Goal: Task Accomplishment & Management: Manage account settings

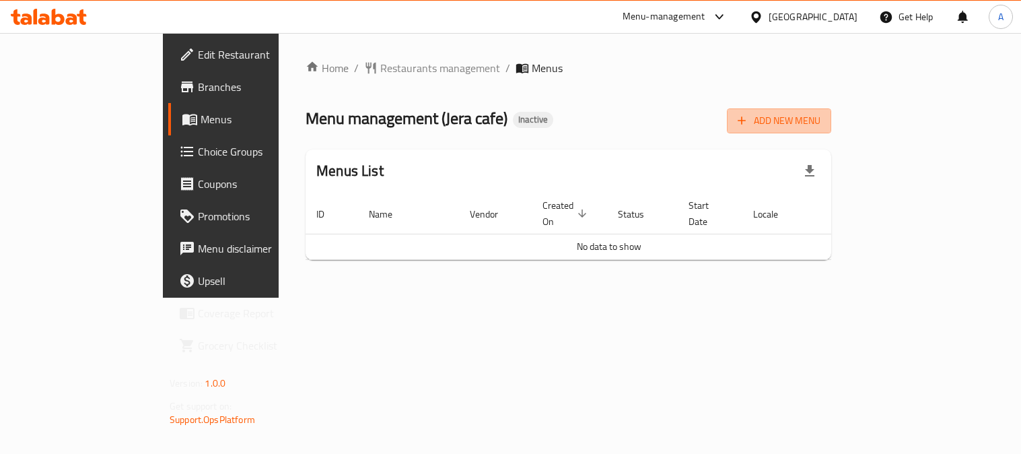
click at [821, 123] on span "Add New Menu" at bounding box center [779, 120] width 83 height 17
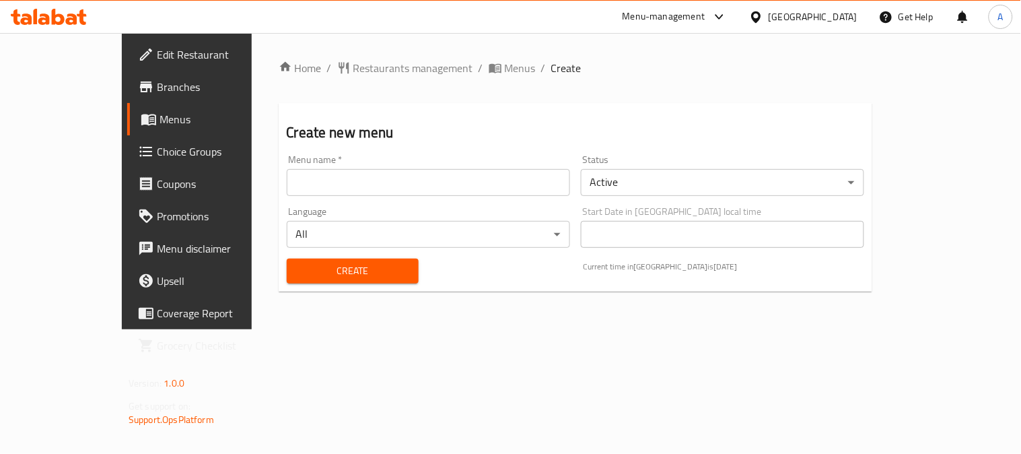
click at [314, 184] on input "text" at bounding box center [428, 182] width 283 height 27
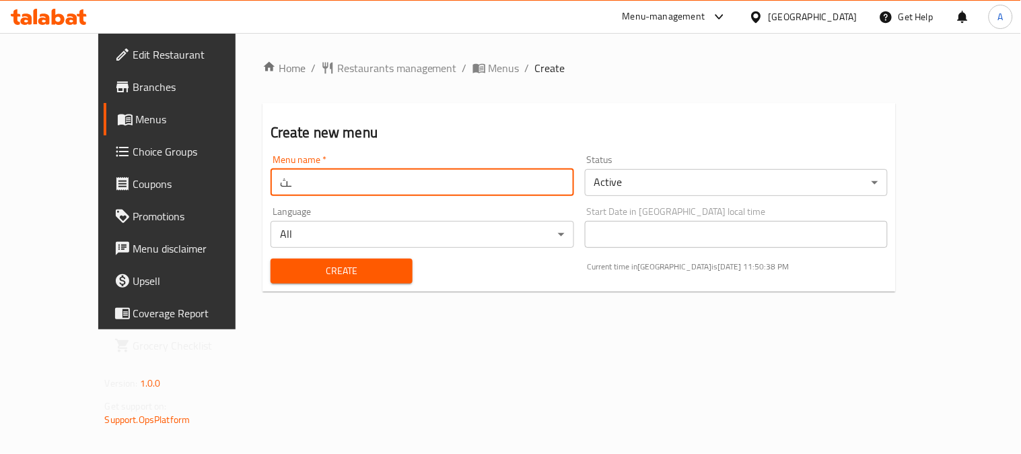
type input "ـ"
type input "Jera"
click at [375, 265] on span "Create" at bounding box center [341, 271] width 121 height 17
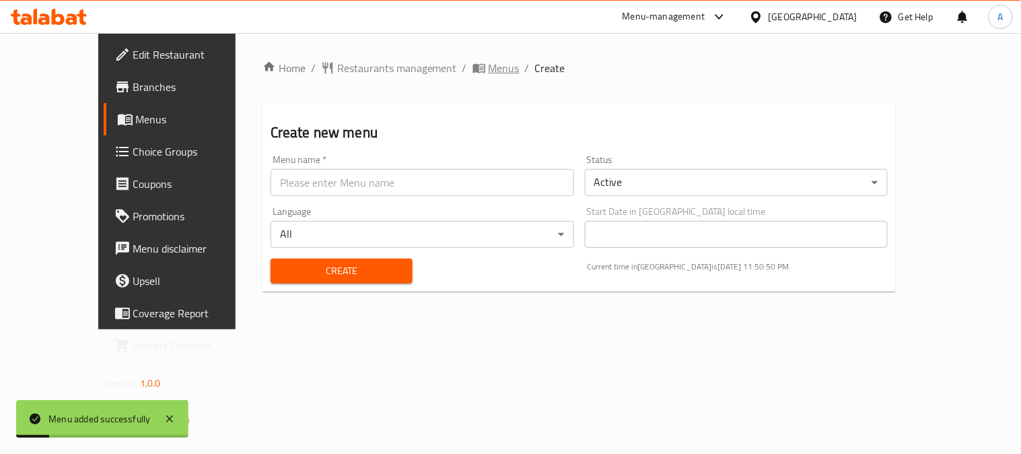
click at [489, 65] on span "Menus" at bounding box center [504, 68] width 31 height 16
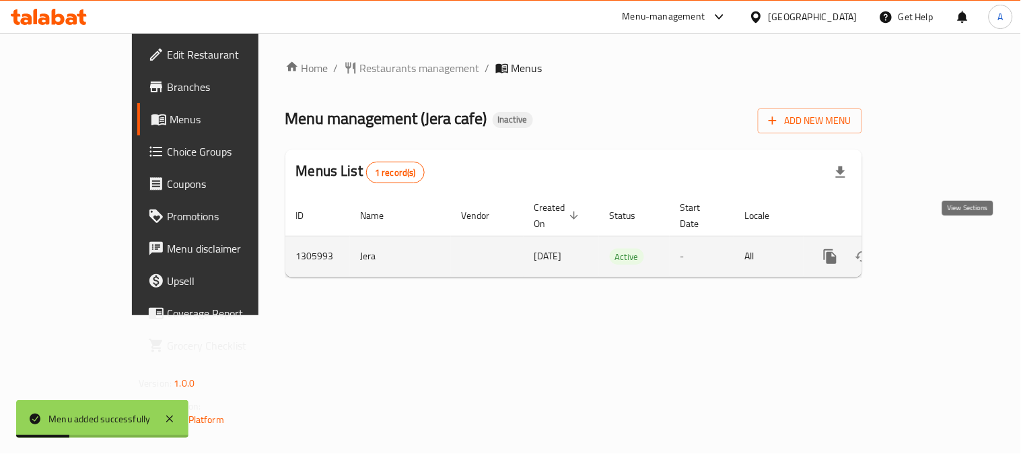
click at [936, 248] on icon "enhanced table" at bounding box center [928, 256] width 16 height 16
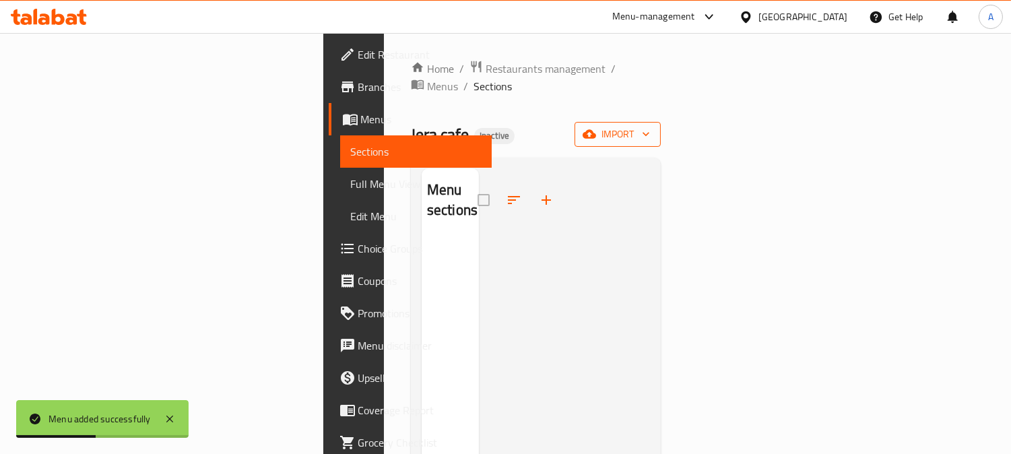
click at [650, 126] on span "import" at bounding box center [617, 134] width 65 height 17
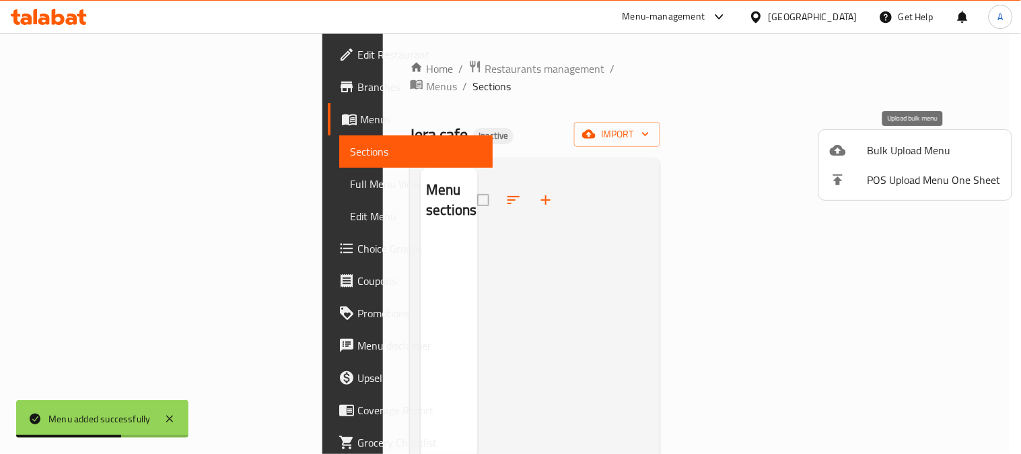
click at [889, 148] on span "Bulk Upload Menu" at bounding box center [934, 150] width 133 height 16
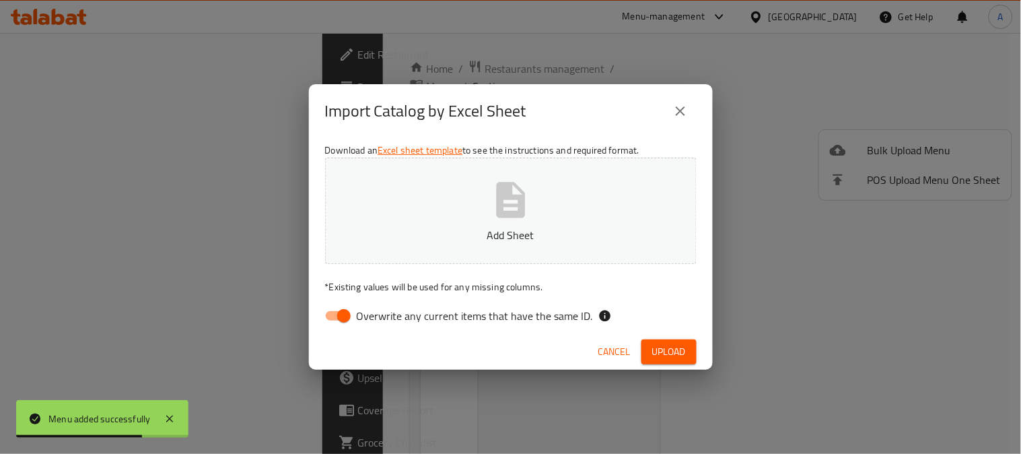
click at [454, 308] on span "Overwrite any current items that have the same ID." at bounding box center [475, 316] width 236 height 16
click at [382, 306] on input "Overwrite any current items that have the same ID." at bounding box center [344, 316] width 77 height 26
checkbox input "false"
click at [514, 217] on icon "button" at bounding box center [510, 200] width 29 height 36
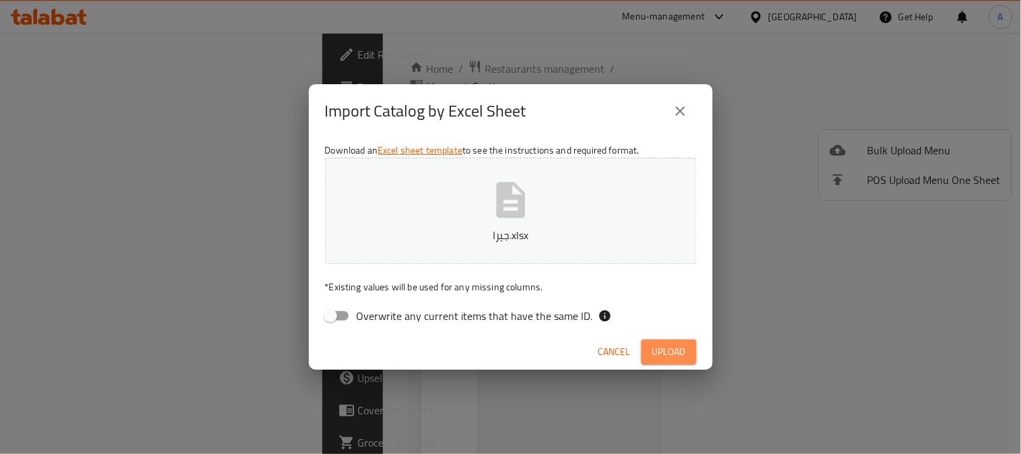
click at [654, 343] on span "Upload" at bounding box center [669, 351] width 34 height 17
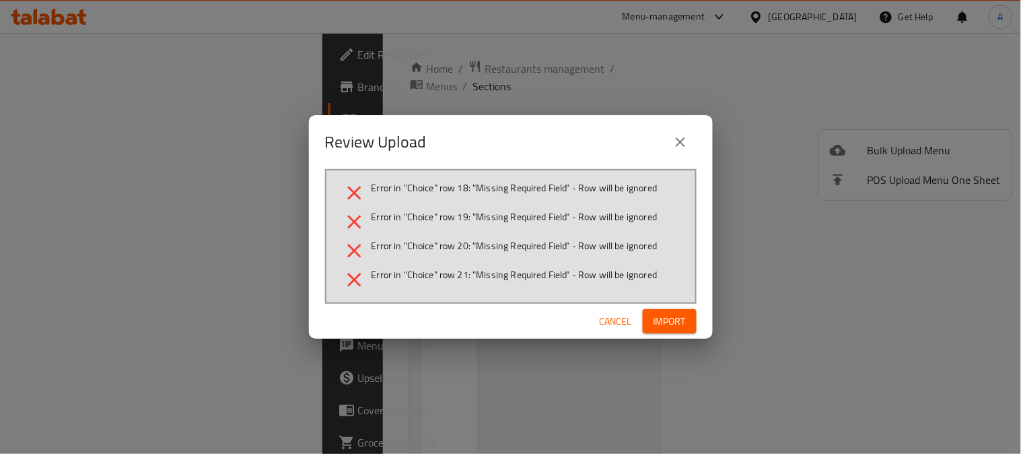
click at [677, 307] on div "Cancel Import" at bounding box center [511, 322] width 404 height 36
drag, startPoint x: 677, startPoint y: 314, endPoint x: 785, endPoint y: 259, distance: 121.0
click at [682, 313] on span "Import" at bounding box center [670, 321] width 32 height 17
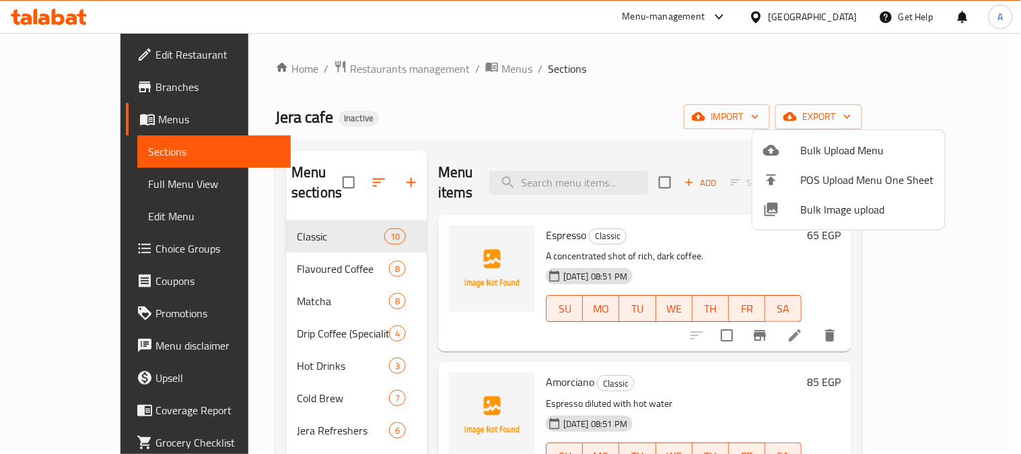
click at [635, 74] on div at bounding box center [510, 227] width 1021 height 454
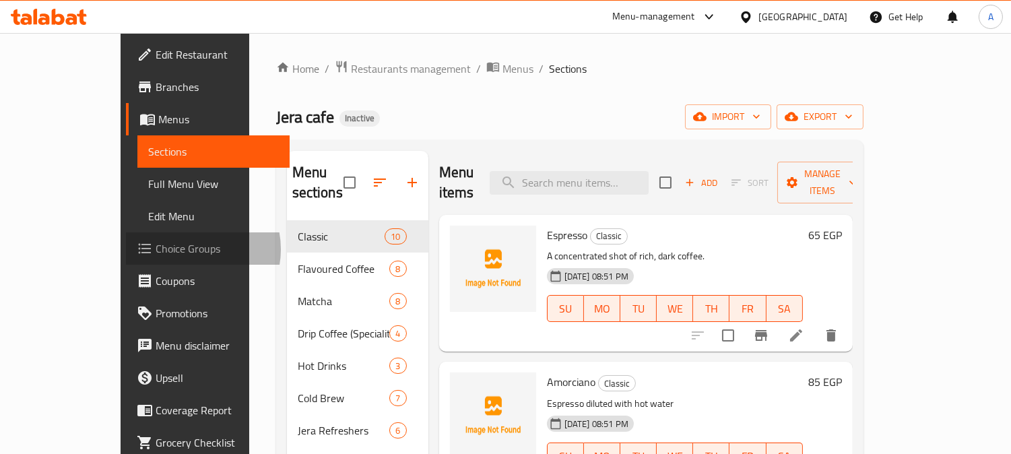
click at [156, 249] on span "Choice Groups" at bounding box center [217, 248] width 123 height 16
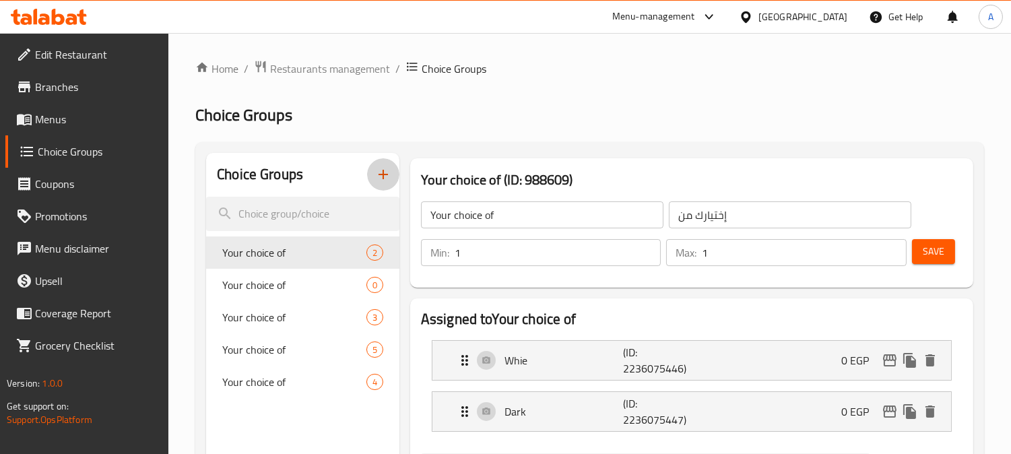
click at [380, 175] on icon "button" at bounding box center [382, 174] width 9 height 9
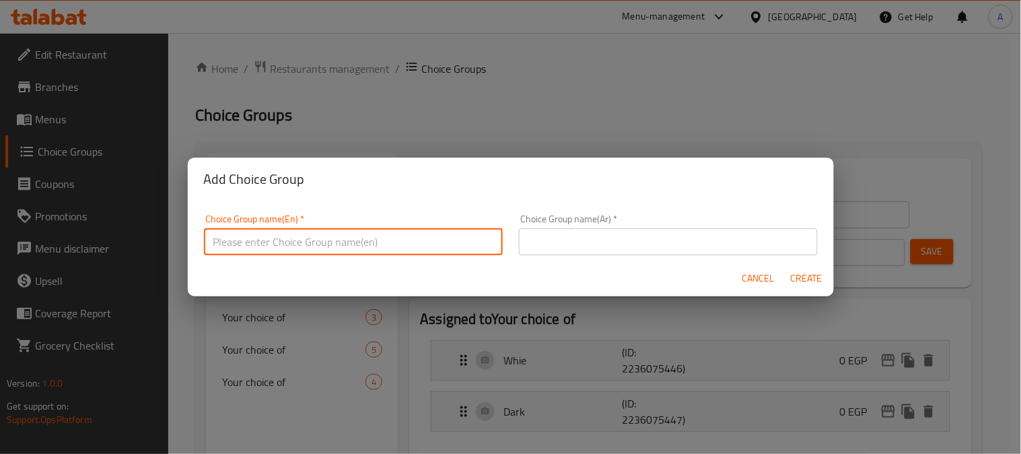
click at [292, 241] on input "text" at bounding box center [353, 241] width 299 height 27
click at [442, 86] on div "Add Choice Group Choice Group name(En)   * Choice Group name(En) * Choice Group…" at bounding box center [510, 227] width 1021 height 454
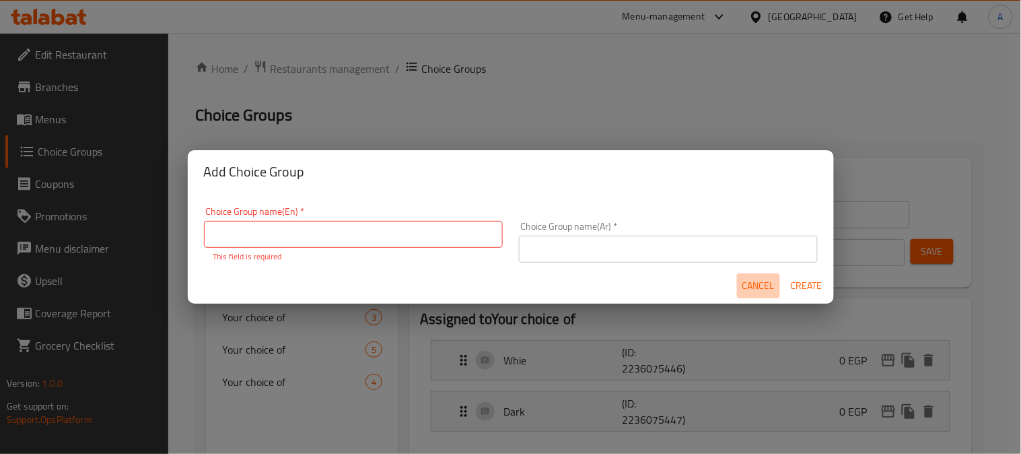
click at [766, 284] on span "Cancel" at bounding box center [759, 285] width 32 height 17
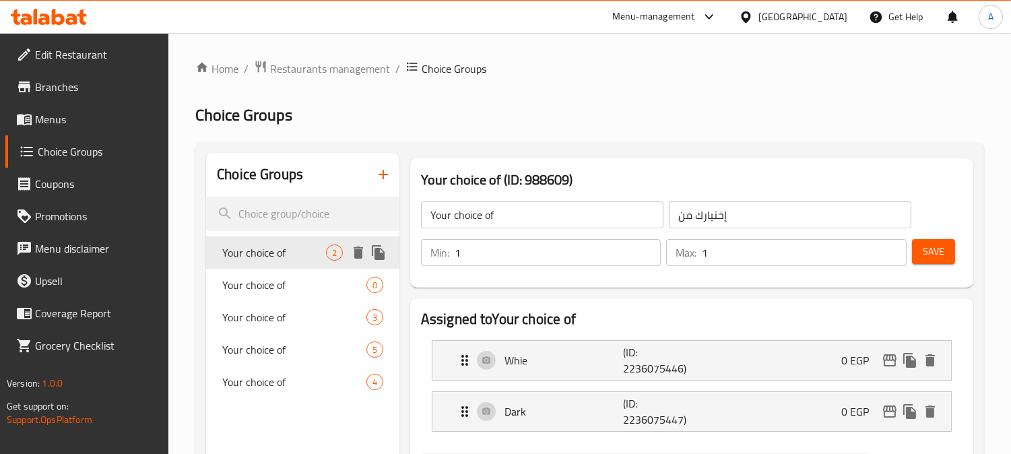
click at [285, 257] on span "Your choice of" at bounding box center [274, 252] width 104 height 16
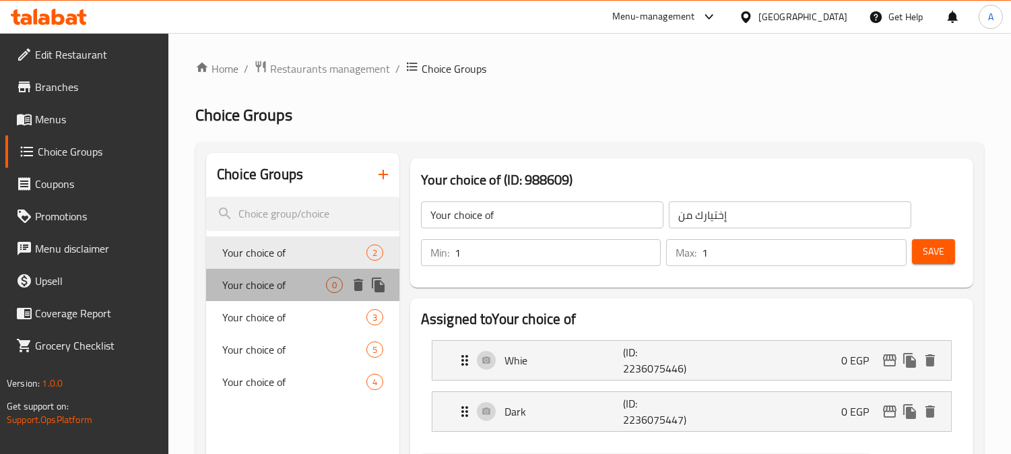
click at [270, 279] on span "Your choice of" at bounding box center [274, 285] width 104 height 16
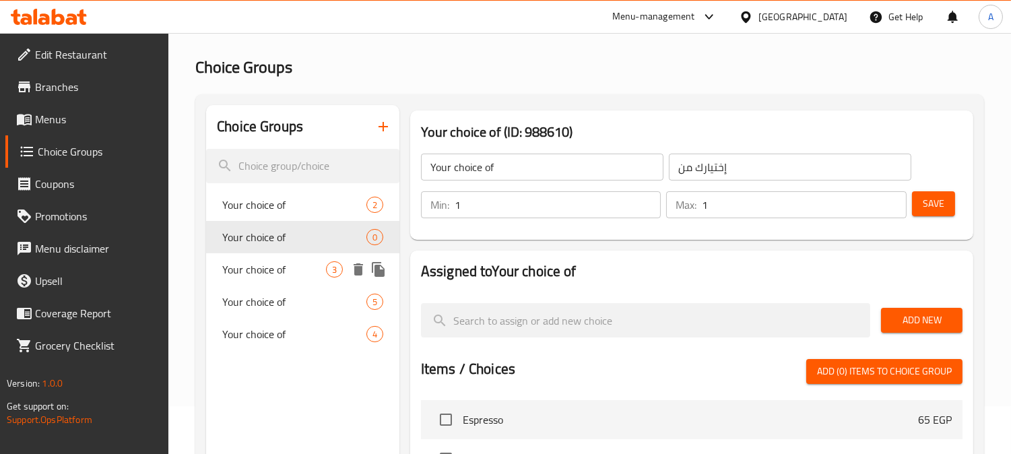
scroll to position [75, 0]
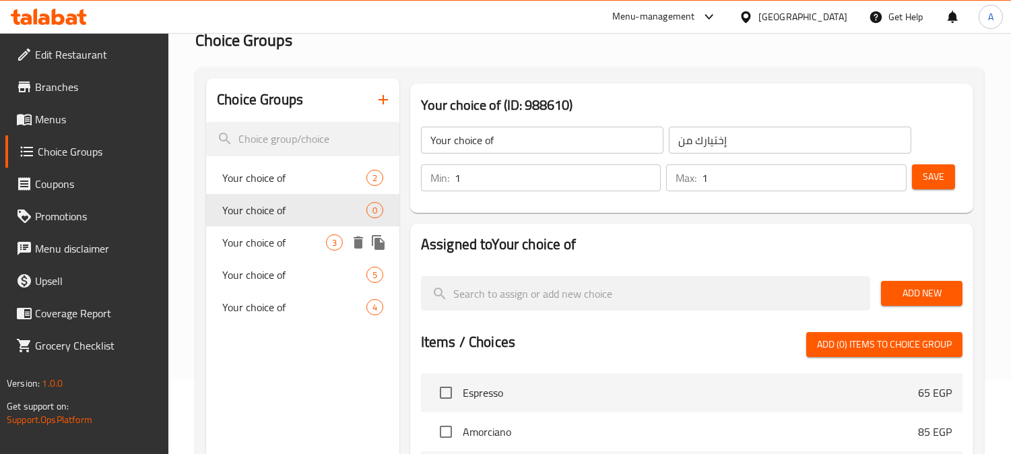
click at [270, 240] on span "Your choice of" at bounding box center [274, 242] width 104 height 16
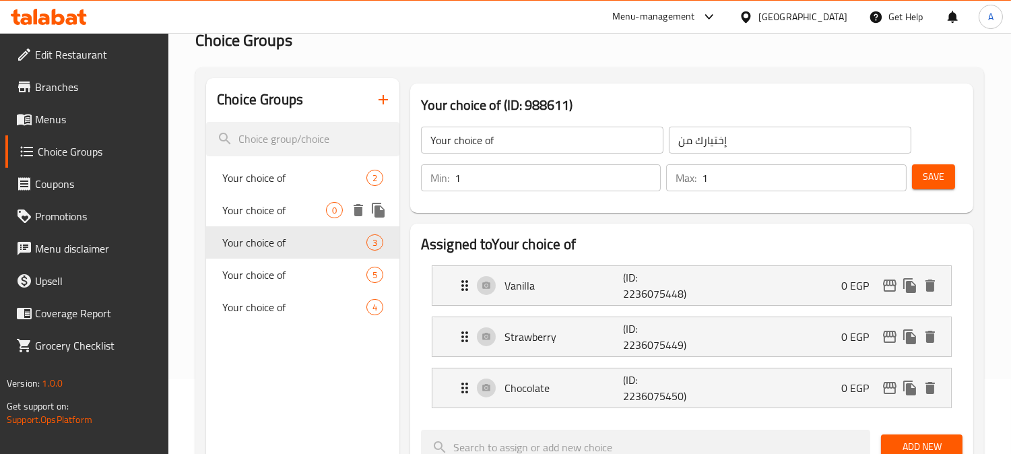
click at [260, 211] on span "Your choice of" at bounding box center [274, 210] width 104 height 16
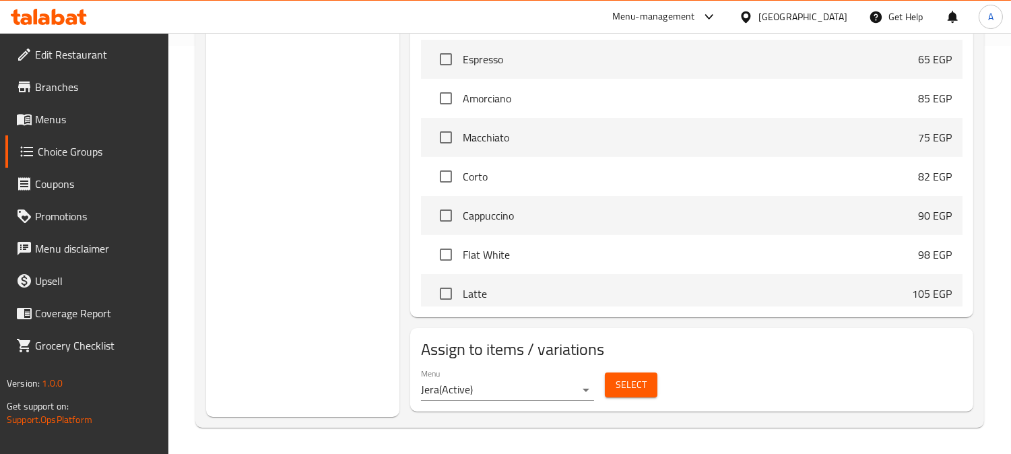
scroll to position [109, 0]
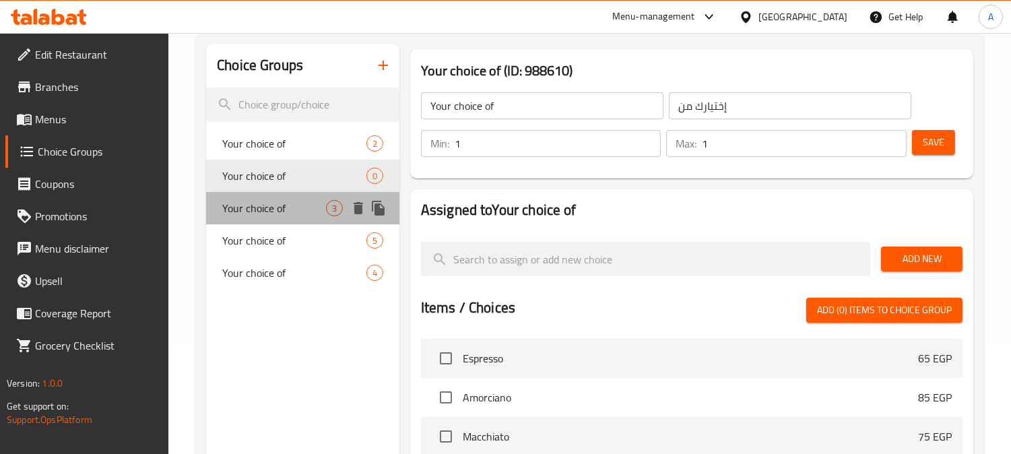
click at [258, 203] on span "Your choice of" at bounding box center [274, 208] width 104 height 16
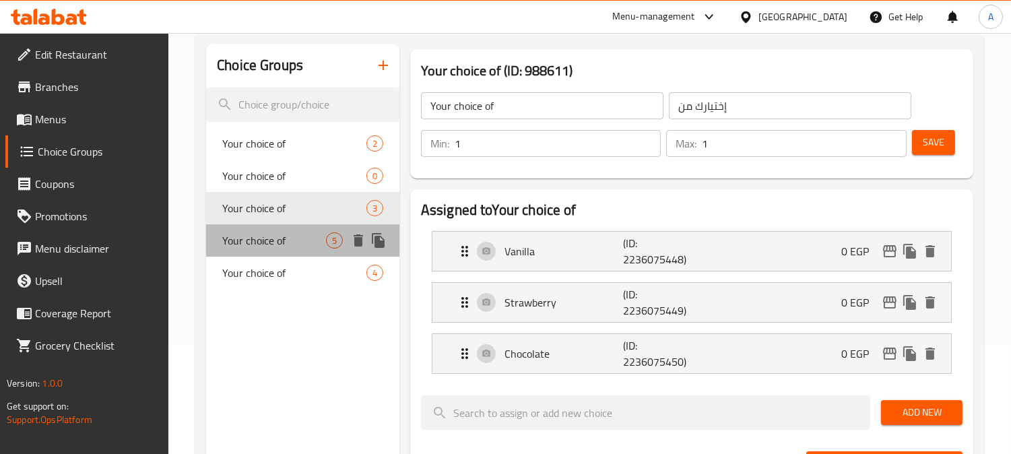
click at [263, 236] on span "Your choice of" at bounding box center [274, 240] width 104 height 16
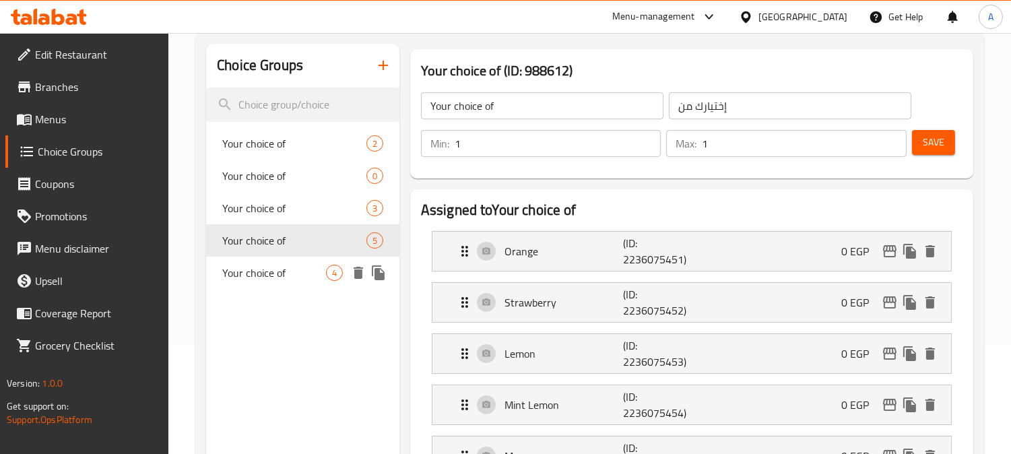
click at [257, 279] on span "Your choice of" at bounding box center [274, 273] width 104 height 16
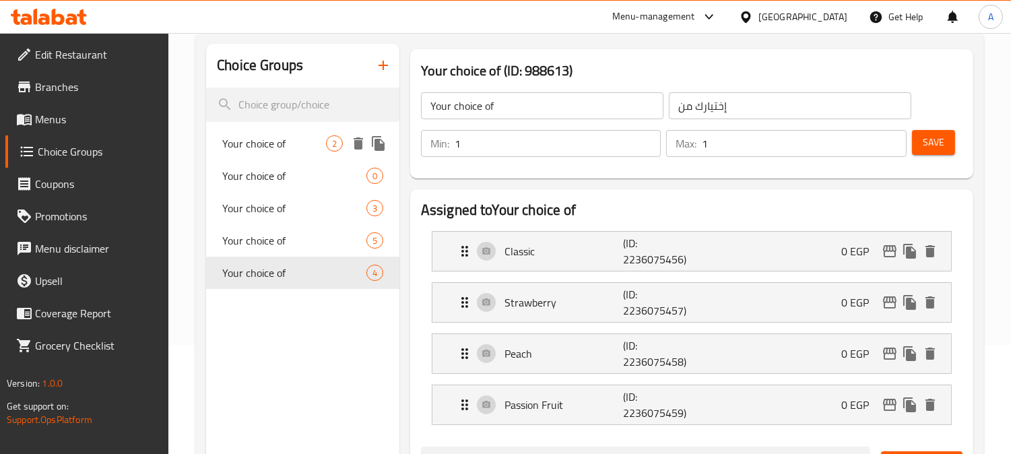
click at [257, 151] on span "Your choice of" at bounding box center [274, 143] width 104 height 16
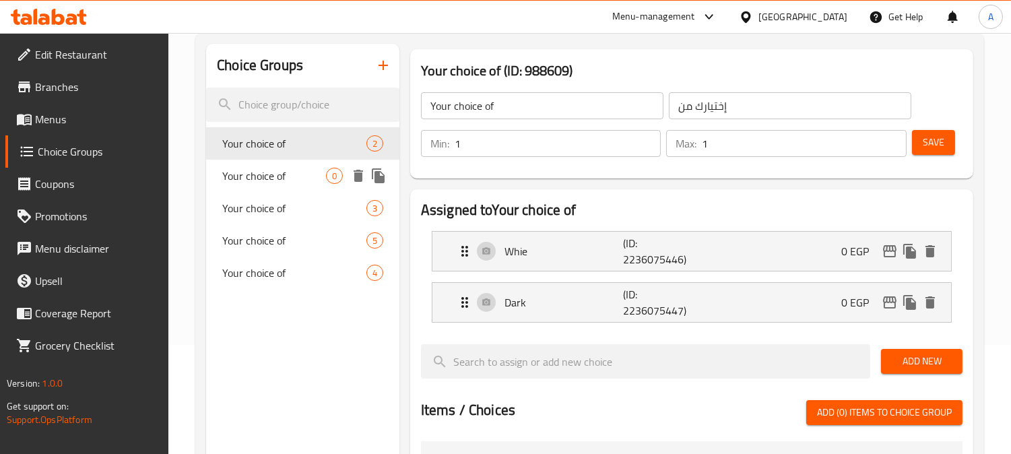
click at [261, 178] on span "Your choice of" at bounding box center [274, 176] width 104 height 16
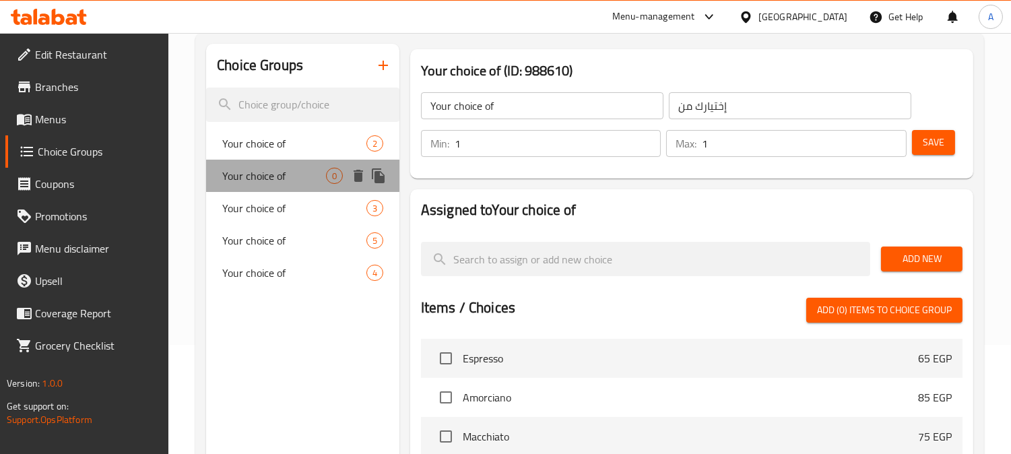
click at [257, 180] on span "Your choice of" at bounding box center [274, 176] width 104 height 16
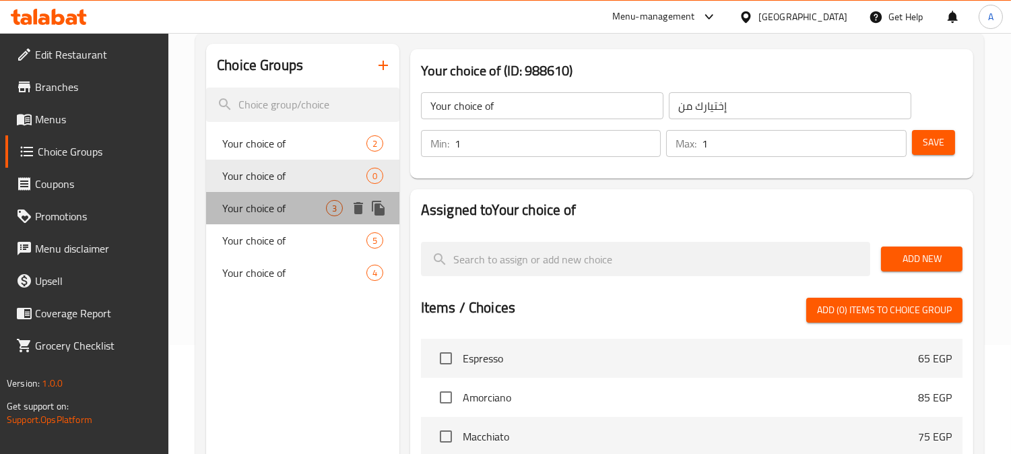
click at [249, 201] on span "Your choice of" at bounding box center [274, 208] width 104 height 16
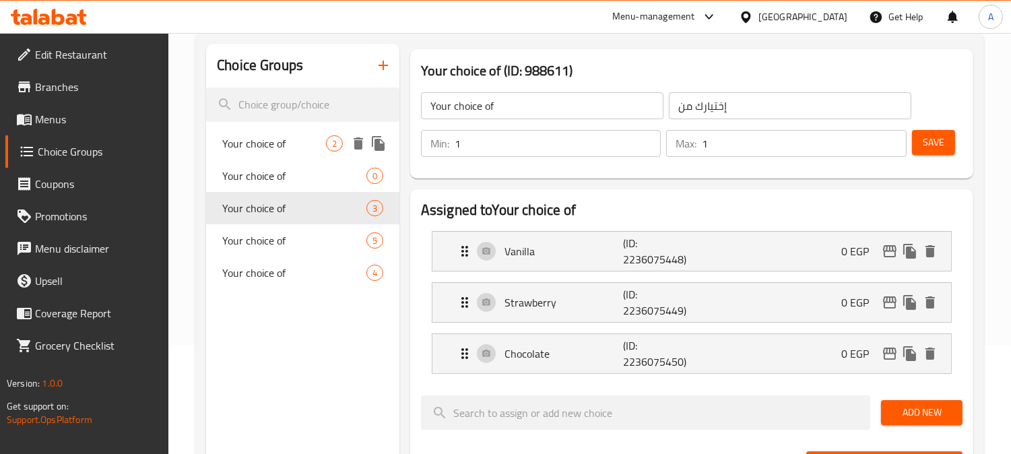
click at [277, 137] on span "Your choice of" at bounding box center [274, 143] width 104 height 16
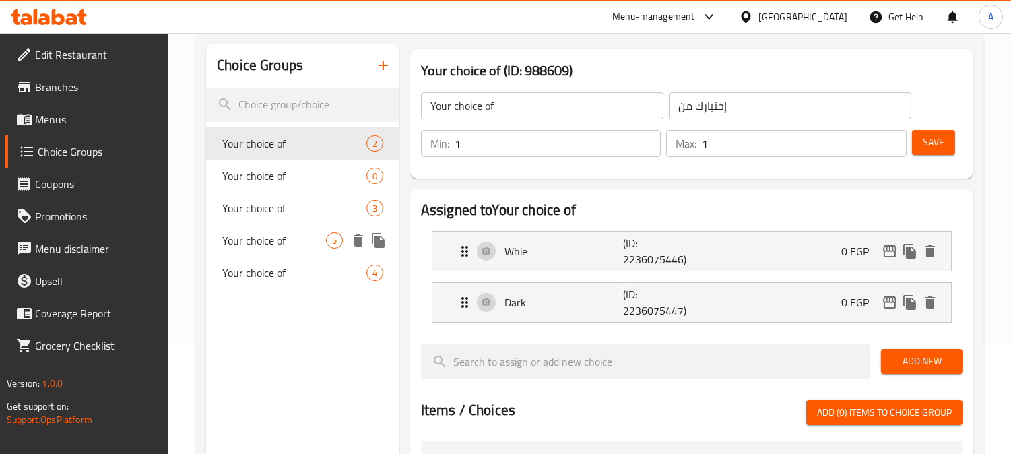
click at [271, 244] on span "Your choice of" at bounding box center [274, 240] width 104 height 16
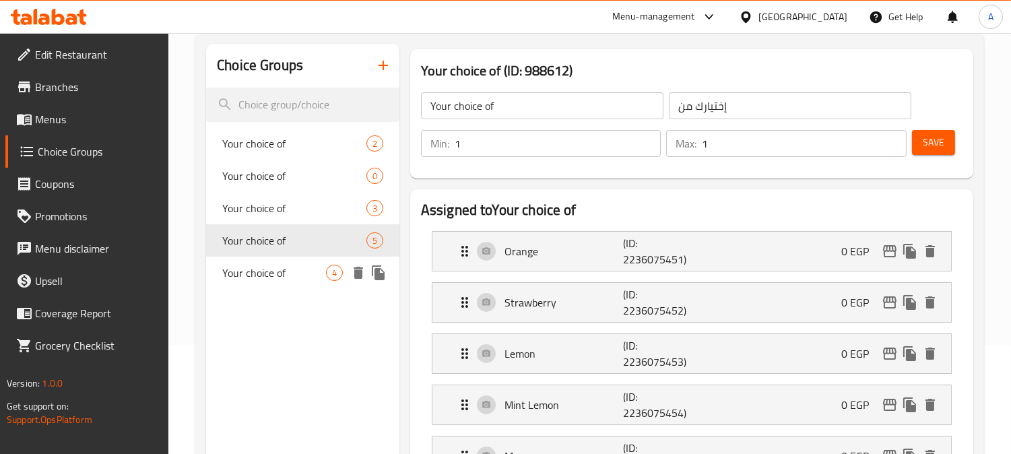
click at [252, 276] on span "Your choice of" at bounding box center [274, 273] width 104 height 16
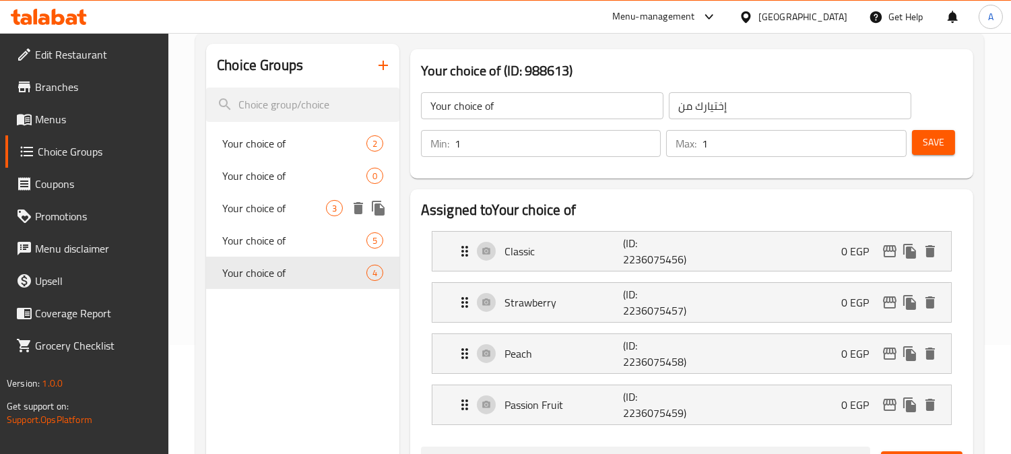
click at [256, 204] on span "Your choice of" at bounding box center [274, 208] width 104 height 16
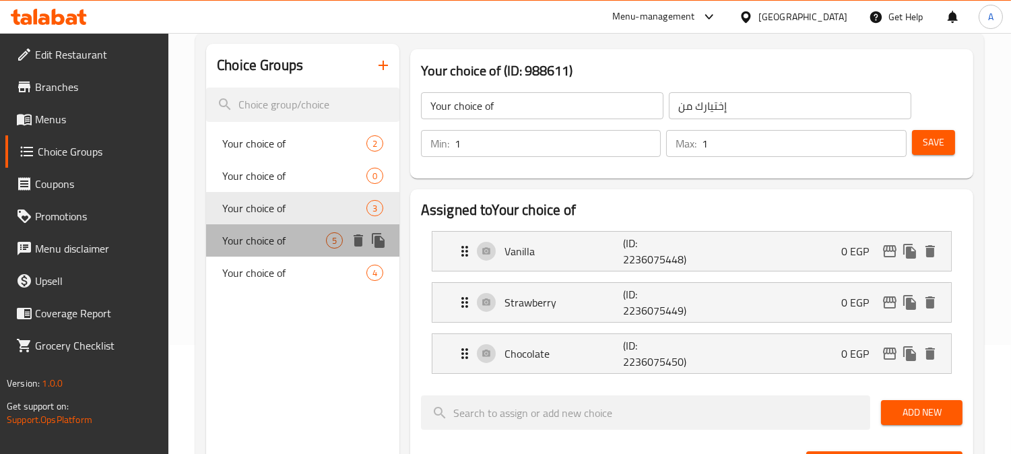
click at [261, 234] on span "Your choice of" at bounding box center [274, 240] width 104 height 16
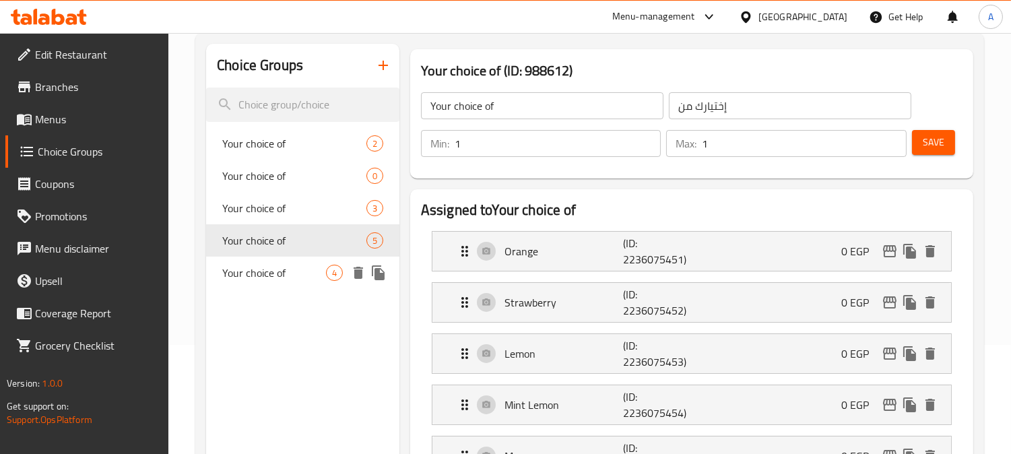
click at [264, 265] on span "Your choice of" at bounding box center [274, 273] width 104 height 16
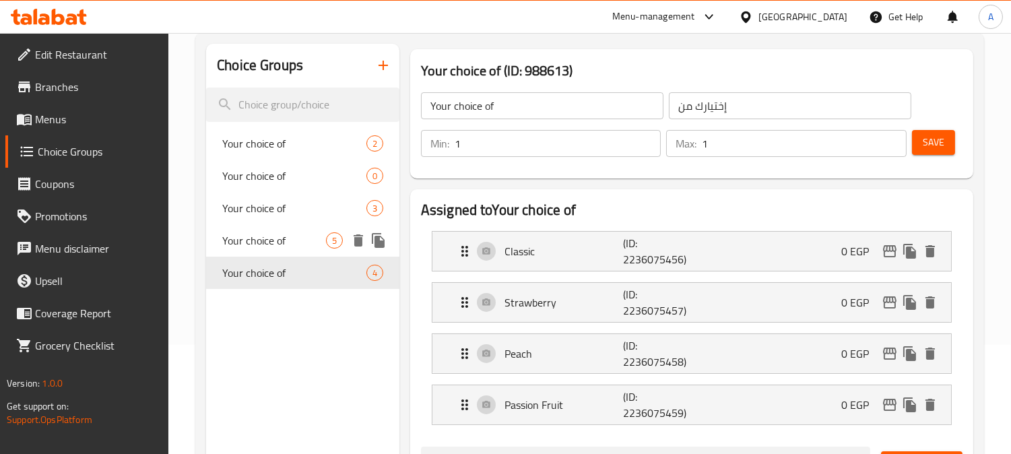
click at [244, 238] on span "Your choice of" at bounding box center [274, 240] width 104 height 16
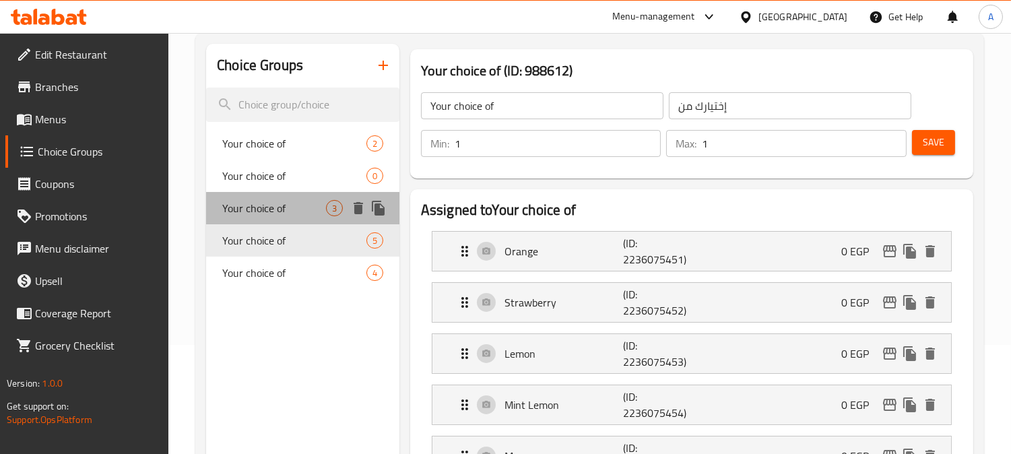
click at [260, 209] on span "Your choice of" at bounding box center [274, 208] width 104 height 16
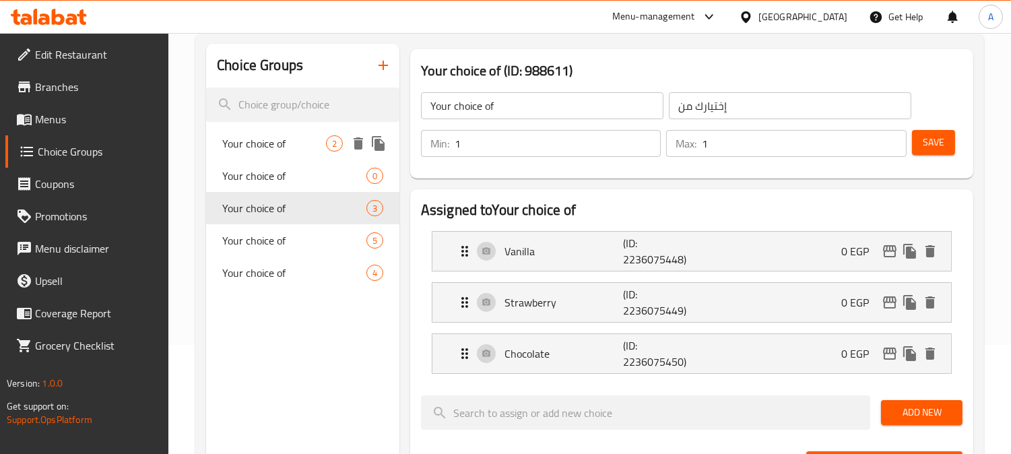
click at [254, 143] on span "Your choice of" at bounding box center [274, 143] width 104 height 16
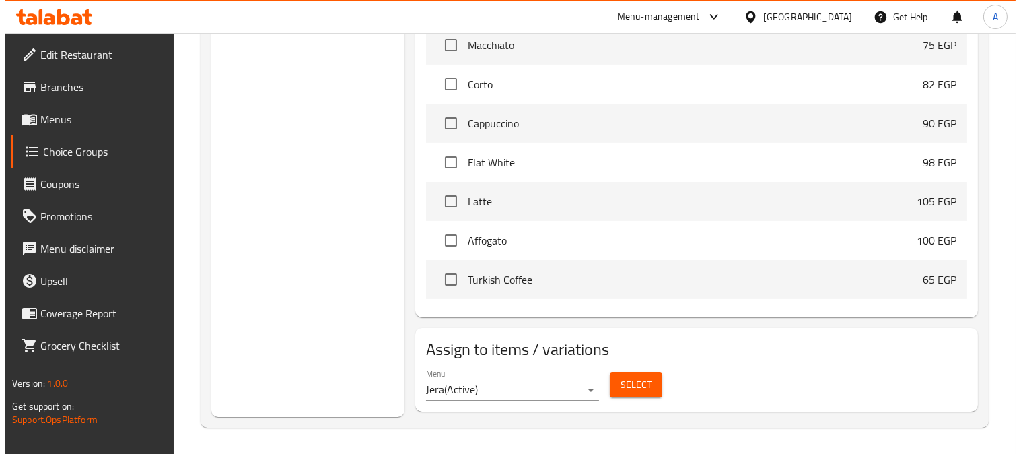
scroll to position [299, 0]
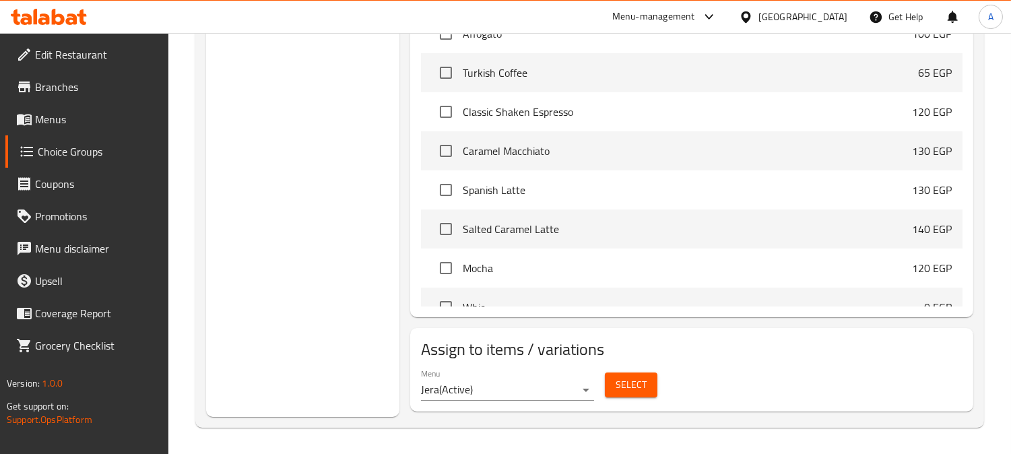
click at [631, 384] on span "Select" at bounding box center [630, 384] width 31 height 17
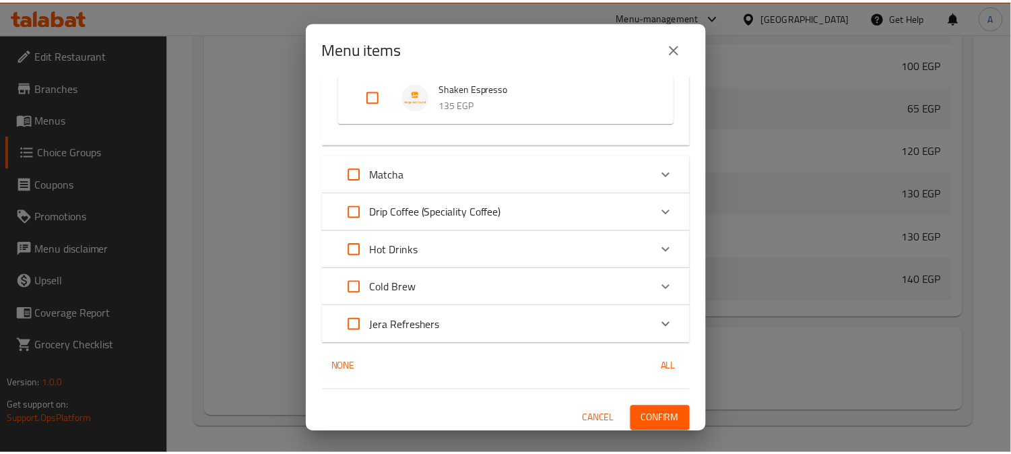
scroll to position [543, 0]
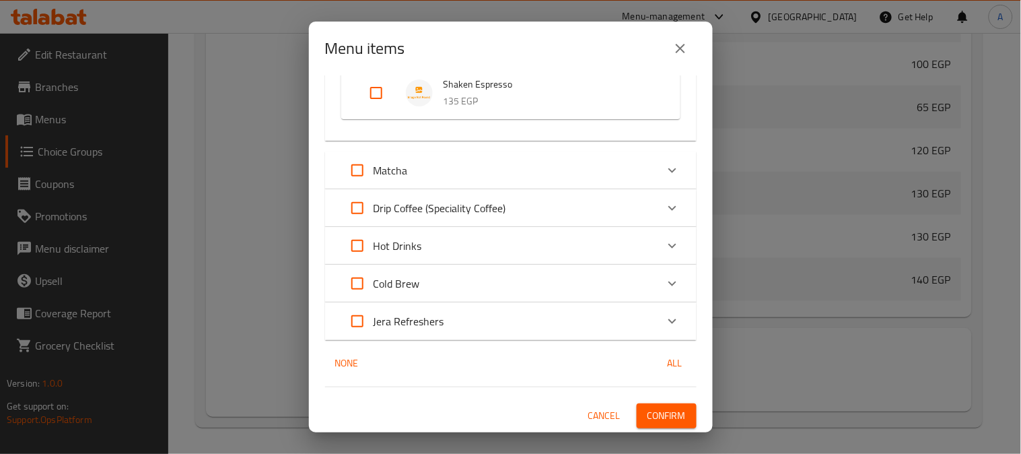
click at [677, 42] on icon "close" at bounding box center [681, 48] width 16 height 16
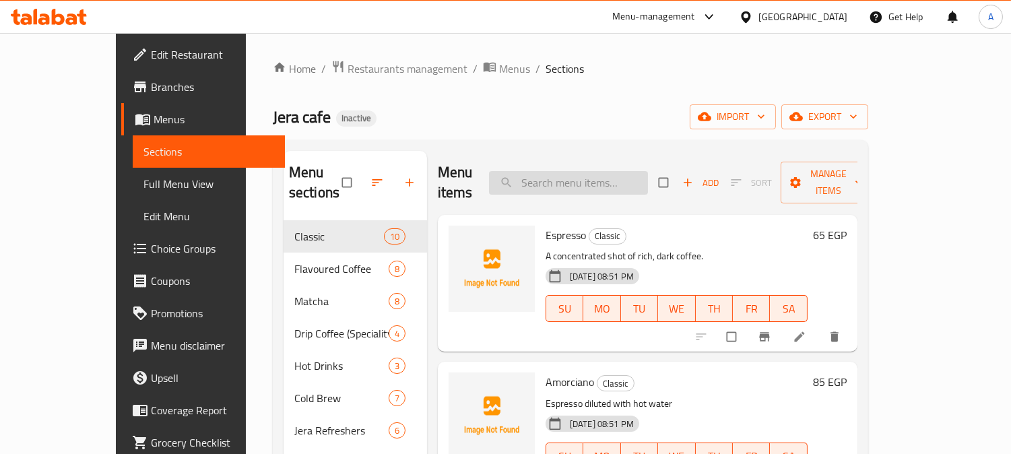
click at [594, 171] on input "search" at bounding box center [568, 183] width 159 height 24
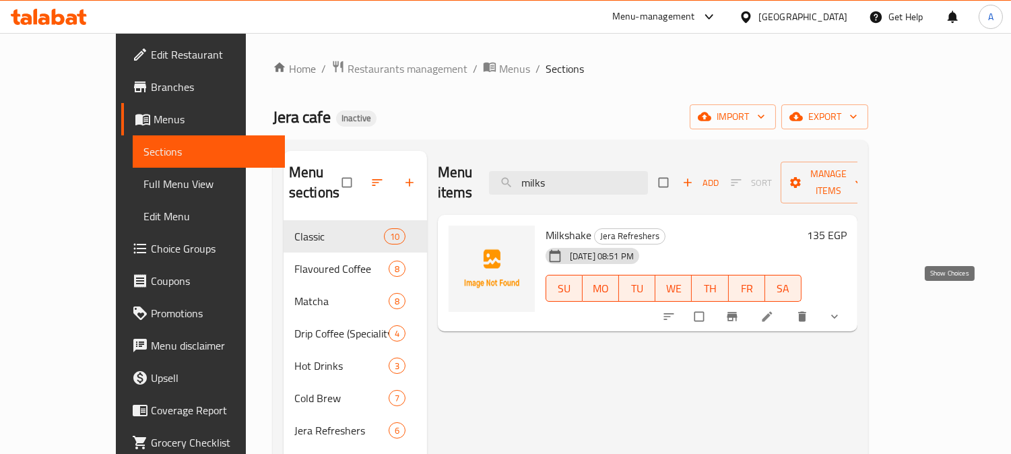
type input "milks"
click at [844, 310] on span "show more" at bounding box center [835, 316] width 16 height 13
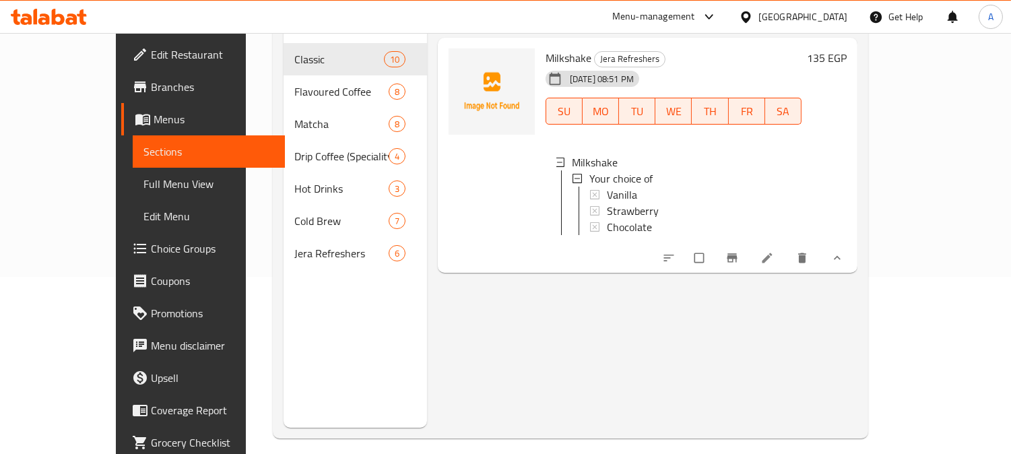
scroll to position [189, 0]
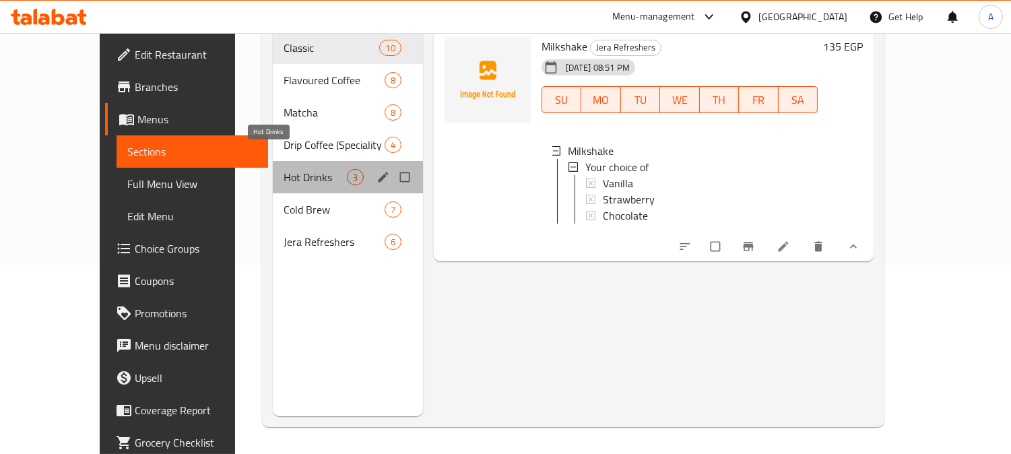
click at [283, 169] on span "Hot Drinks" at bounding box center [314, 177] width 63 height 16
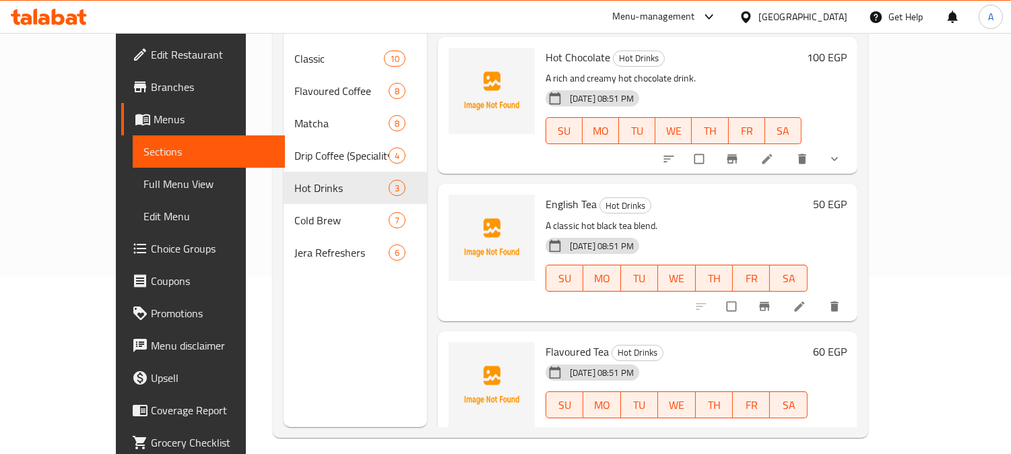
scroll to position [113, 0]
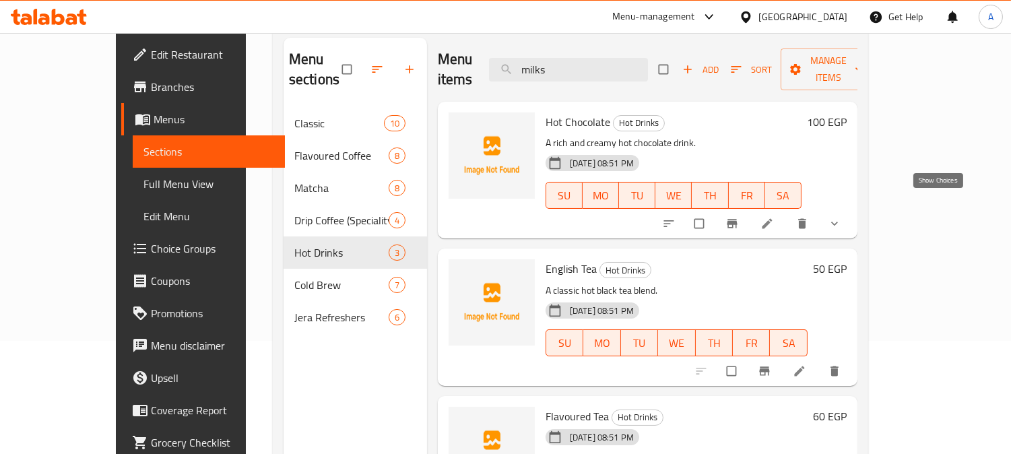
click at [841, 217] on icon "show more" at bounding box center [833, 223] width 13 height 13
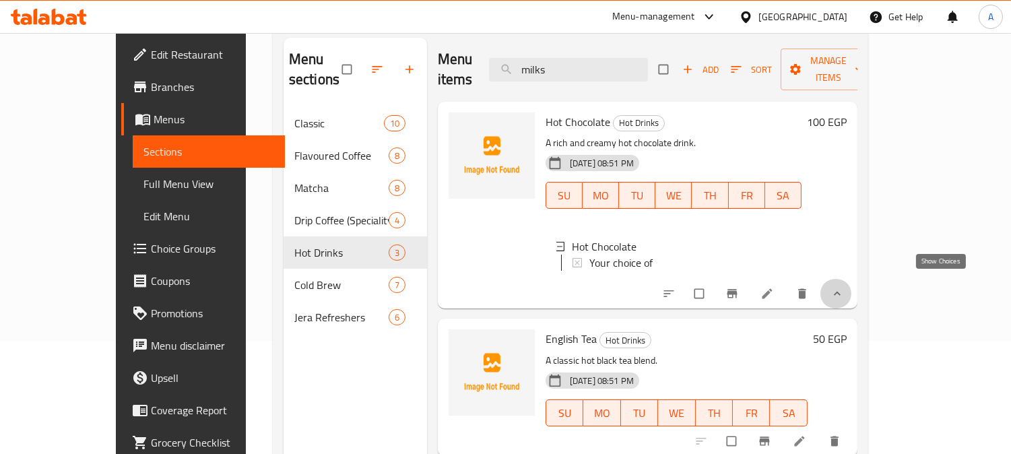
click at [844, 287] on icon "show more" at bounding box center [836, 293] width 13 height 13
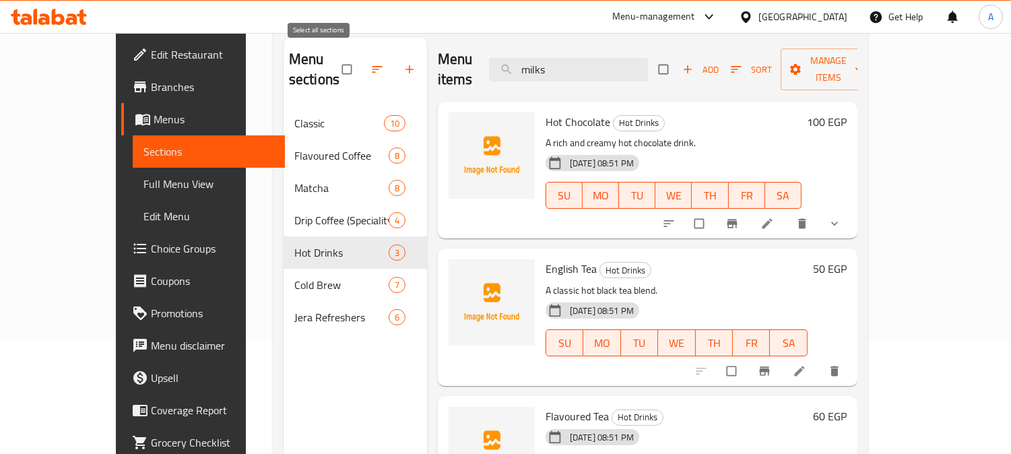
drag, startPoint x: 318, startPoint y: 59, endPoint x: 341, endPoint y: 94, distance: 41.8
click at [334, 59] on input "checkbox" at bounding box center [348, 70] width 28 height 26
checkbox input "true"
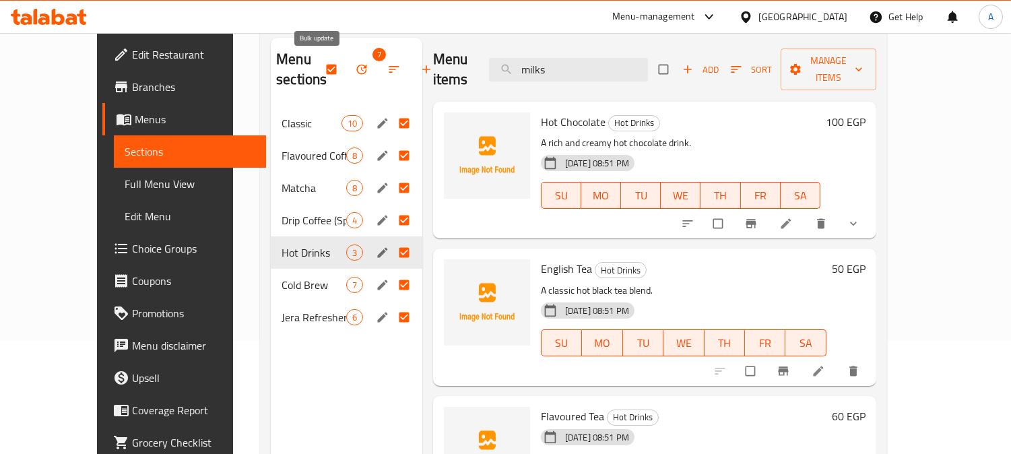
click at [357, 68] on icon "button" at bounding box center [362, 70] width 10 height 10
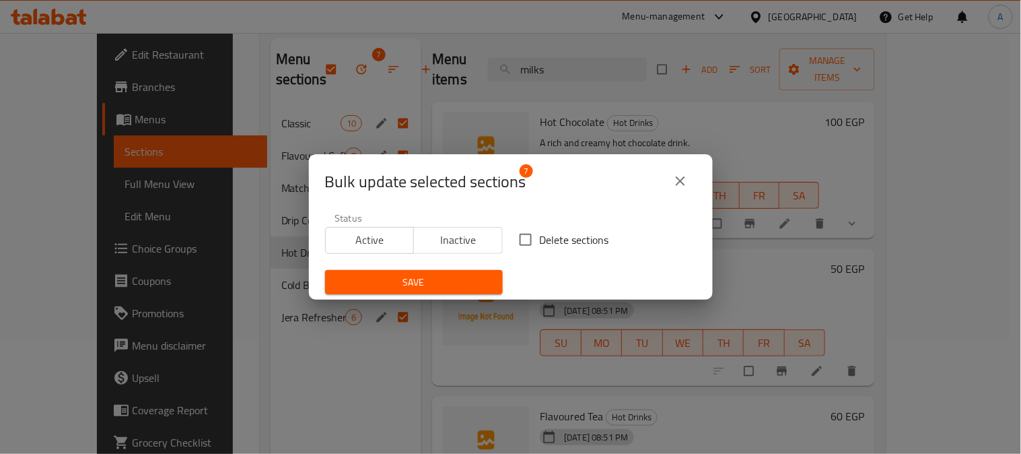
click at [540, 237] on span "Delete sections" at bounding box center [574, 240] width 69 height 16
click at [539, 237] on input "Delete sections" at bounding box center [526, 240] width 28 height 28
checkbox input "true"
click at [446, 279] on span "Save" at bounding box center [414, 282] width 156 height 17
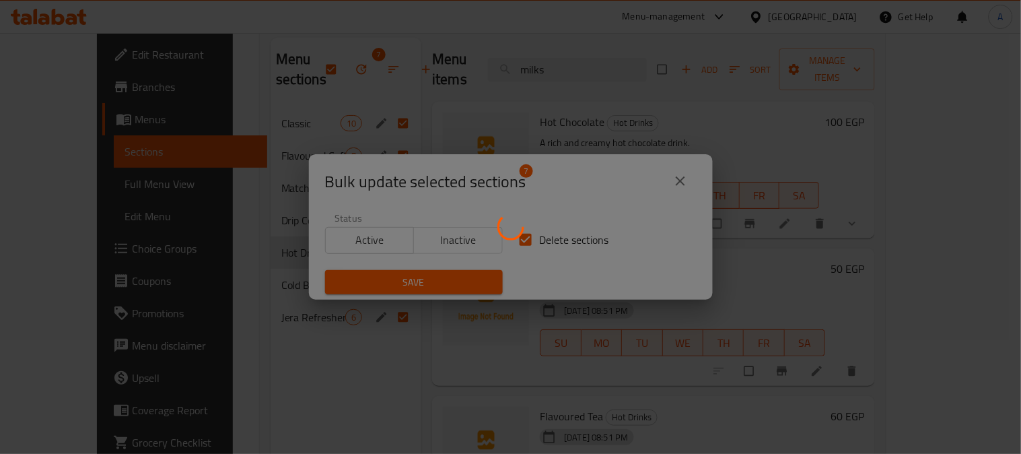
checkbox input "false"
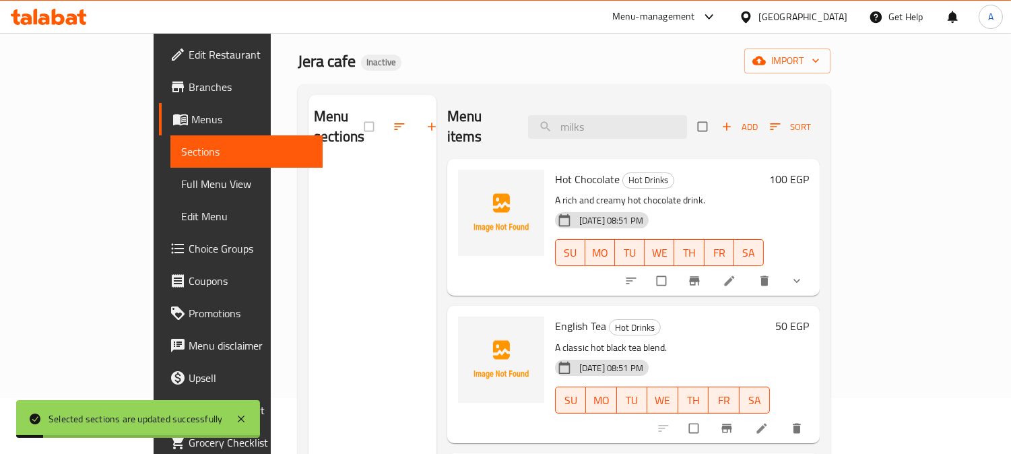
scroll to position [0, 0]
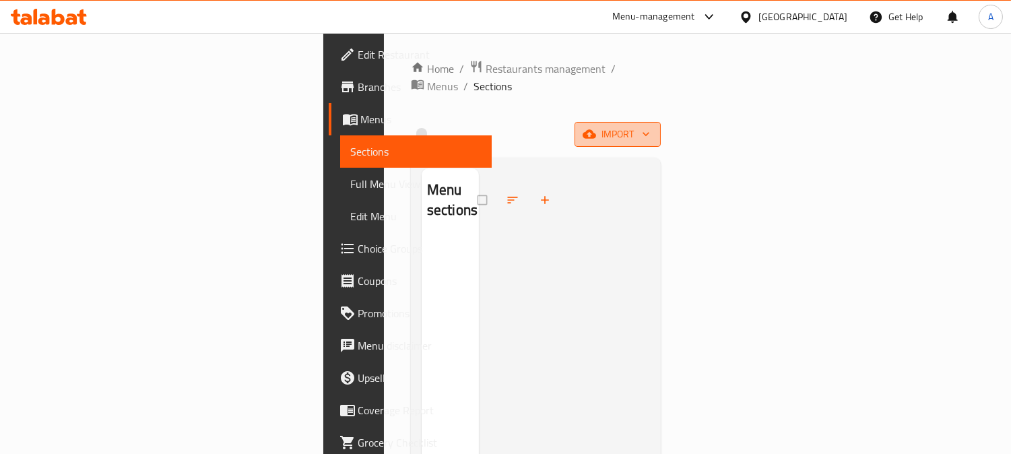
click at [650, 126] on span "import" at bounding box center [617, 134] width 65 height 17
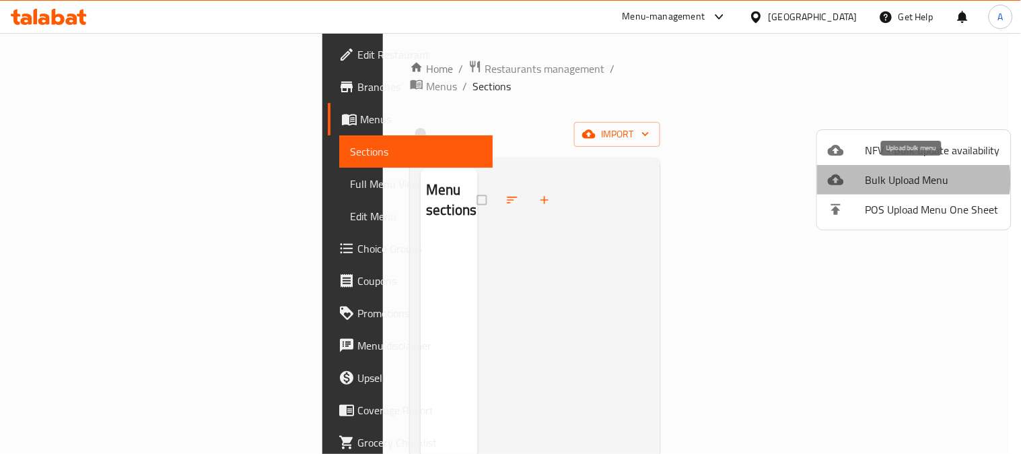
click at [882, 179] on span "Bulk Upload Menu" at bounding box center [933, 180] width 135 height 16
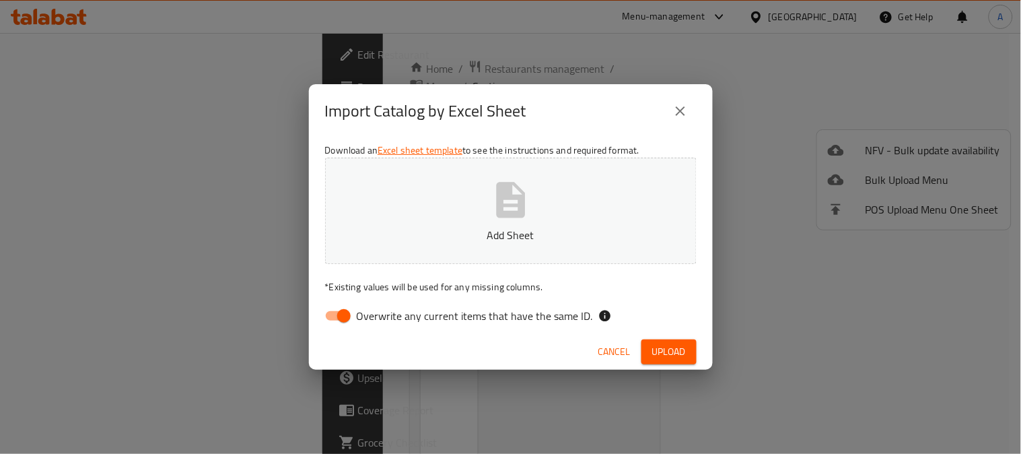
click at [384, 324] on span "Overwrite any current items that have the same ID." at bounding box center [475, 316] width 236 height 16
click at [382, 324] on input "Overwrite any current items that have the same ID." at bounding box center [344, 316] width 77 height 26
checkbox input "false"
click at [498, 237] on p "Add Sheet" at bounding box center [511, 235] width 330 height 16
click at [679, 354] on span "Upload" at bounding box center [669, 351] width 34 height 17
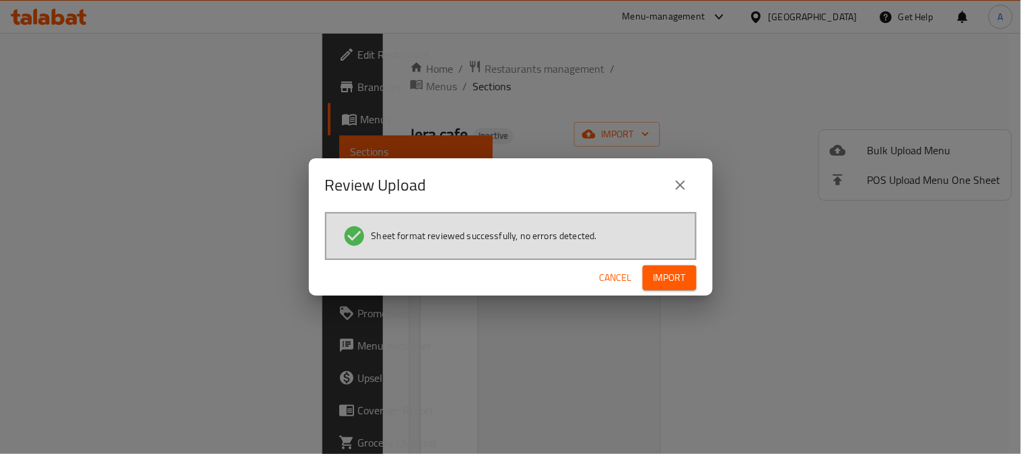
click at [671, 277] on span "Import" at bounding box center [670, 277] width 32 height 17
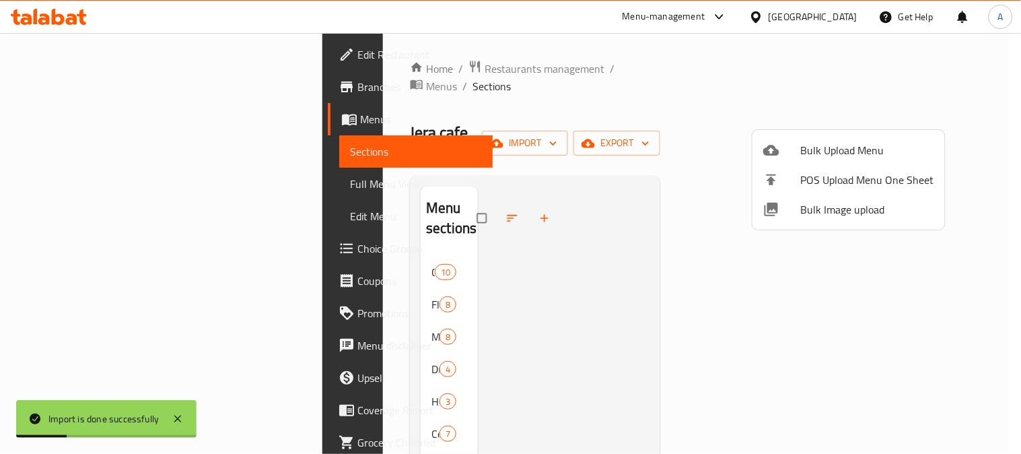
click at [592, 98] on div at bounding box center [510, 227] width 1021 height 454
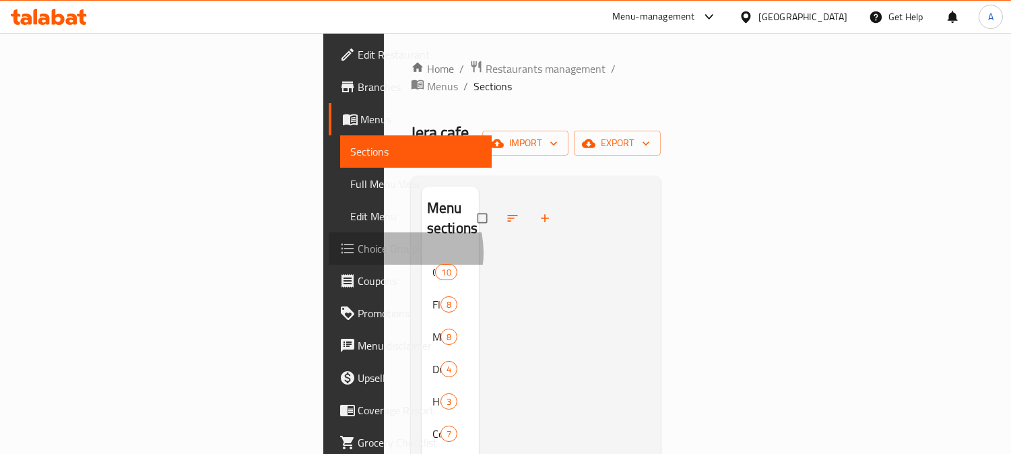
click at [358, 252] on span "Choice Groups" at bounding box center [419, 248] width 123 height 16
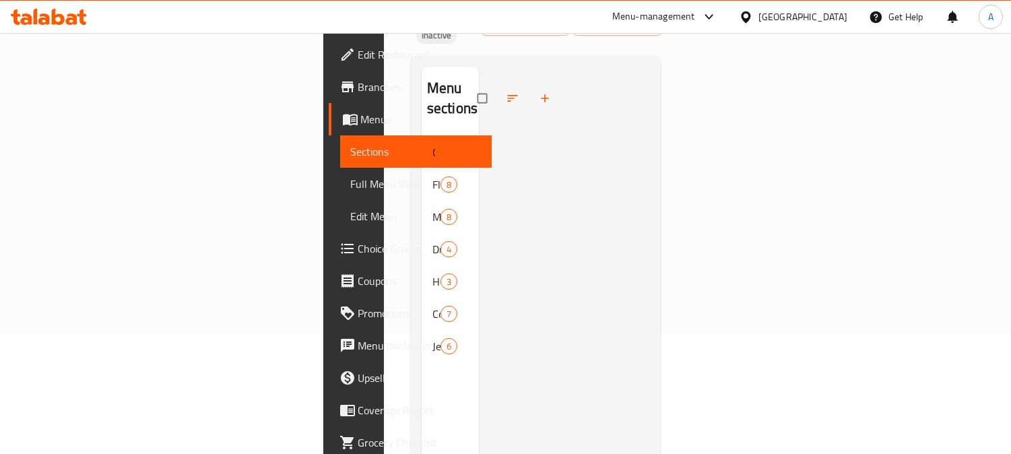
scroll to position [149, 0]
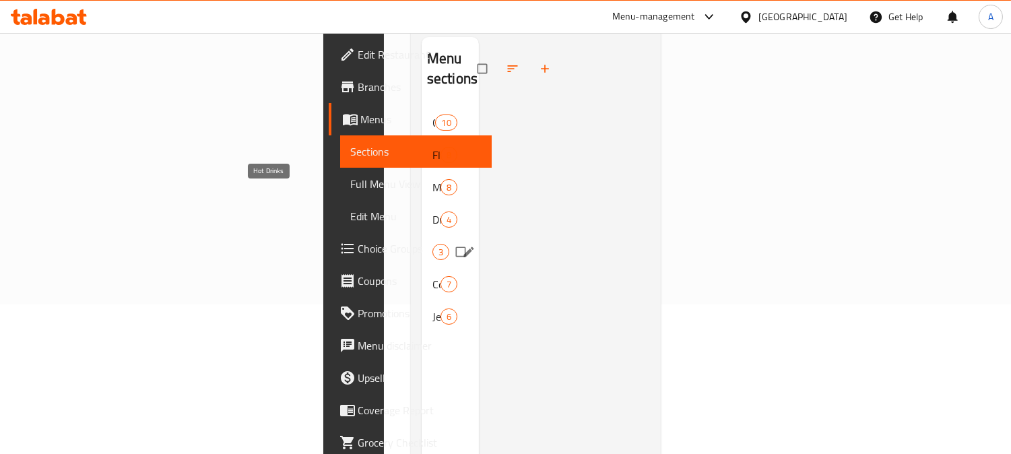
click at [432, 244] on span "Hot Drinks" at bounding box center [432, 252] width 0 height 16
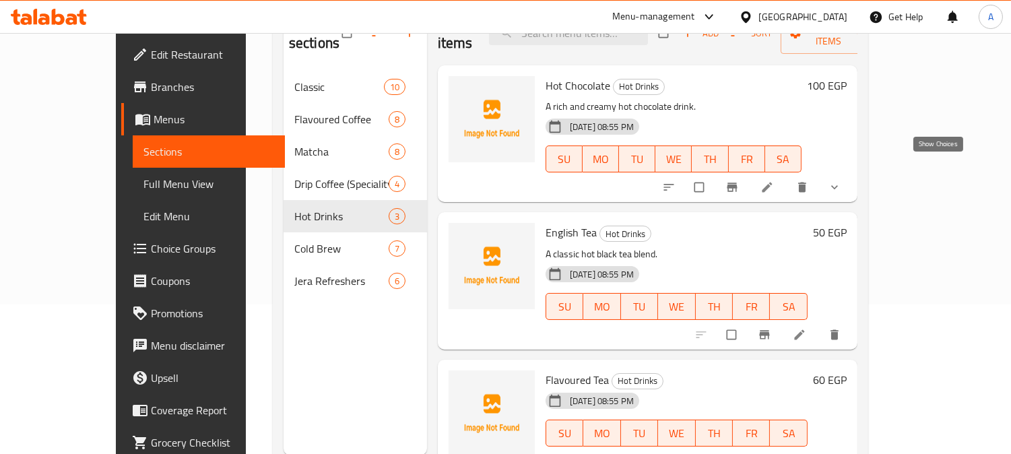
click at [841, 180] on icon "show more" at bounding box center [833, 186] width 13 height 13
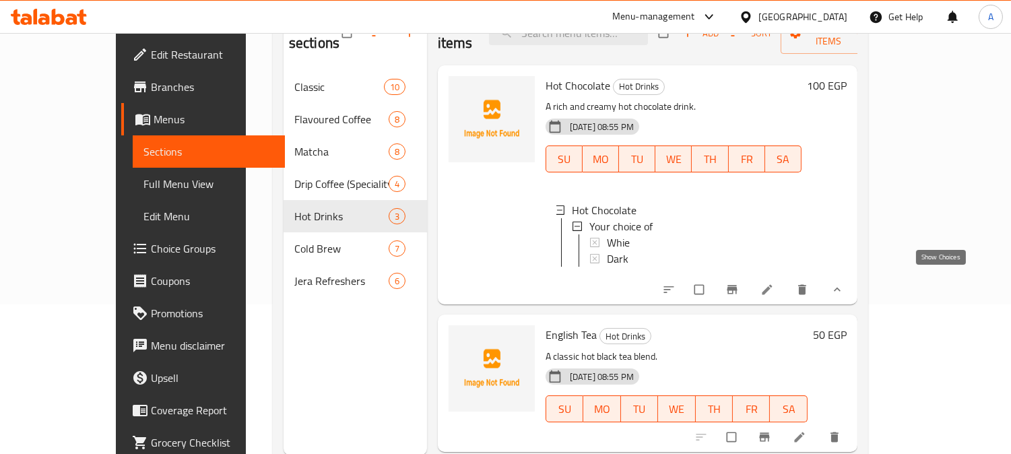
click at [844, 283] on icon "show more" at bounding box center [836, 289] width 13 height 13
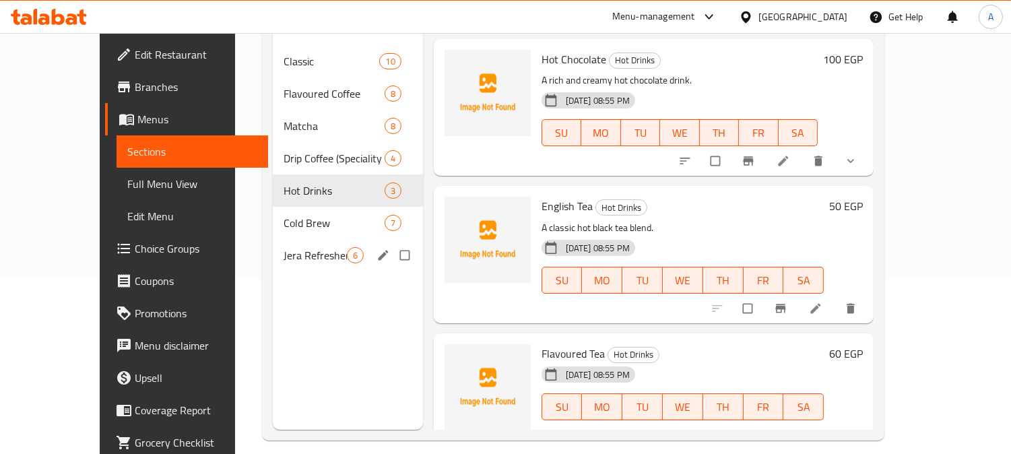
scroll to position [189, 0]
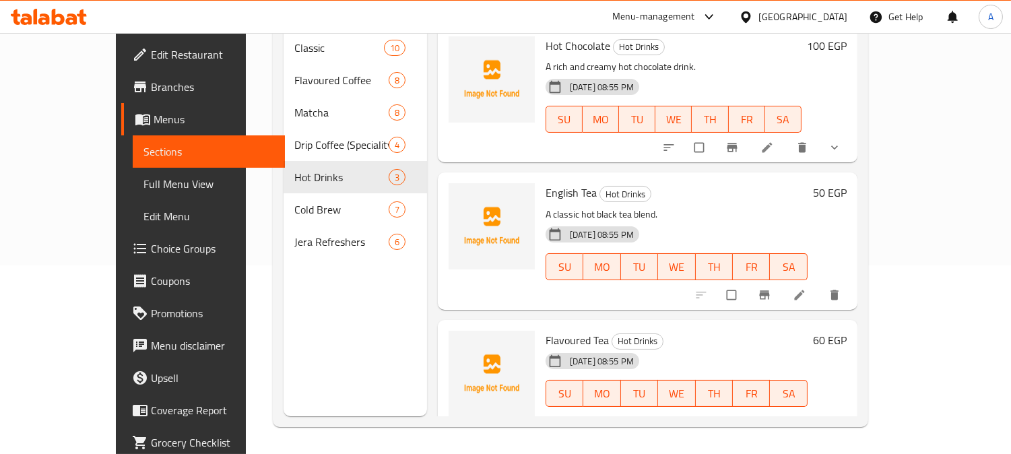
click at [134, 86] on icon at bounding box center [140, 86] width 12 height 11
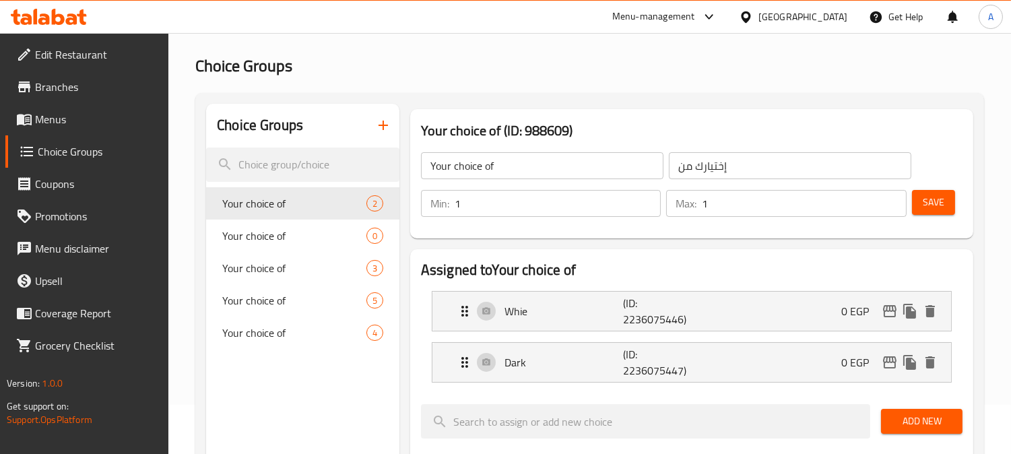
scroll to position [75, 0]
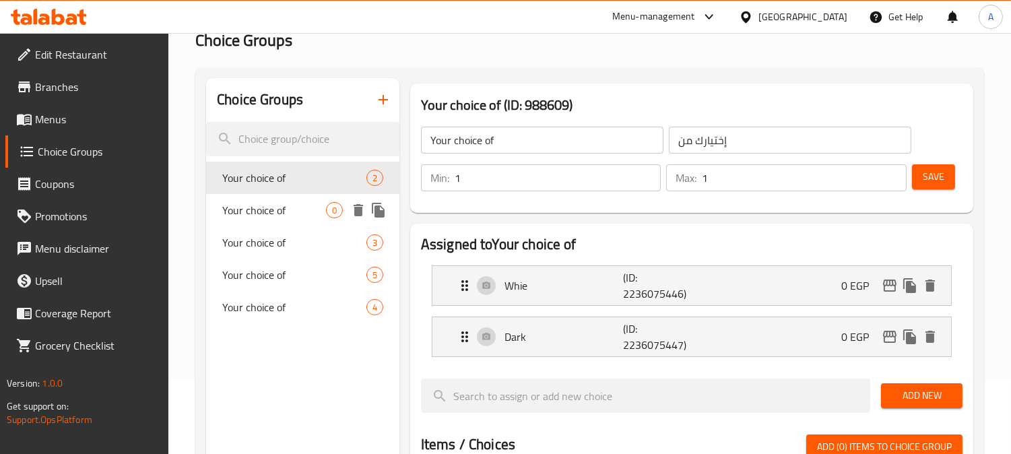
click at [254, 212] on span "Your choice of" at bounding box center [274, 210] width 104 height 16
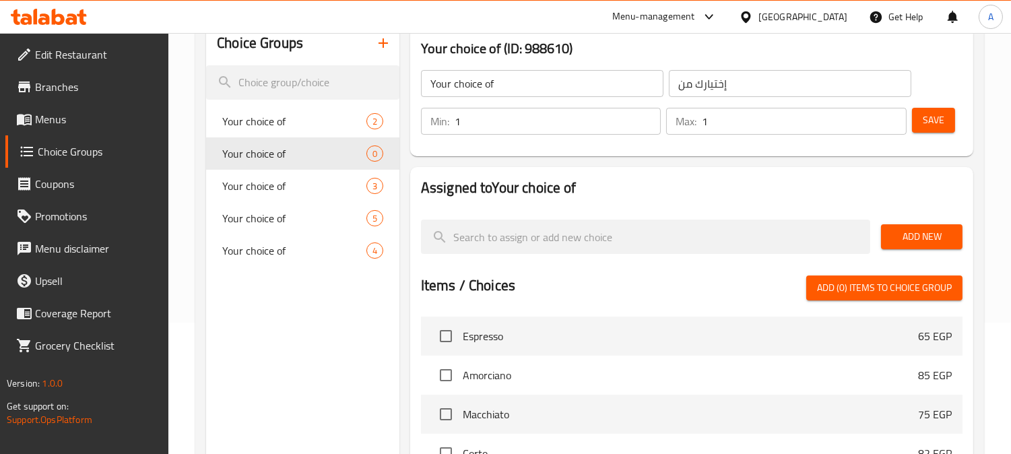
scroll to position [0, 0]
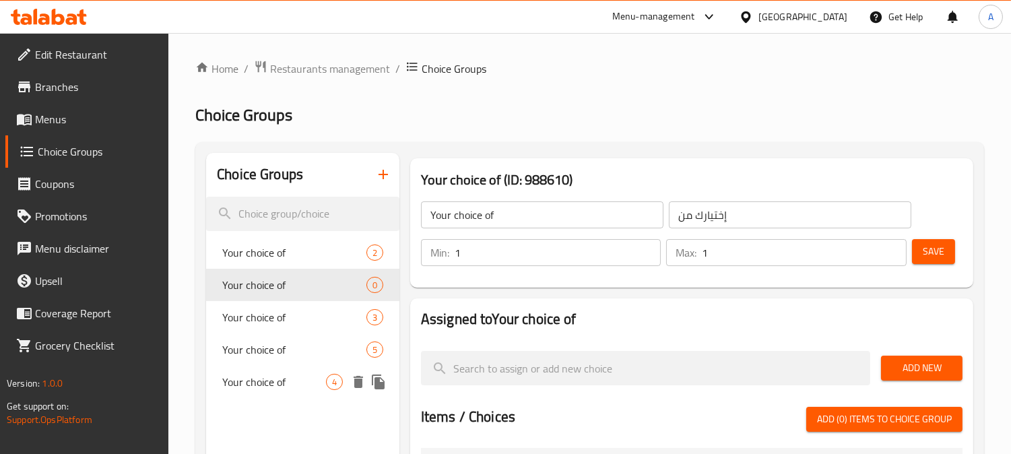
click at [265, 378] on span "Your choice of" at bounding box center [274, 382] width 104 height 16
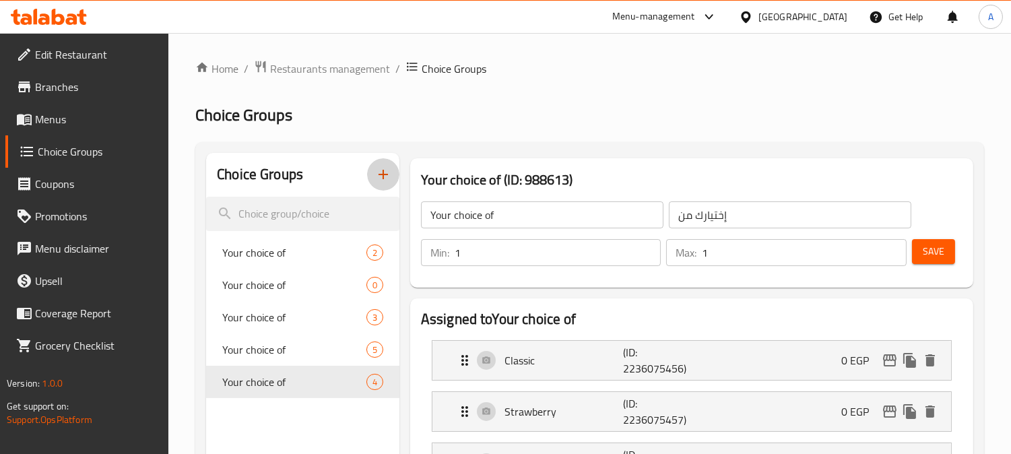
click at [384, 170] on icon "button" at bounding box center [383, 174] width 16 height 16
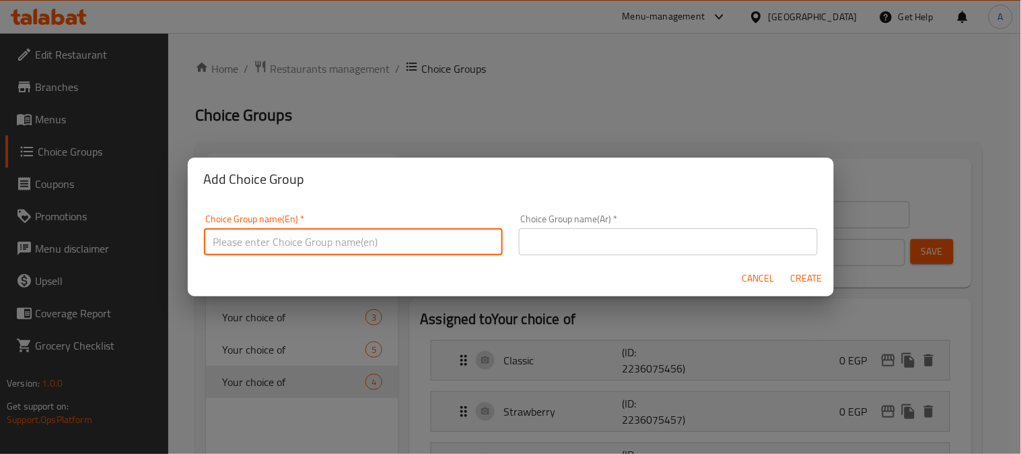
click at [337, 238] on input "text" at bounding box center [353, 241] width 299 height 27
click at [392, 94] on div "Add Choice Group Choice Group name(En)   * Choice Group name(En) * Choice Group…" at bounding box center [510, 227] width 1021 height 454
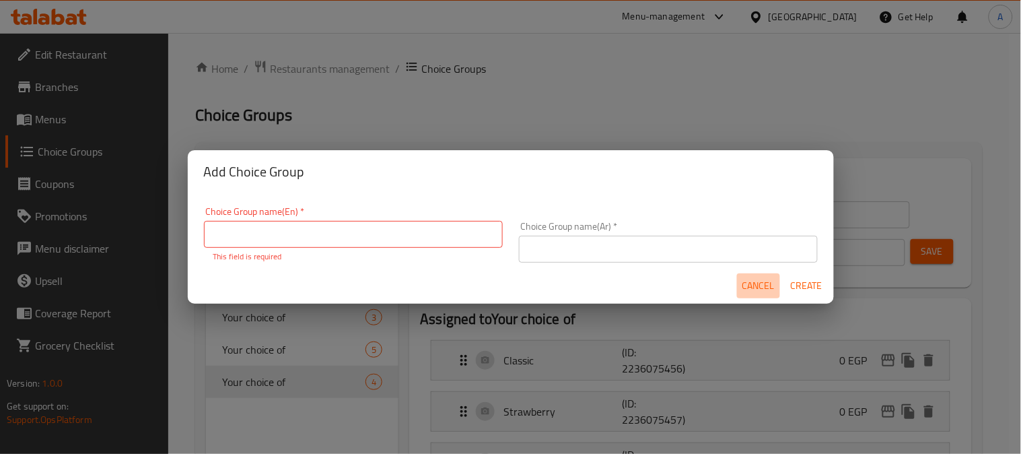
click at [751, 283] on span "Cancel" at bounding box center [759, 285] width 32 height 17
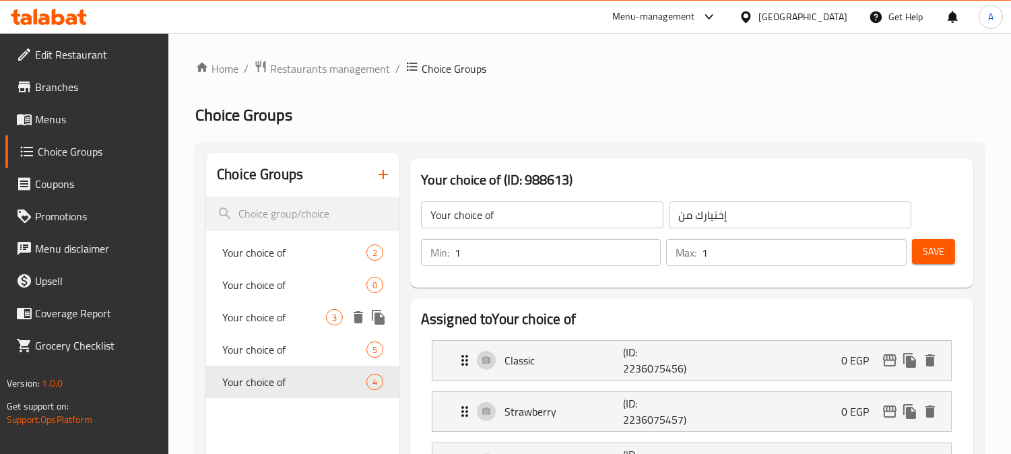
scroll to position [149, 0]
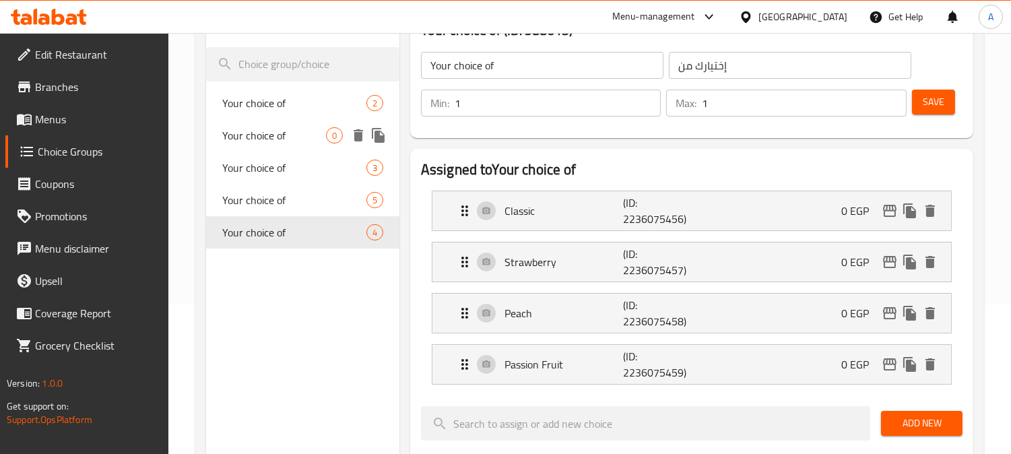
click at [264, 129] on span "Your choice of" at bounding box center [274, 135] width 104 height 16
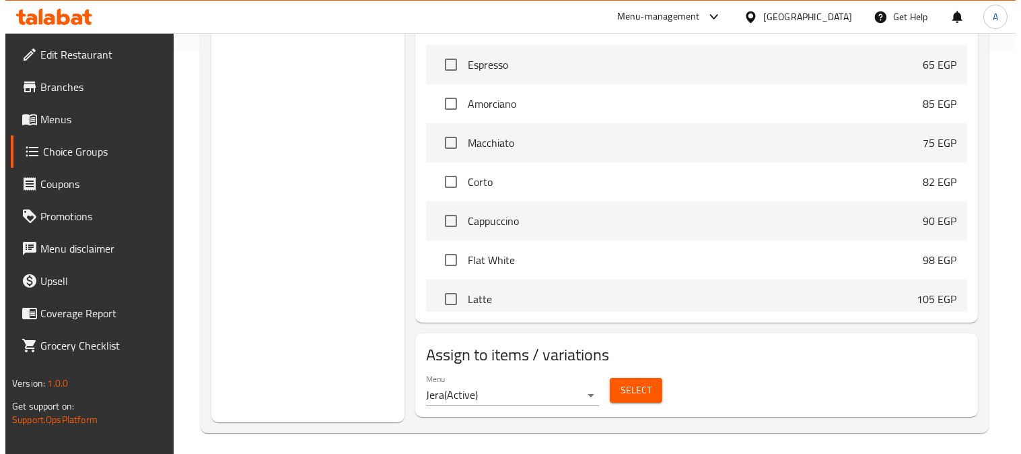
scroll to position [408, 0]
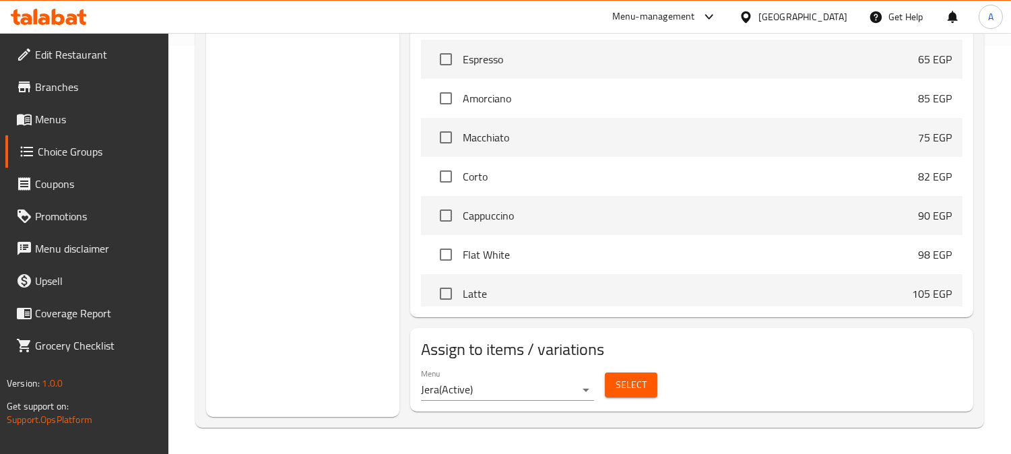
click at [627, 387] on span "Select" at bounding box center [630, 384] width 31 height 17
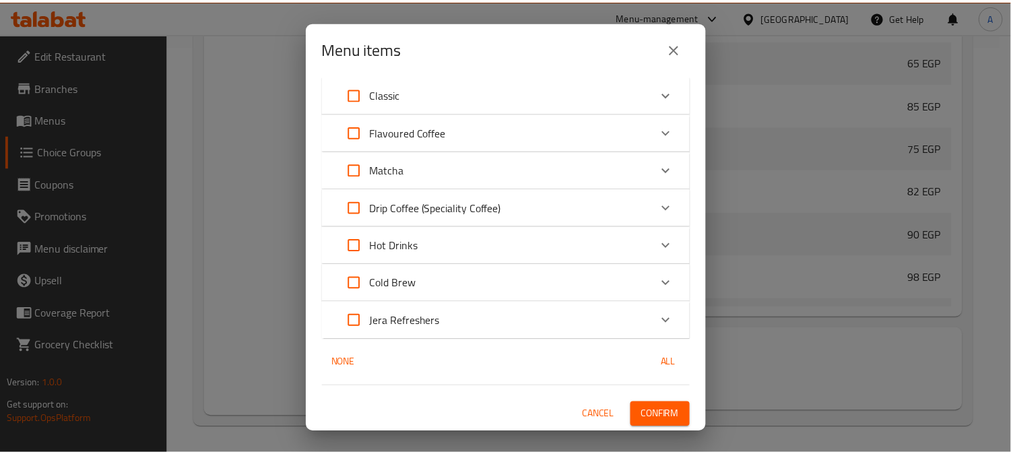
scroll to position [0, 0]
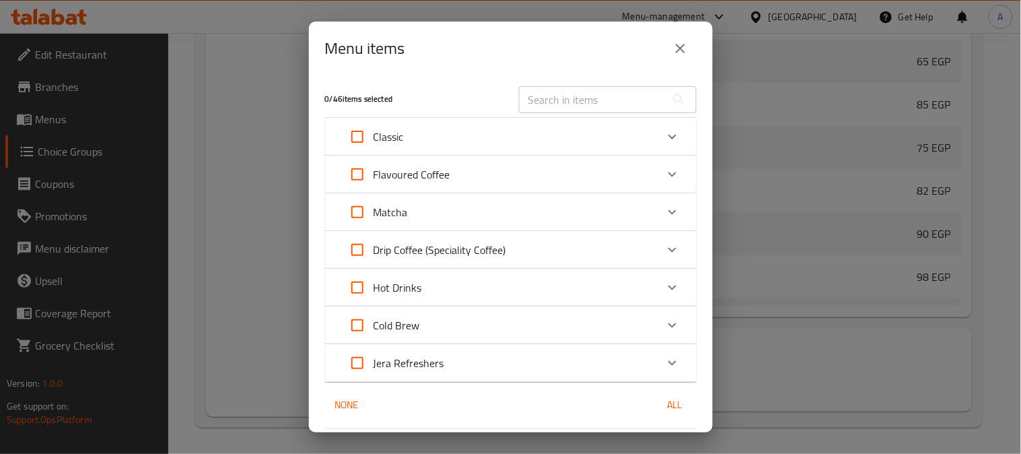
click at [684, 37] on button "close" at bounding box center [680, 48] width 32 height 32
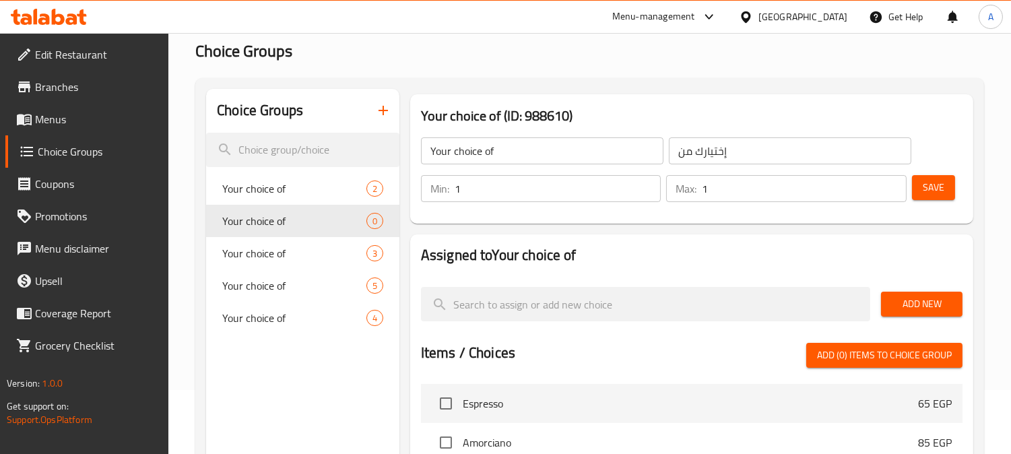
scroll to position [149, 0]
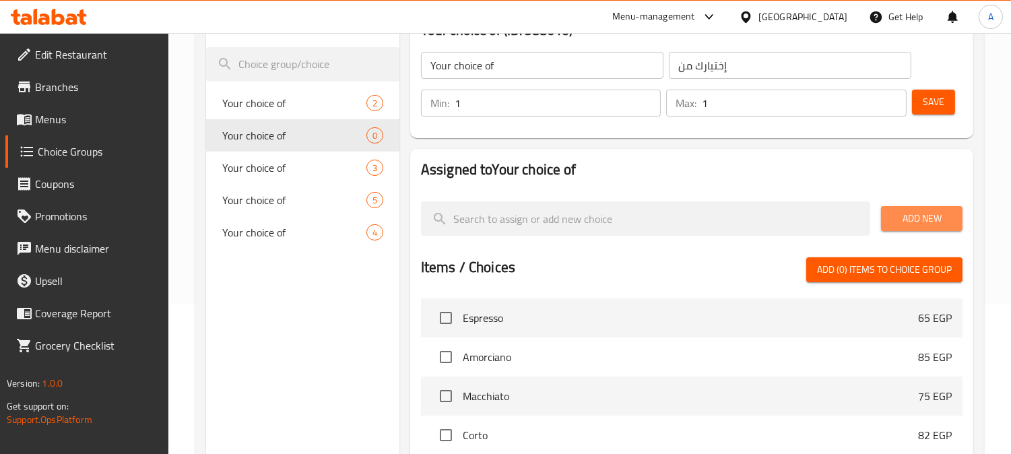
click at [917, 223] on span "Add New" at bounding box center [921, 218] width 60 height 17
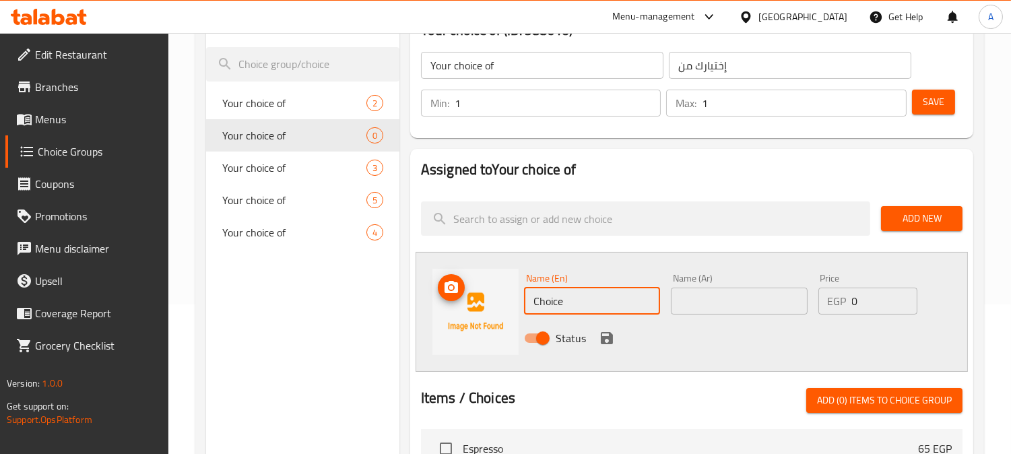
drag, startPoint x: 587, startPoint y: 298, endPoint x: 487, endPoint y: 298, distance: 100.3
click at [487, 298] on div "Name (En) Choice Name (En) Name (Ar) Name (Ar) Price EGP 0 Price Status" at bounding box center [691, 312] width 552 height 120
type input "Hot"
click at [702, 299] on input "text" at bounding box center [739, 300] width 136 height 27
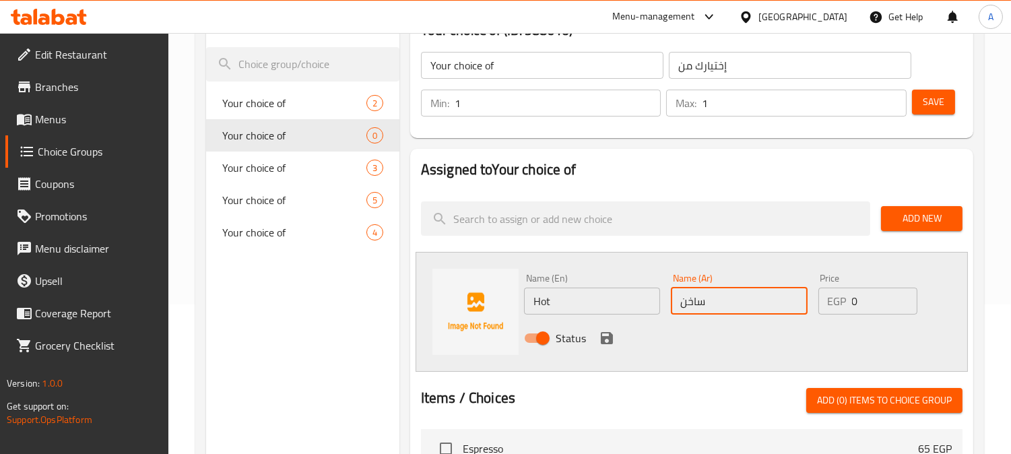
type input "ساخن"
click at [605, 337] on icon "save" at bounding box center [607, 338] width 12 height 12
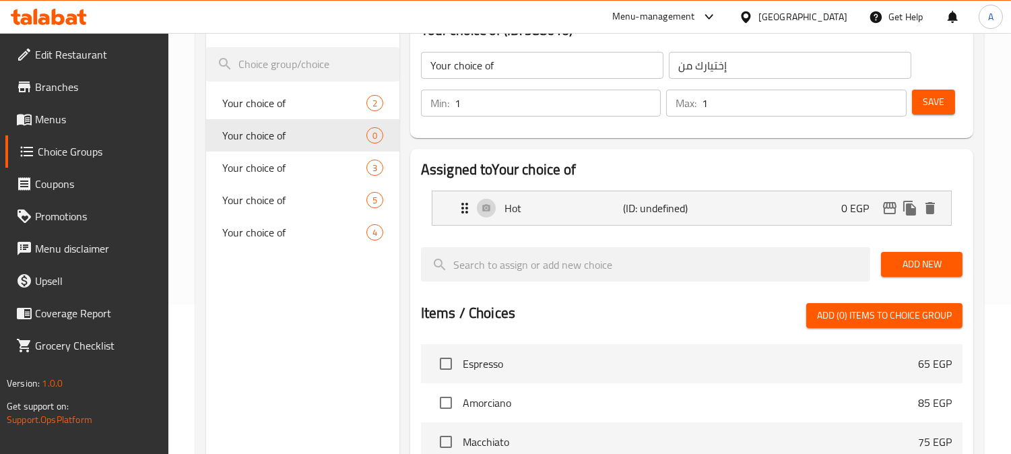
click at [920, 267] on span "Add New" at bounding box center [921, 264] width 60 height 17
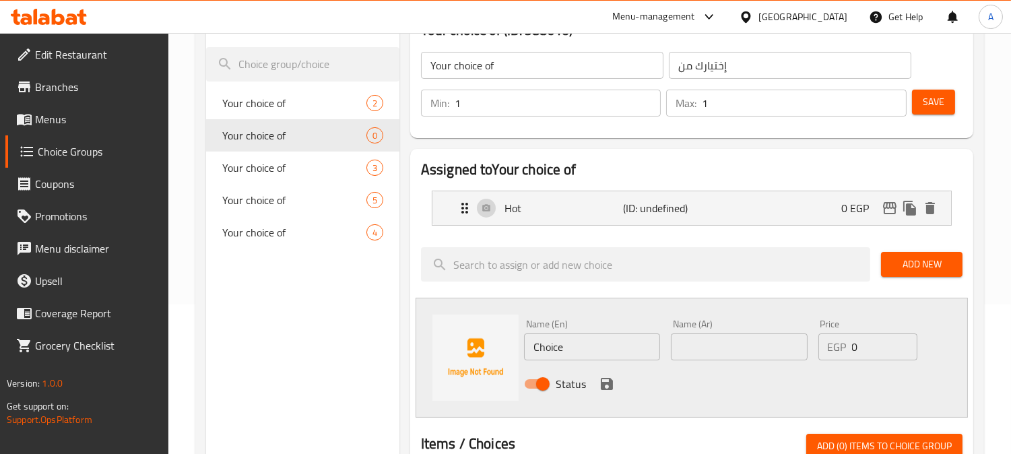
scroll to position [224, 0]
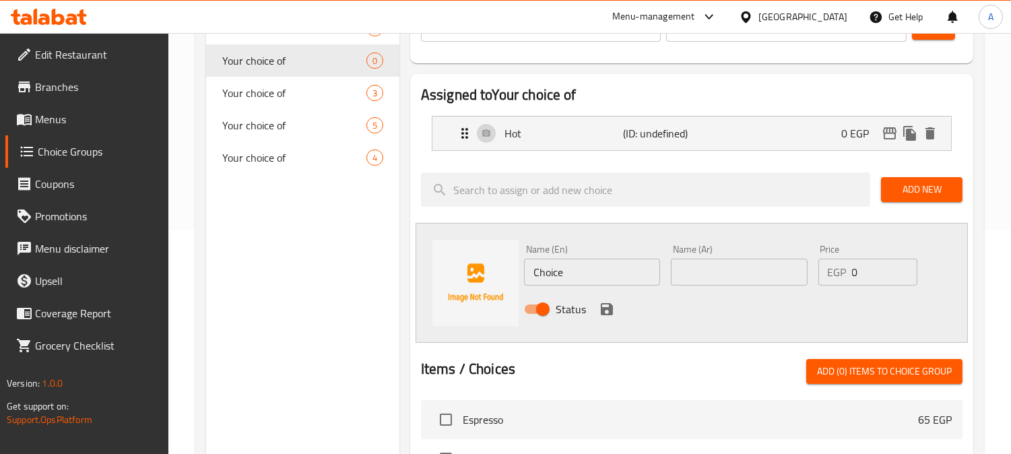
click at [721, 270] on input "text" at bounding box center [739, 272] width 136 height 27
type input "مثلج"
drag, startPoint x: 517, startPoint y: 266, endPoint x: 486, endPoint y: 267, distance: 31.0
click at [486, 267] on div "Name (En) Choice Name (En) Name (Ar) مثلج Name (Ar) Price EGP 0 Price Status" at bounding box center [691, 283] width 552 height 120
type input "Iced"
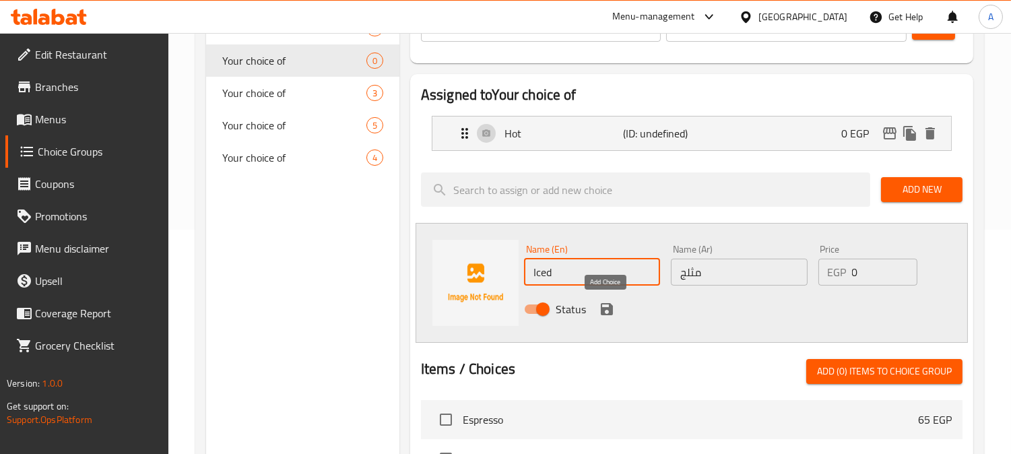
drag, startPoint x: 609, startPoint y: 310, endPoint x: 640, endPoint y: 325, distance: 34.0
click at [609, 310] on icon "save" at bounding box center [607, 309] width 12 height 12
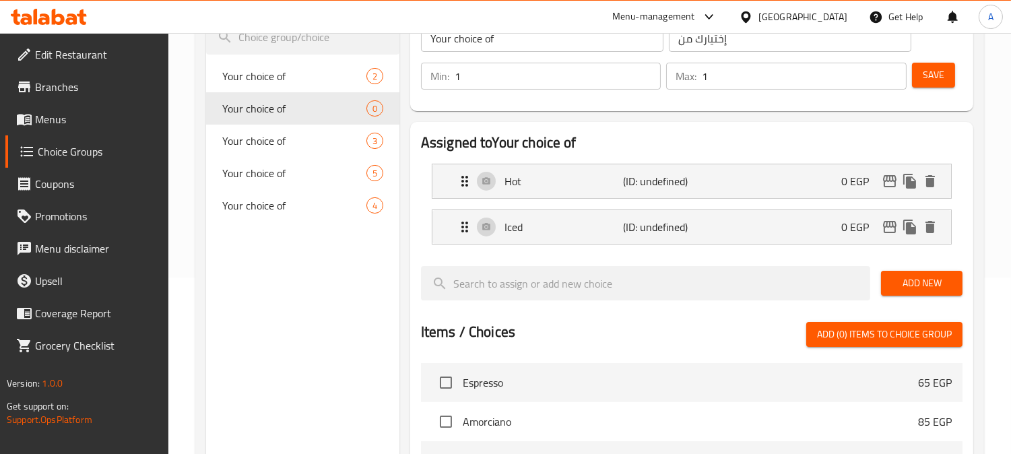
scroll to position [149, 0]
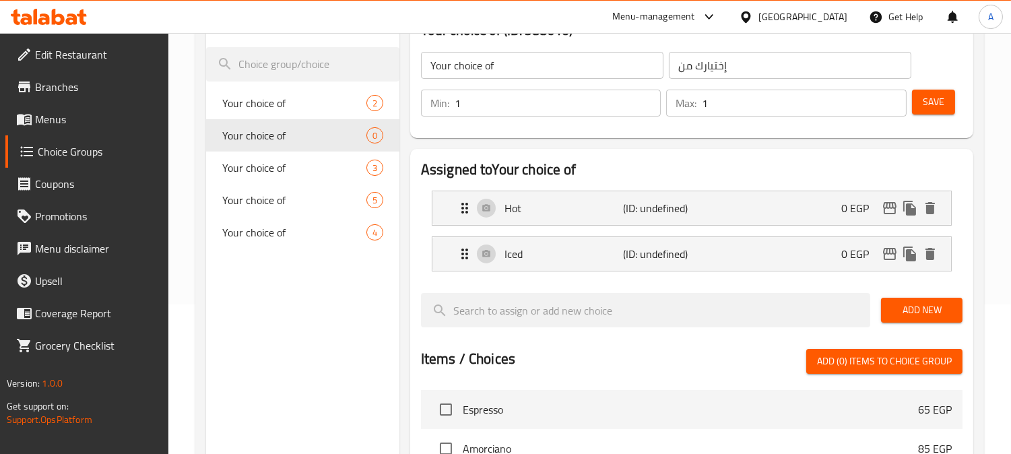
click at [936, 100] on span "Save" at bounding box center [933, 102] width 22 height 17
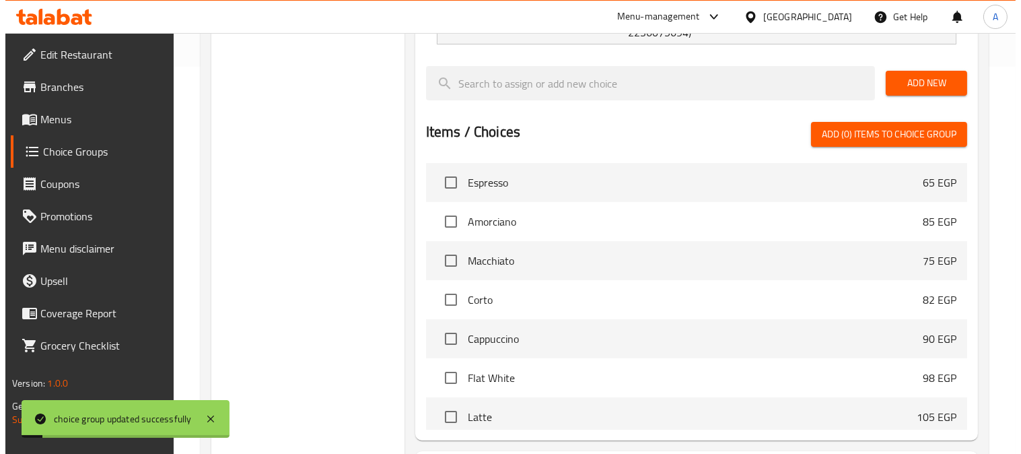
scroll to position [510, 0]
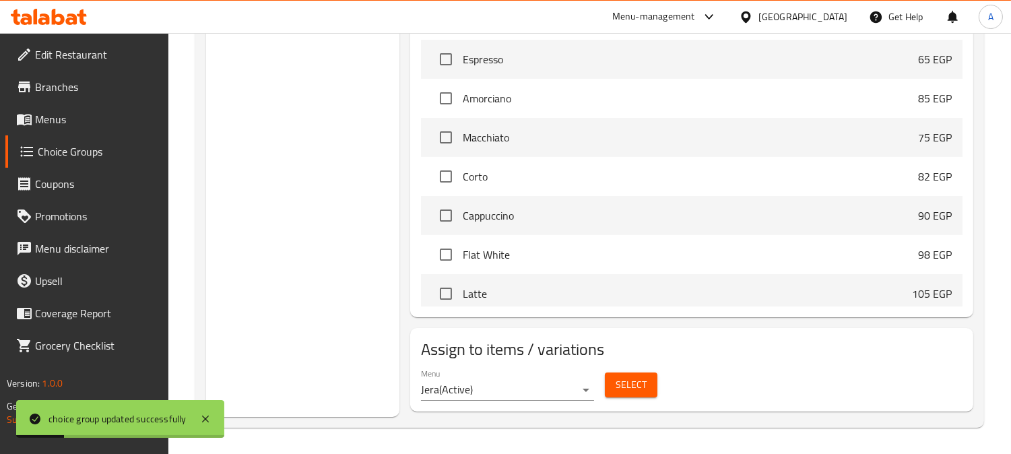
click at [635, 378] on span "Select" at bounding box center [630, 384] width 31 height 17
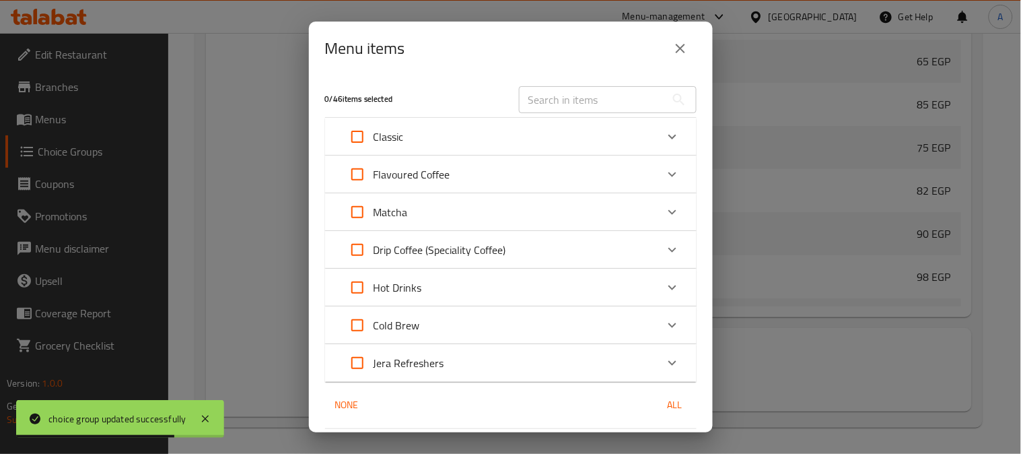
drag, startPoint x: 360, startPoint y: 209, endPoint x: 358, endPoint y: 195, distance: 13.5
click at [360, 207] on input "Expand" at bounding box center [357, 212] width 32 height 32
checkbox input "true"
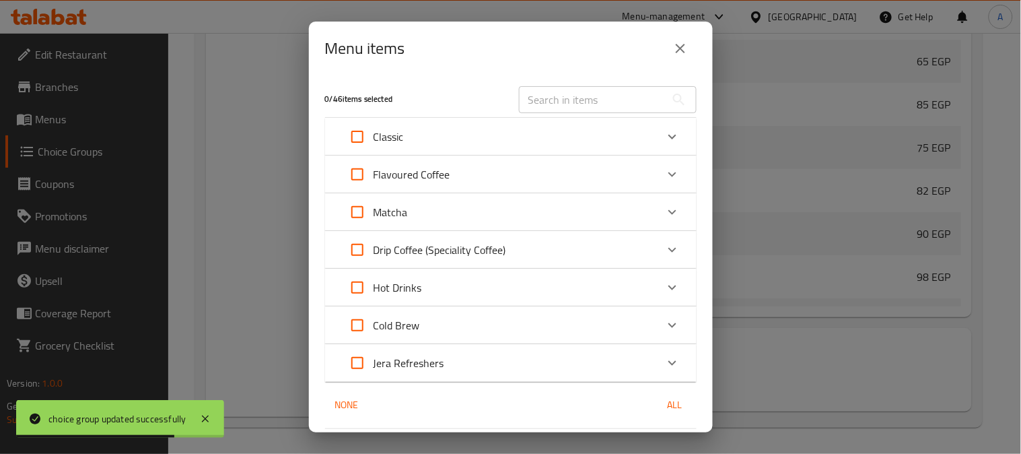
checkbox input "true"
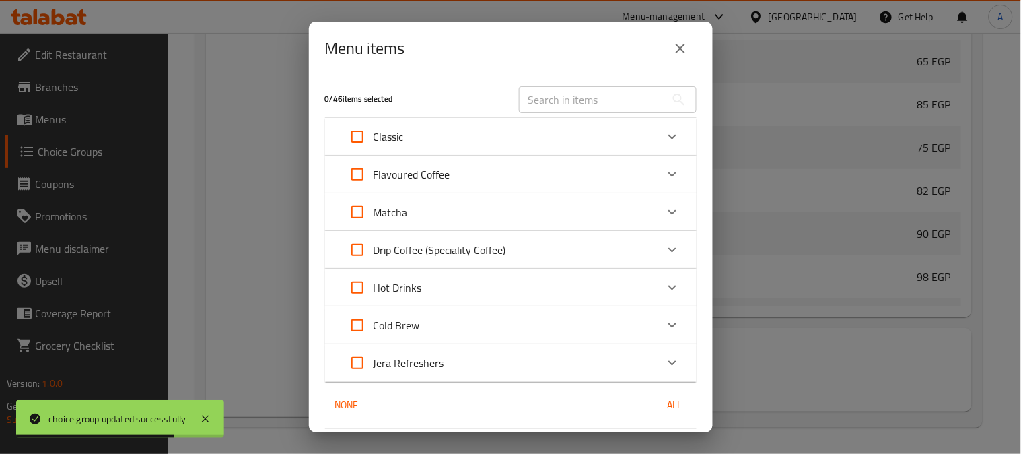
checkbox input "true"
click at [357, 174] on input "Expand" at bounding box center [357, 174] width 32 height 32
checkbox input "true"
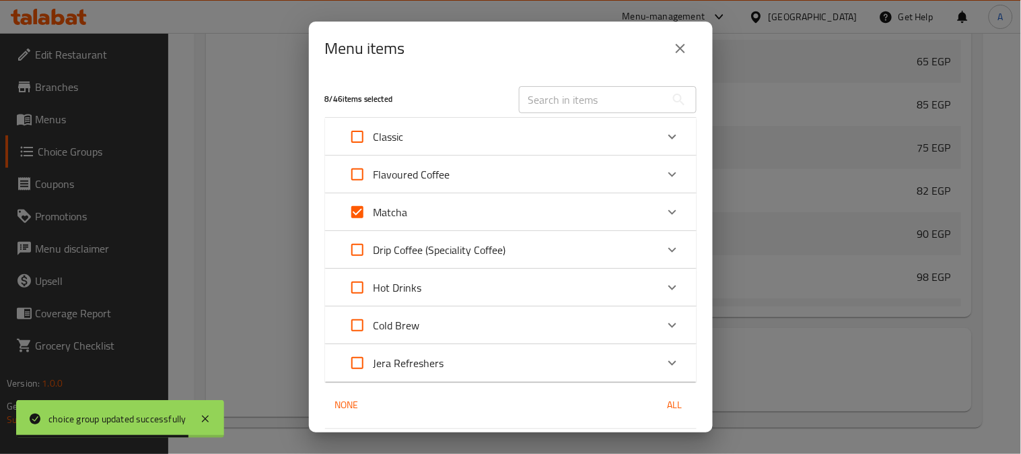
checkbox input "true"
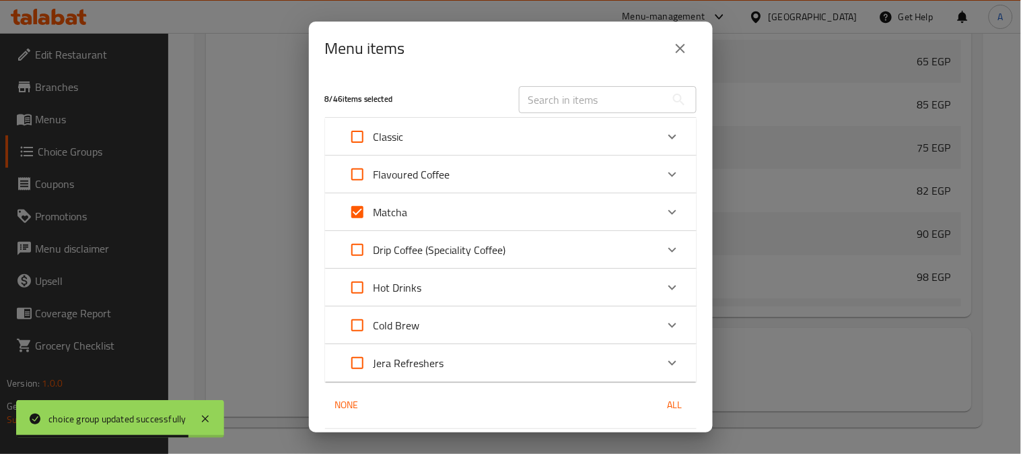
checkbox input "true"
click at [360, 135] on input "Expand" at bounding box center [357, 137] width 32 height 32
checkbox input "true"
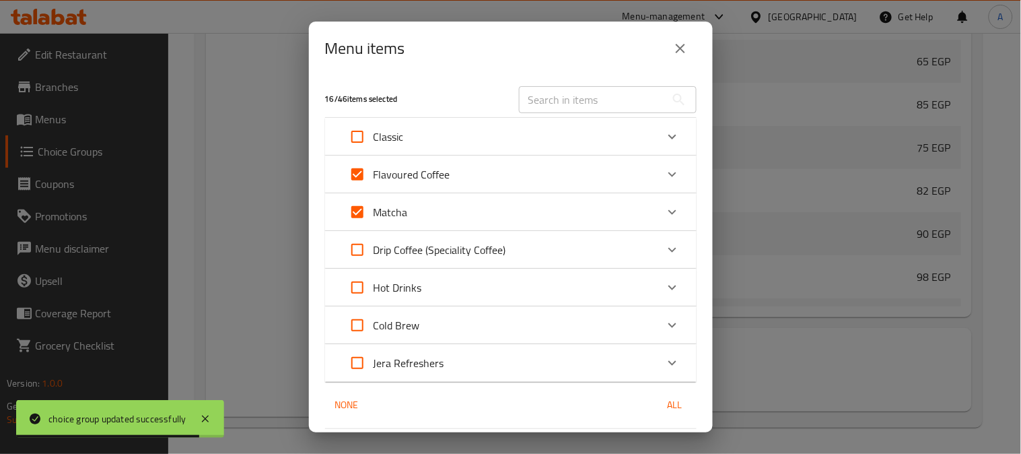
checkbox input "true"
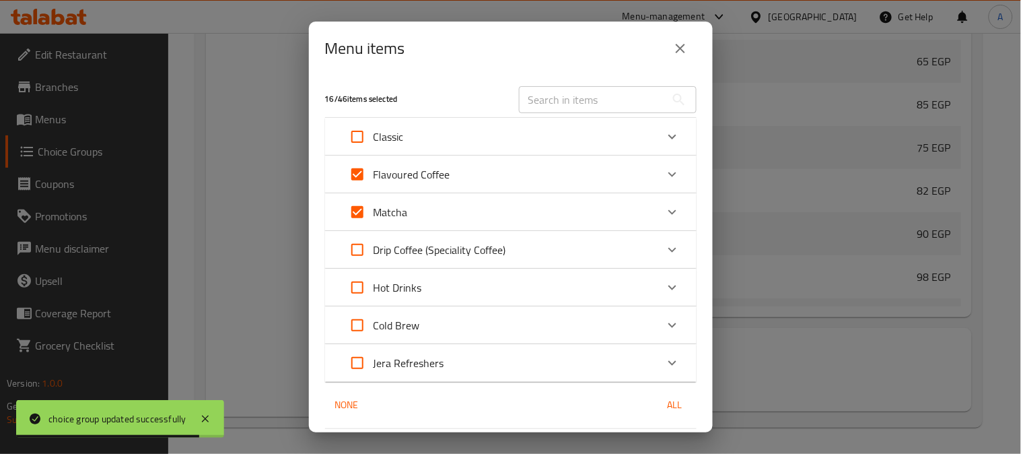
checkbox input "true"
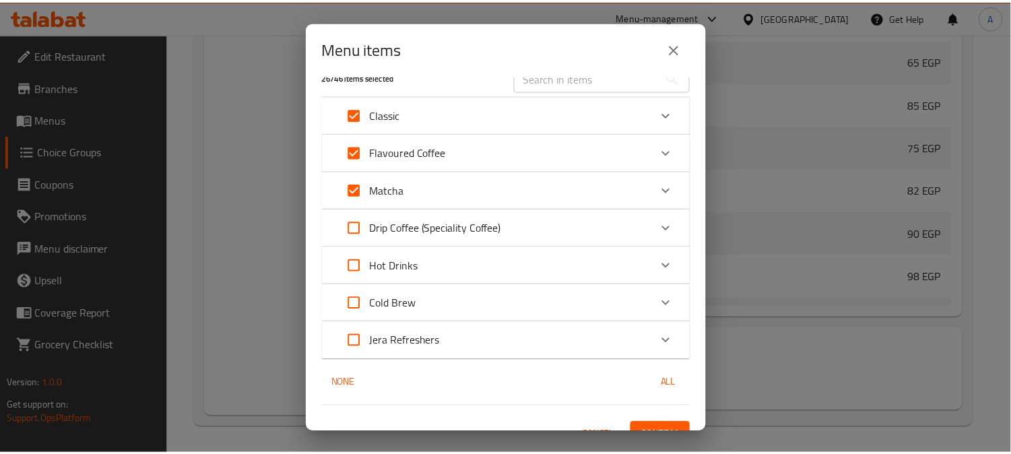
scroll to position [42, 0]
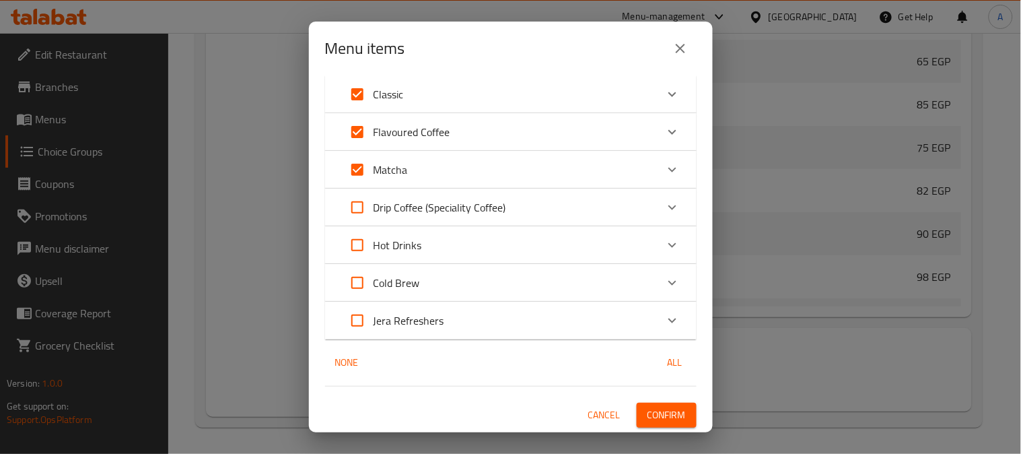
click at [654, 407] on span "Confirm" at bounding box center [667, 415] width 38 height 17
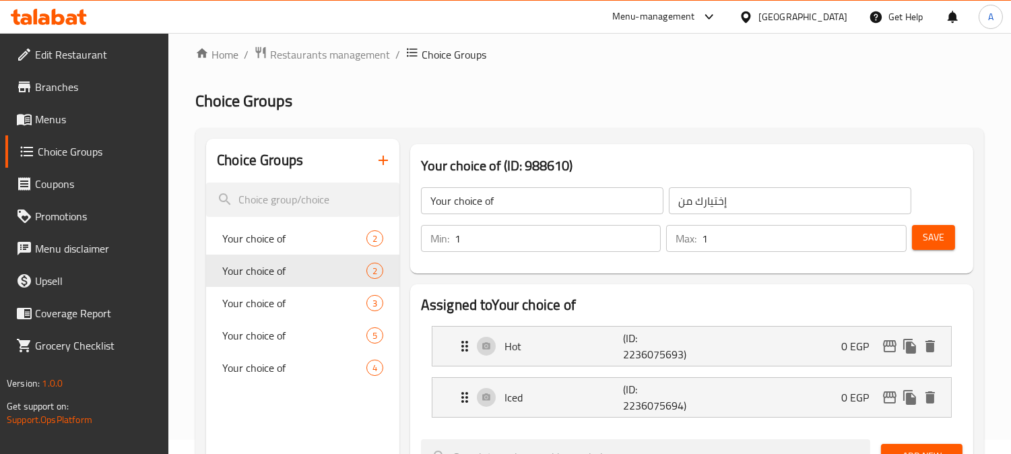
scroll to position [0, 0]
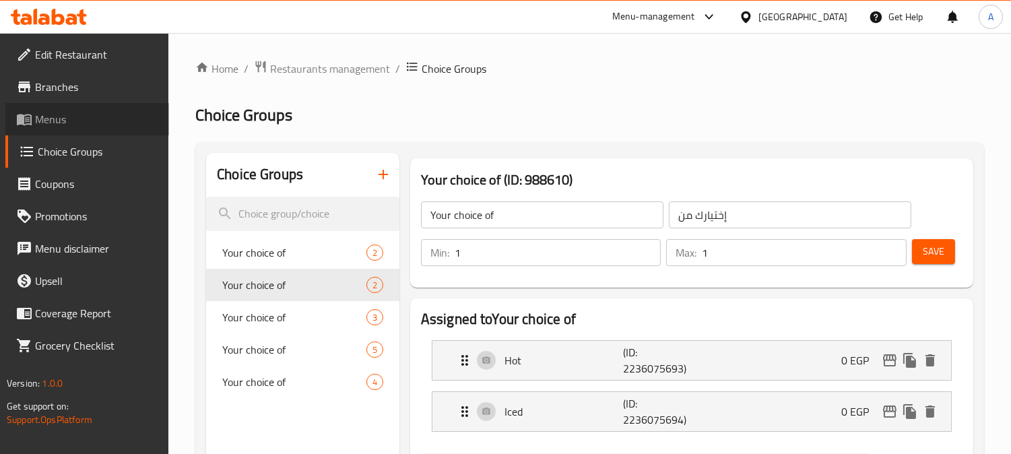
click at [35, 129] on link "Menus" at bounding box center [87, 119] width 164 height 32
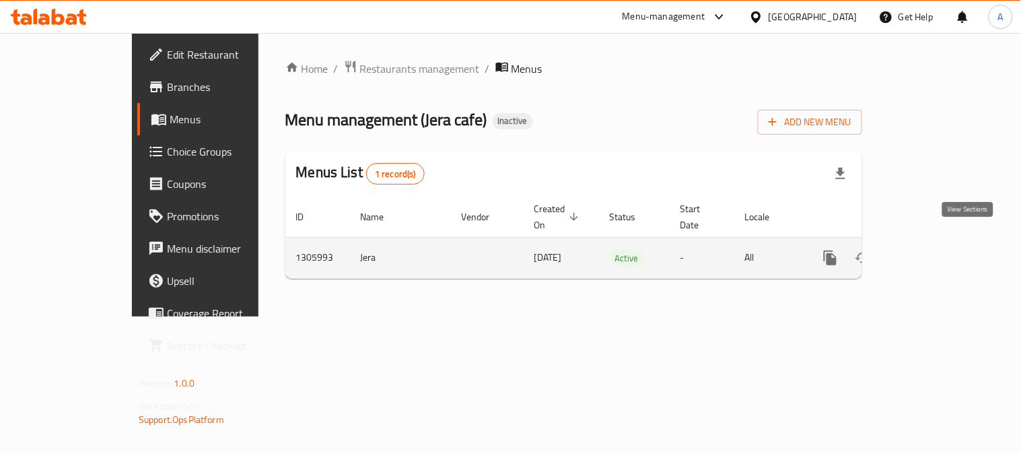
click at [936, 250] on icon "enhanced table" at bounding box center [928, 258] width 16 height 16
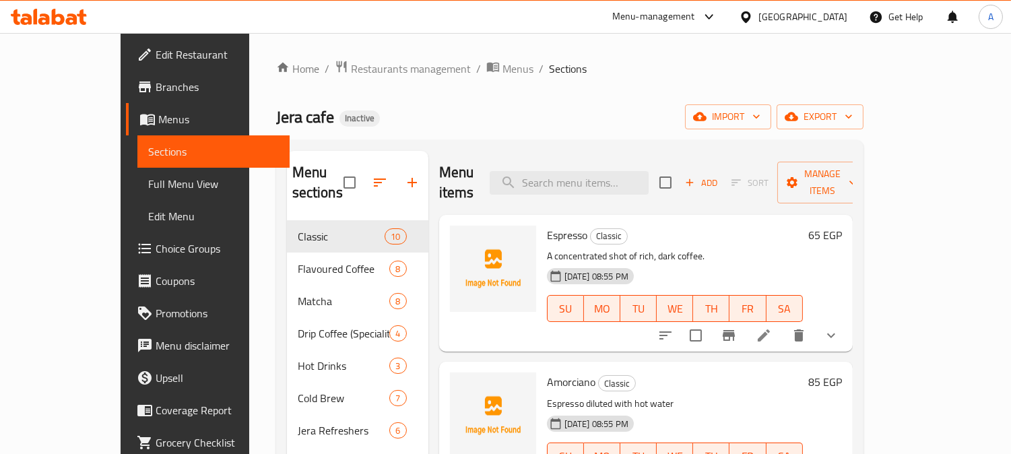
click at [148, 185] on span "Full Menu View" at bounding box center [213, 184] width 131 height 16
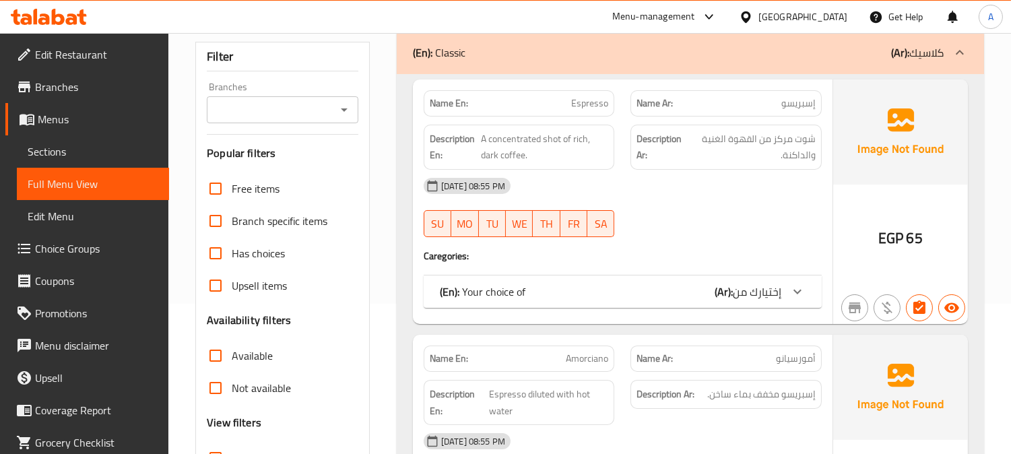
scroll to position [149, 0]
click at [344, 112] on icon "Open" at bounding box center [344, 110] width 16 height 16
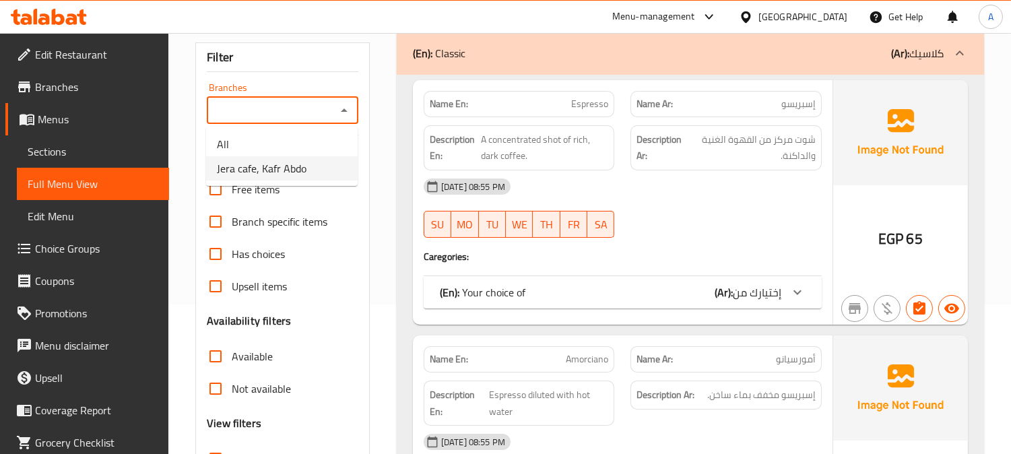
click at [294, 166] on span "Jera cafe, Kafr Abdo" at bounding box center [262, 168] width 90 height 16
type input "Jera cafe, Kafr Abdo"
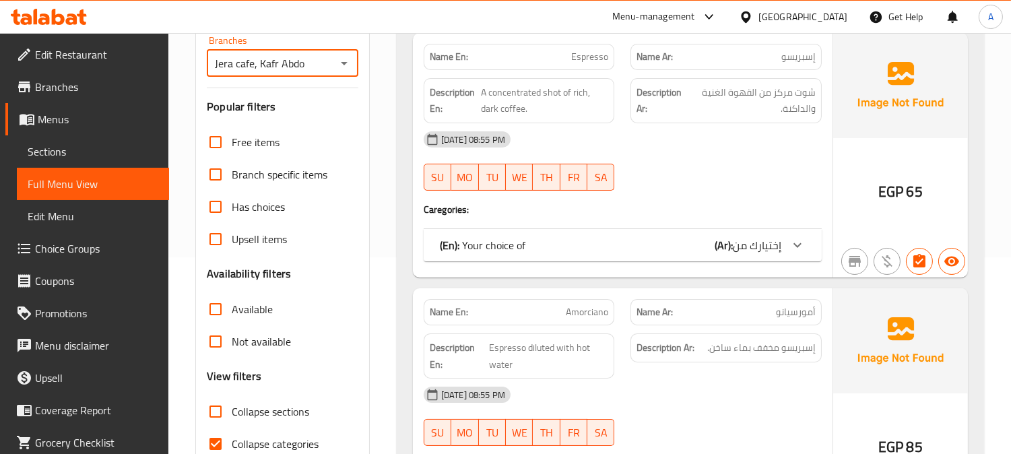
scroll to position [448, 0]
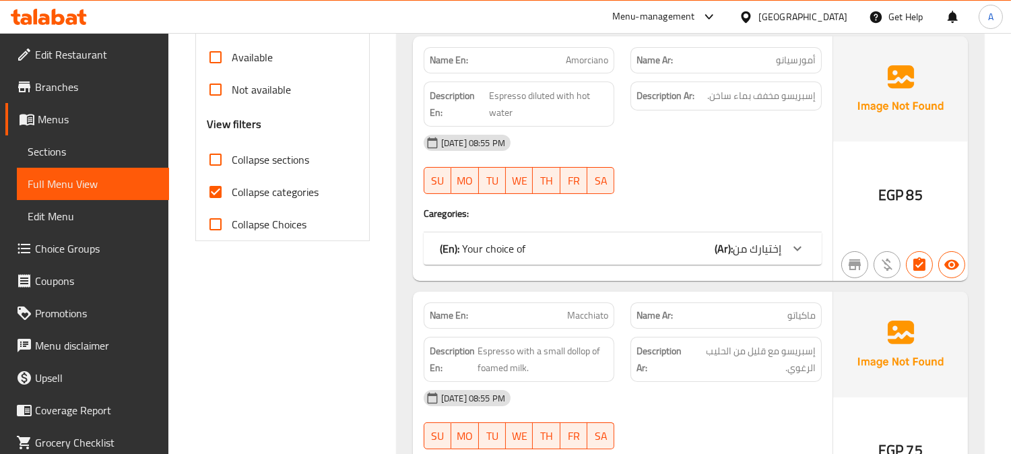
click at [209, 184] on input "Collapse categories" at bounding box center [215, 192] width 32 height 32
checkbox input "false"
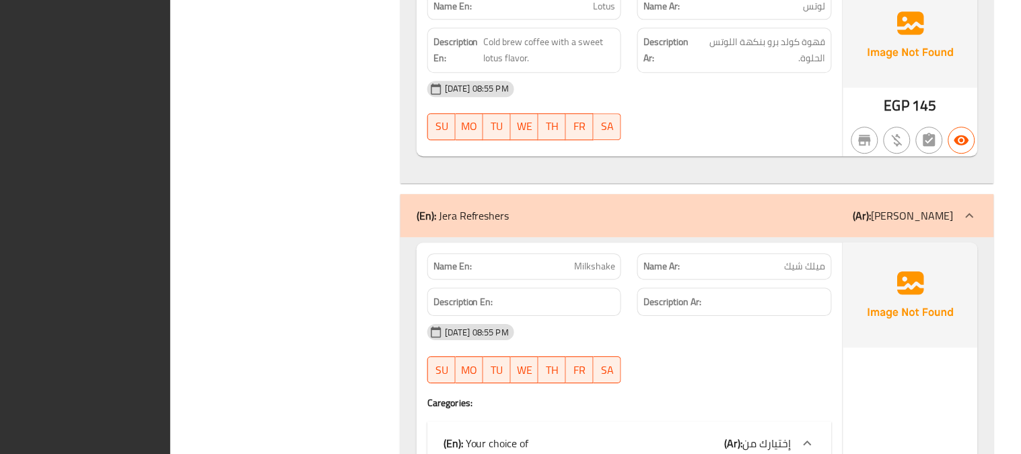
scroll to position [14300, 0]
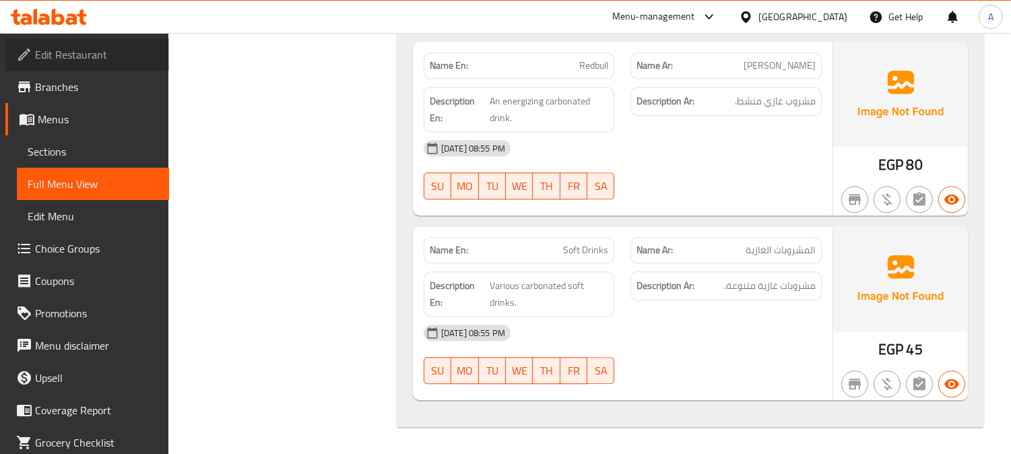
click at [88, 55] on span "Edit Restaurant" at bounding box center [96, 54] width 123 height 16
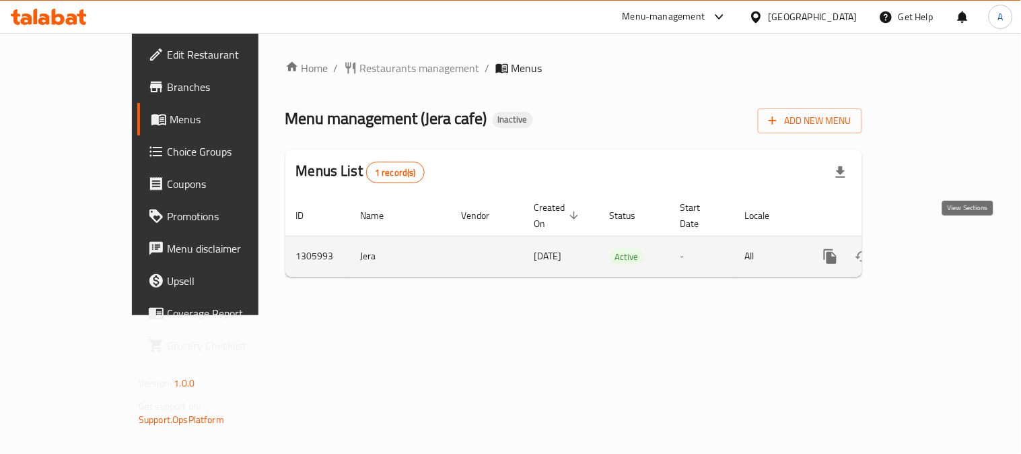
click at [936, 248] on icon "enhanced table" at bounding box center [928, 256] width 16 height 16
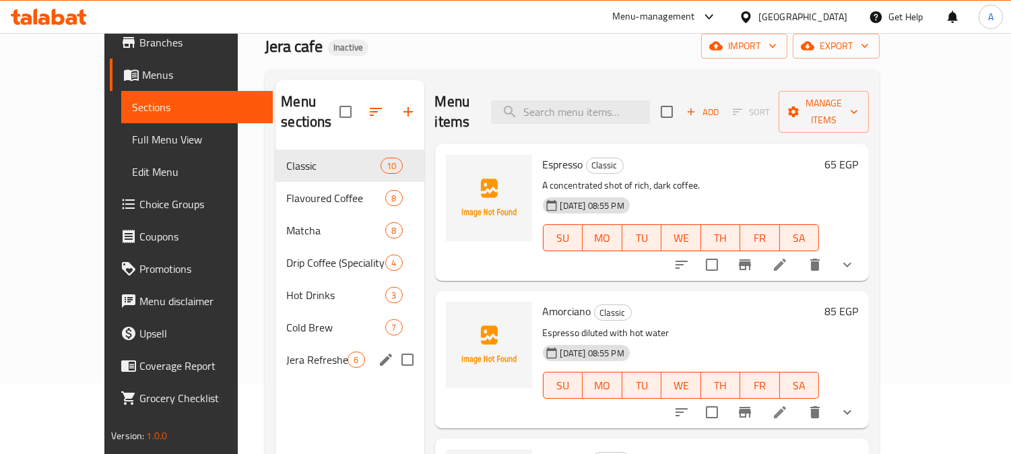
scroll to position [75, 0]
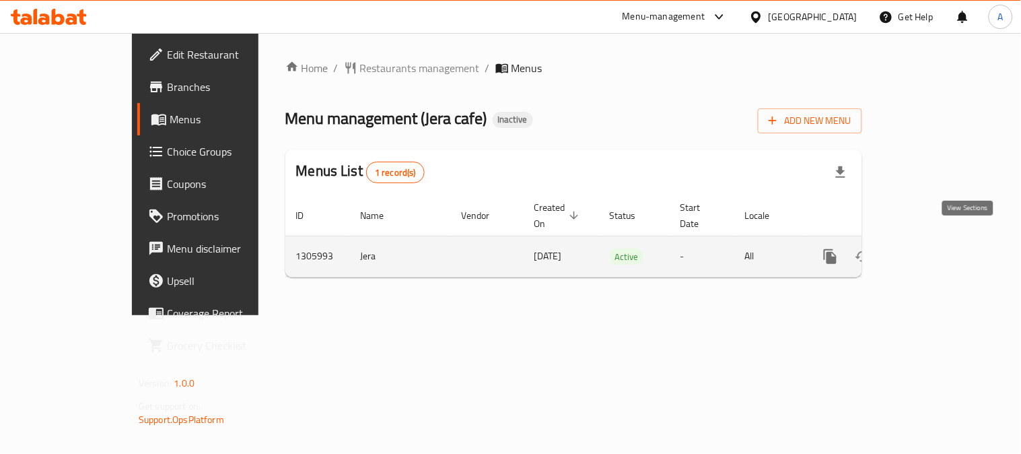
click at [934, 250] on icon "enhanced table" at bounding box center [928, 256] width 12 height 12
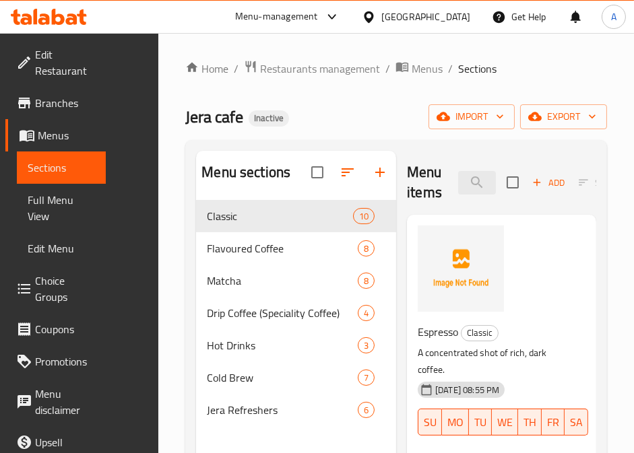
click at [364, 109] on div "Jera cafe Inactive import export" at bounding box center [395, 116] width 421 height 25
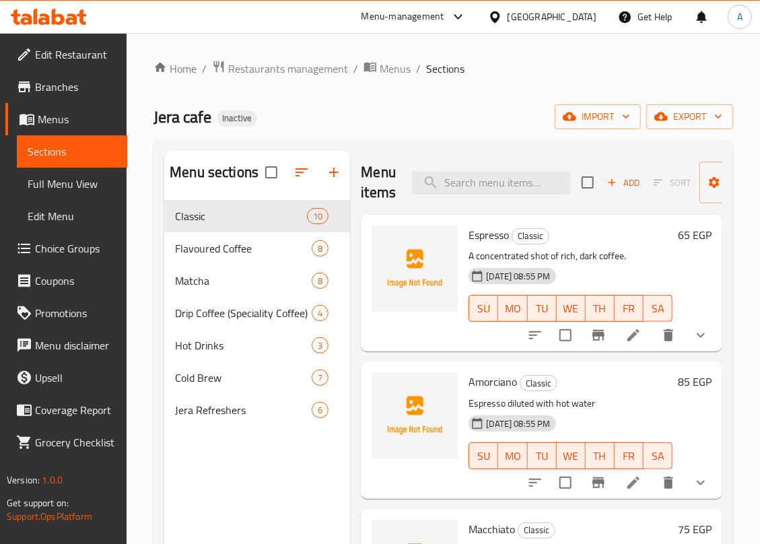
click at [50, 192] on span "Full Menu View" at bounding box center [72, 184] width 89 height 16
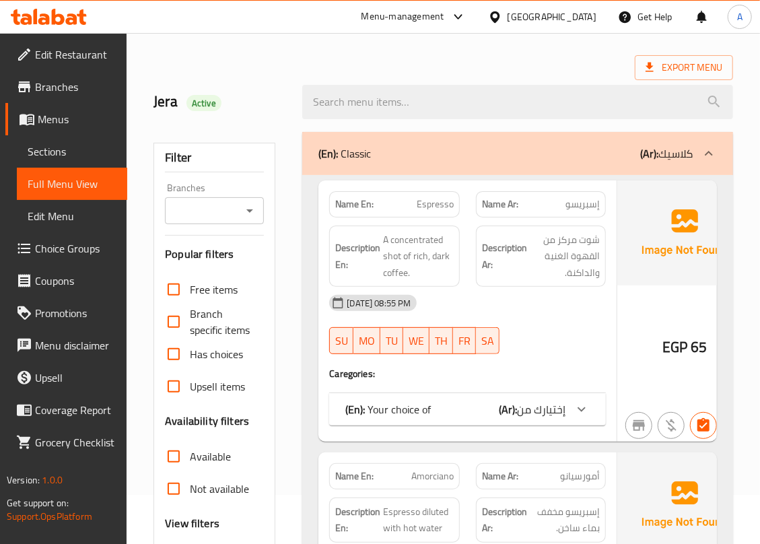
scroll to position [90, 0]
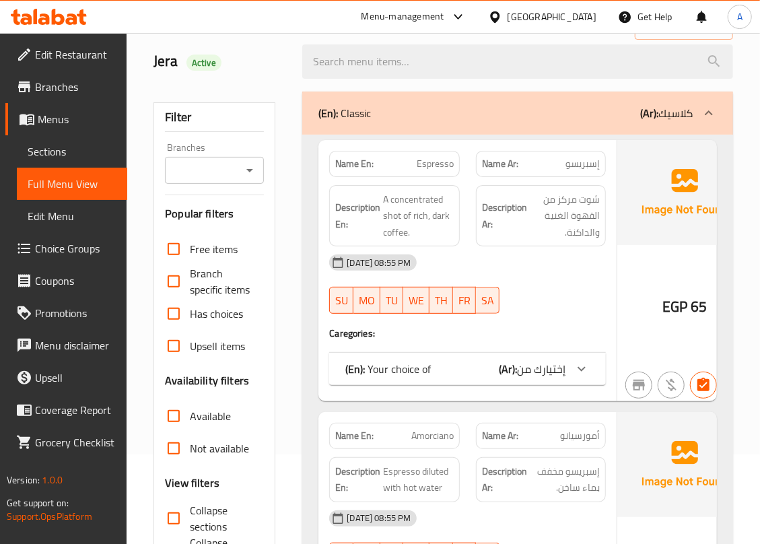
click at [254, 180] on div at bounding box center [249, 170] width 18 height 19
click at [248, 172] on icon "Open" at bounding box center [250, 170] width 16 height 16
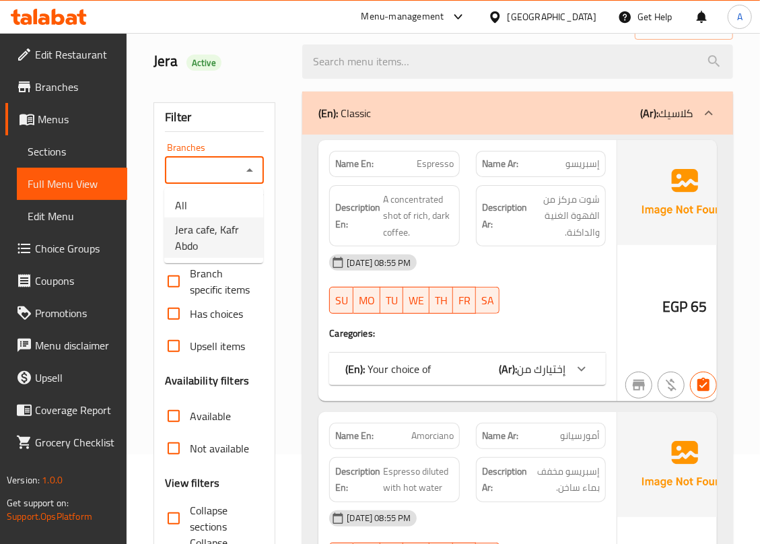
click at [209, 248] on span "Jera cafe, Kafr Abdo" at bounding box center [213, 237] width 77 height 32
type input "Jera cafe, Kafr Abdo"
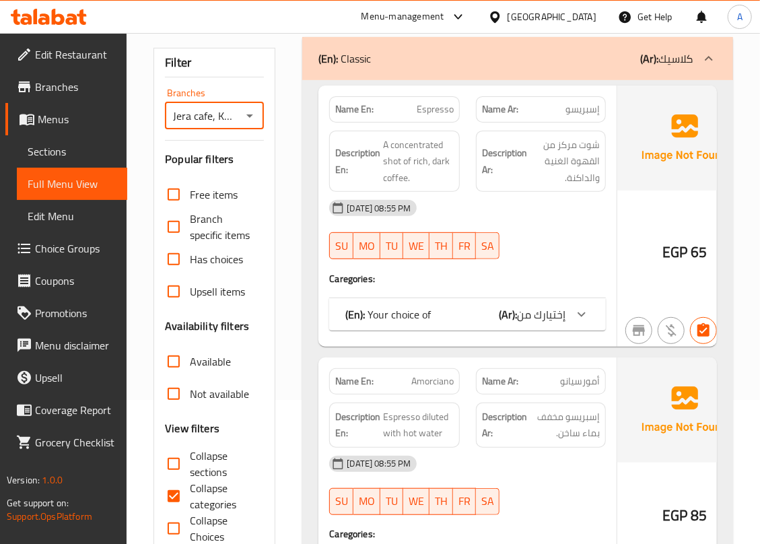
scroll to position [174, 0]
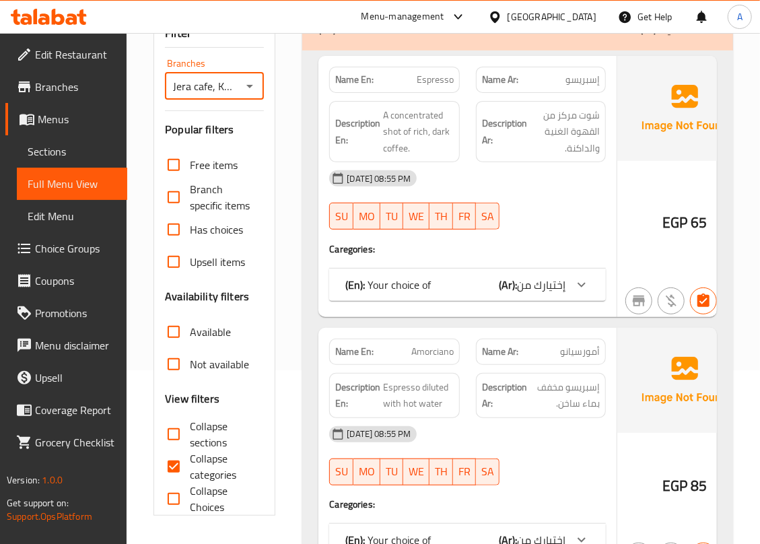
click at [178, 453] on input "Collapse categories" at bounding box center [174, 466] width 32 height 32
checkbox input "false"
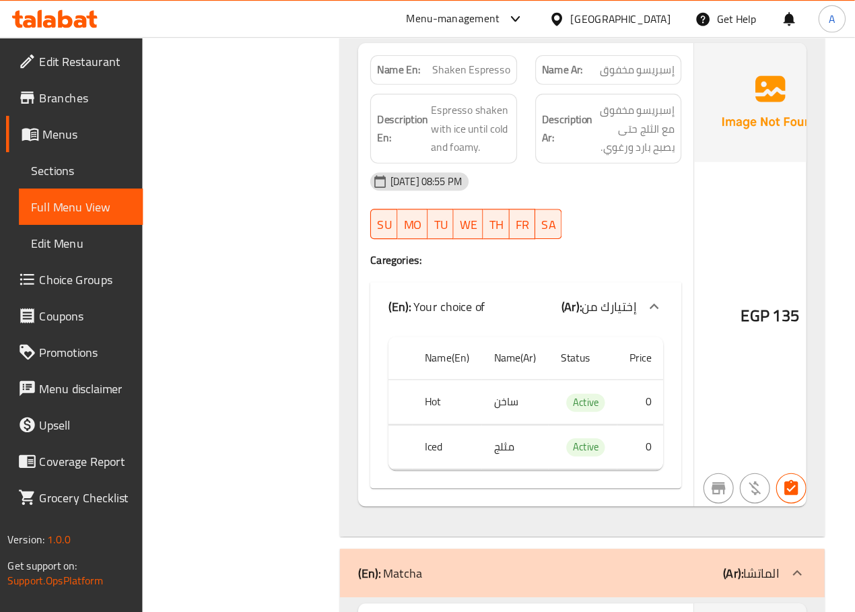
scroll to position [7804, 0]
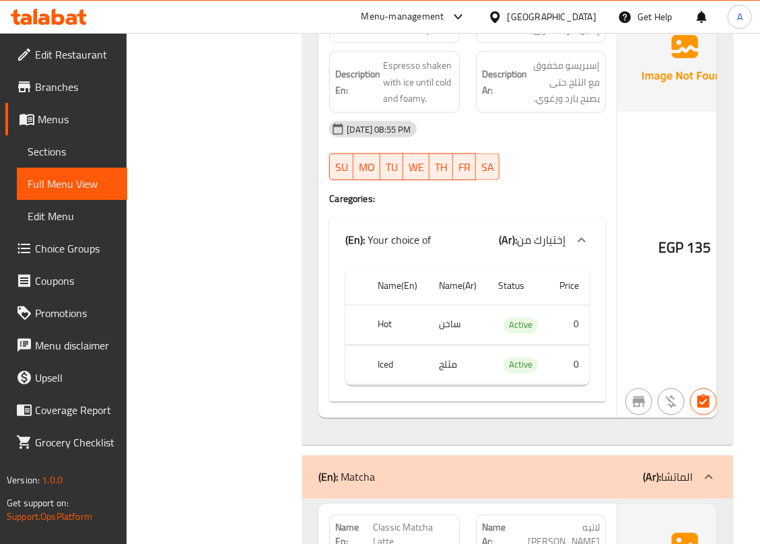
copy span "Shaken Espresso"
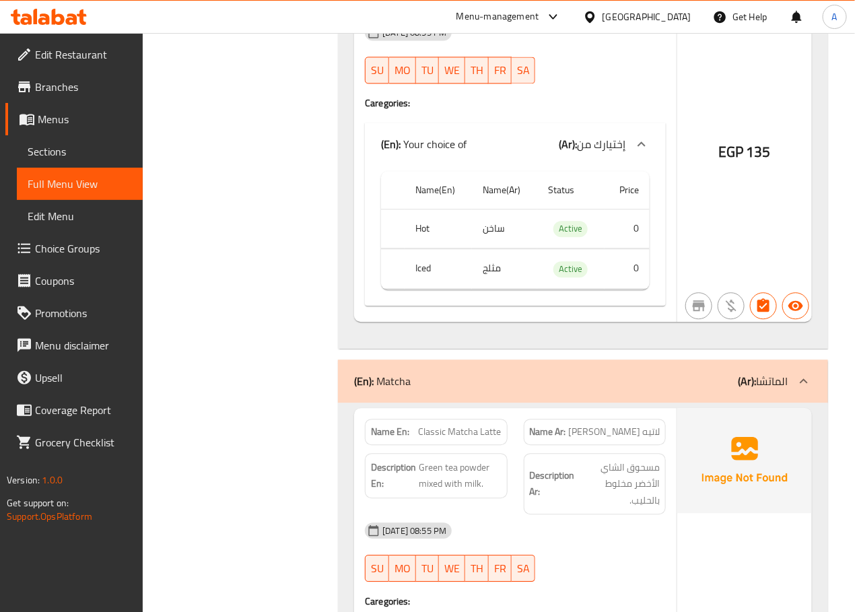
scroll to position [7602, 0]
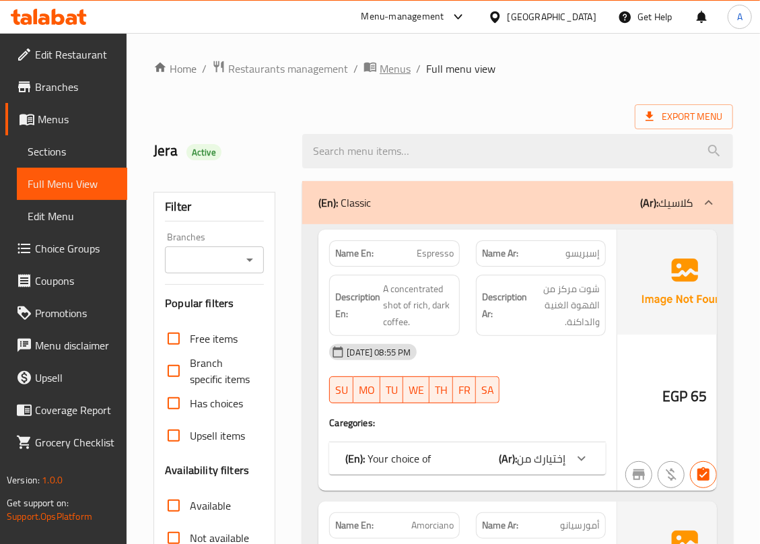
click at [392, 71] on span "Menus" at bounding box center [395, 69] width 31 height 16
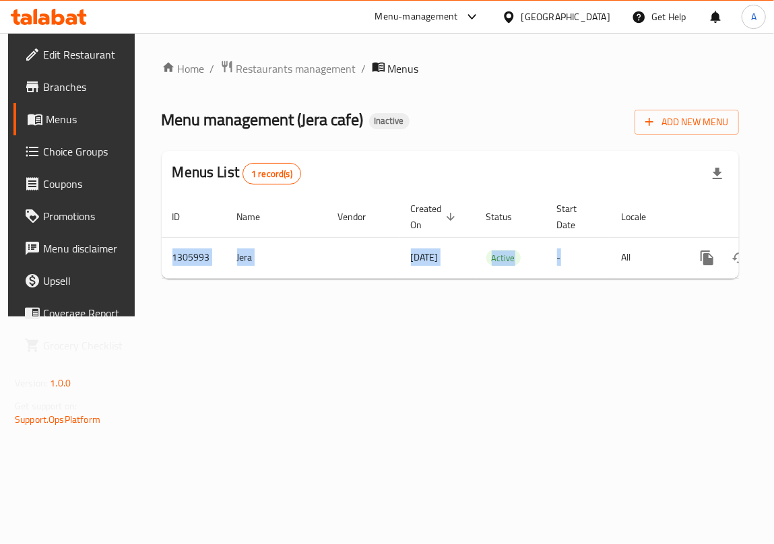
drag, startPoint x: 555, startPoint y: 278, endPoint x: 671, endPoint y: 288, distance: 116.9
click at [671, 279] on div "ID Name Vendor Created On sorted descending Status Start Date Locale Actions 13…" at bounding box center [450, 238] width 577 height 82
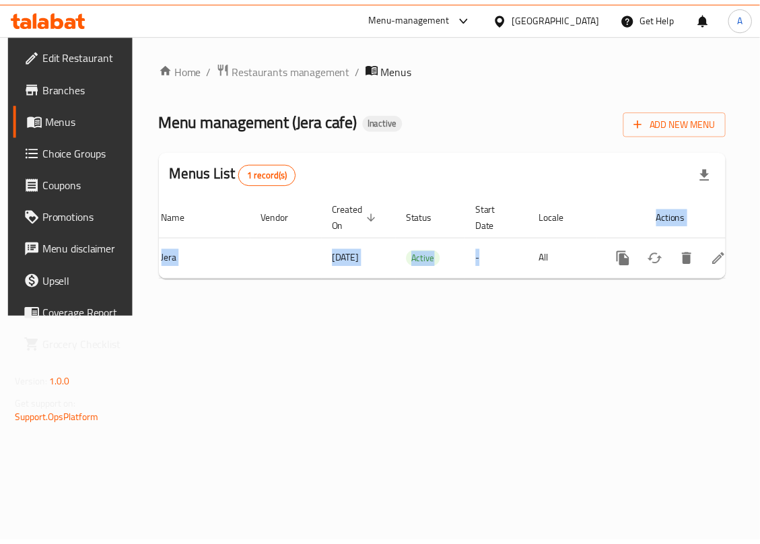
scroll to position [0, 78]
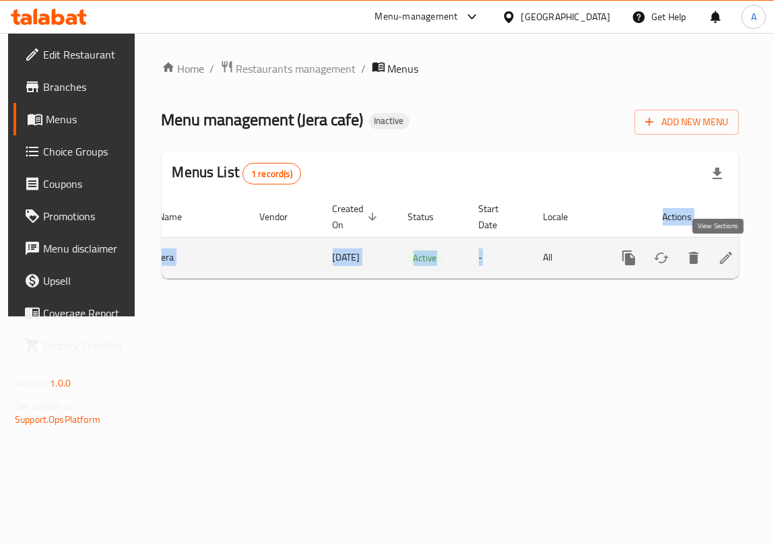
click at [718, 261] on icon "enhanced table" at bounding box center [726, 258] width 16 height 16
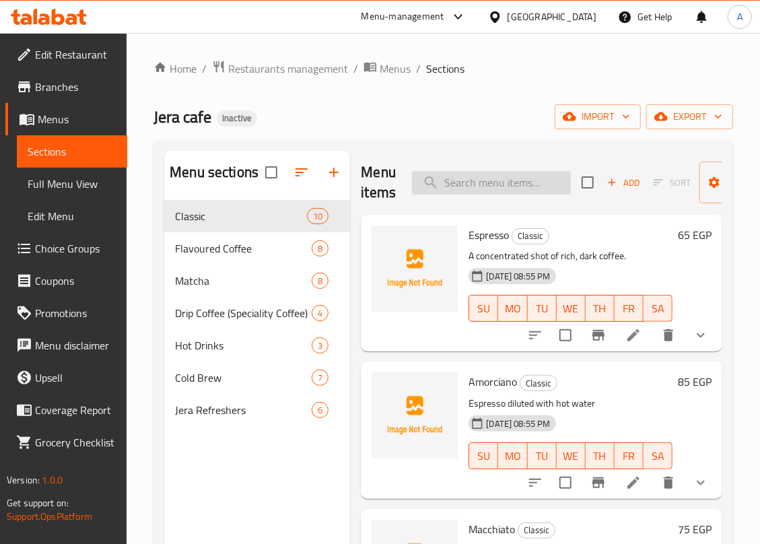
click at [480, 184] on input "search" at bounding box center [491, 183] width 159 height 24
paste input "Shaken Espresso"
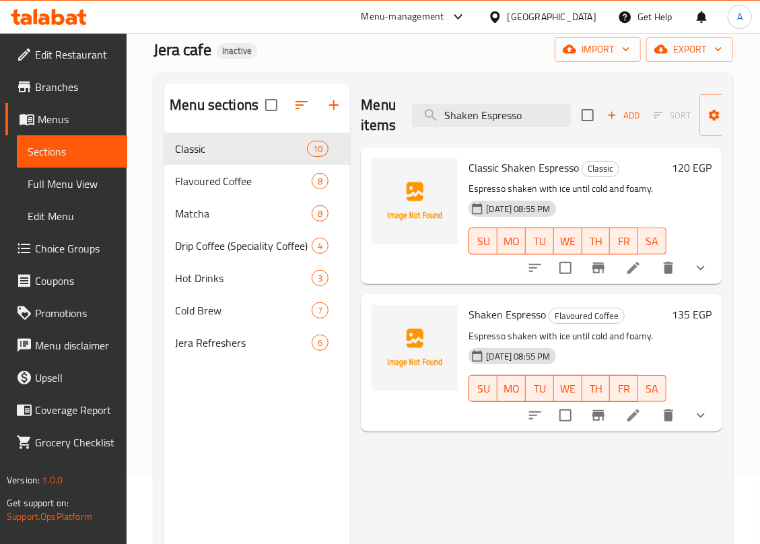
scroll to position [179, 0]
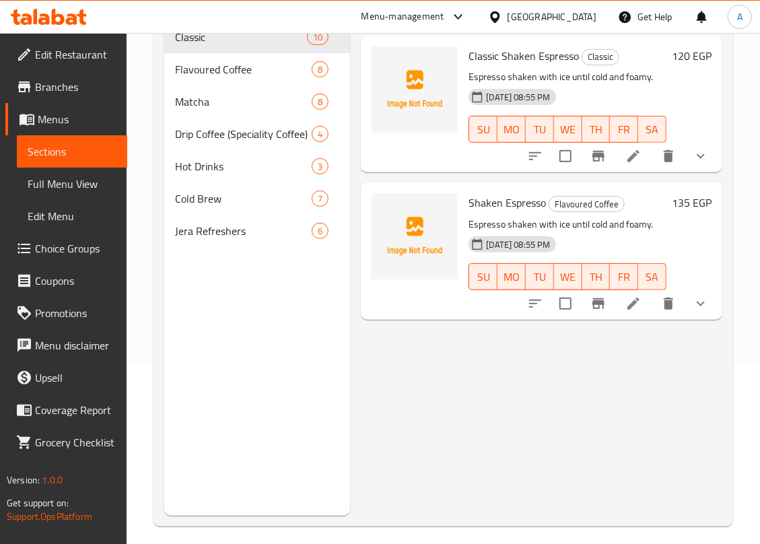
type input "Shaken Espresso"
click at [693, 305] on icon "show more" at bounding box center [701, 304] width 16 height 16
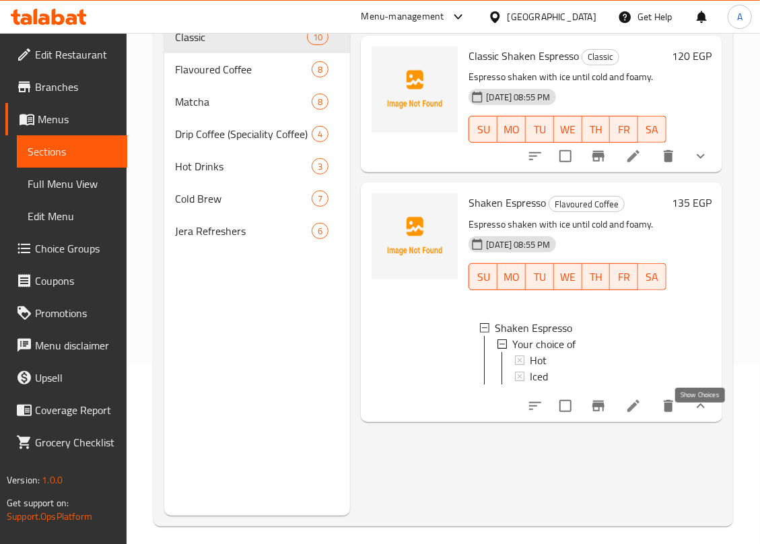
click at [698, 414] on icon "show more" at bounding box center [701, 406] width 16 height 16
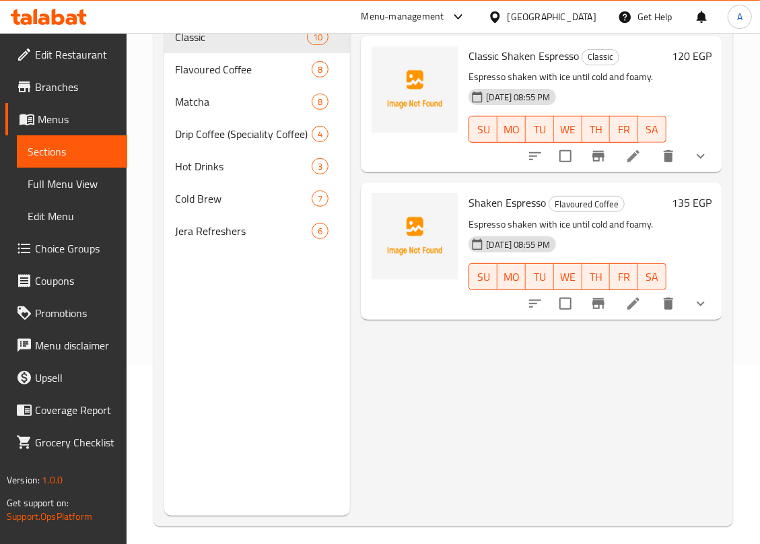
click at [71, 252] on span "Choice Groups" at bounding box center [75, 248] width 81 height 16
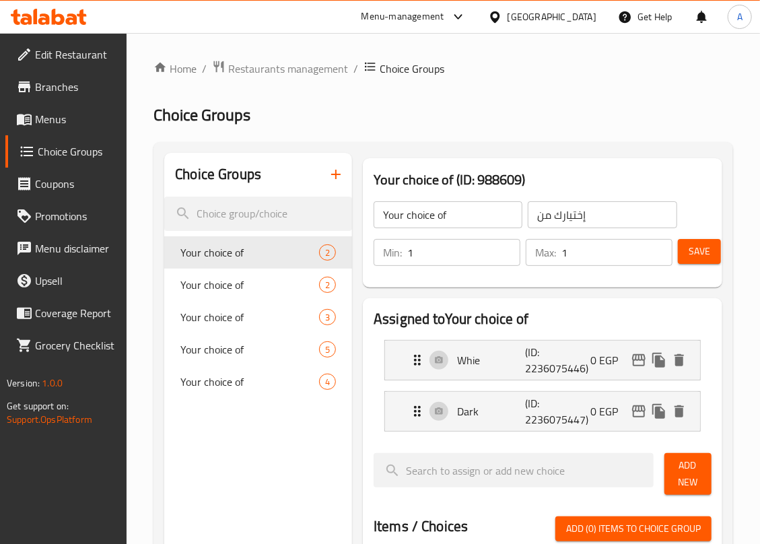
click at [335, 175] on icon "button" at bounding box center [335, 174] width 9 height 9
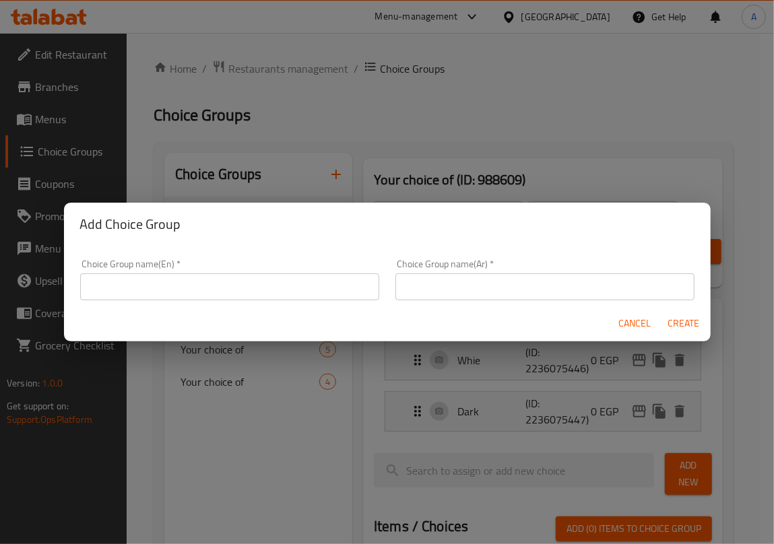
click at [178, 281] on input "text" at bounding box center [229, 286] width 299 height 27
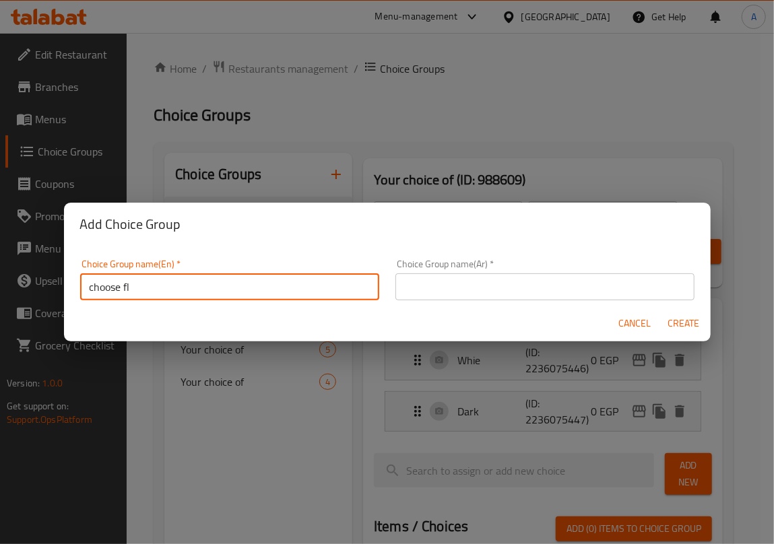
type input "Choose Flavor"
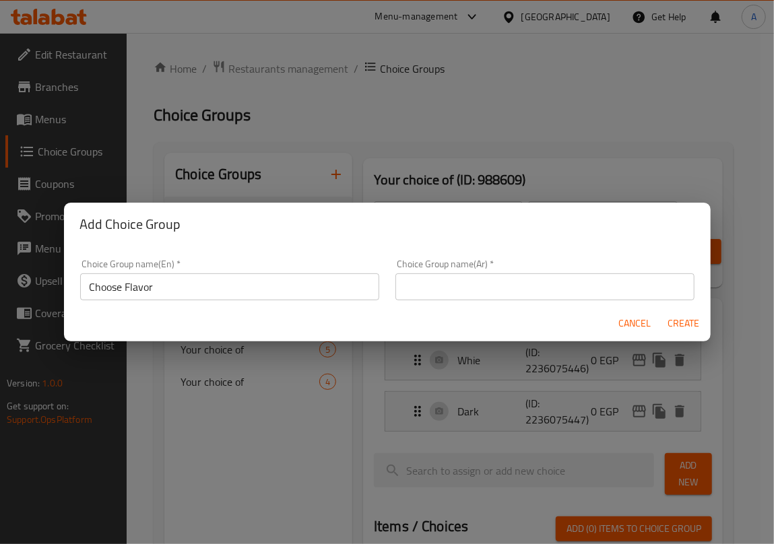
click at [489, 267] on div "Choice Group name(Ar)   * Choice Group name(Ar) *" at bounding box center [544, 279] width 299 height 41
click at [470, 284] on input "text" at bounding box center [544, 286] width 299 height 27
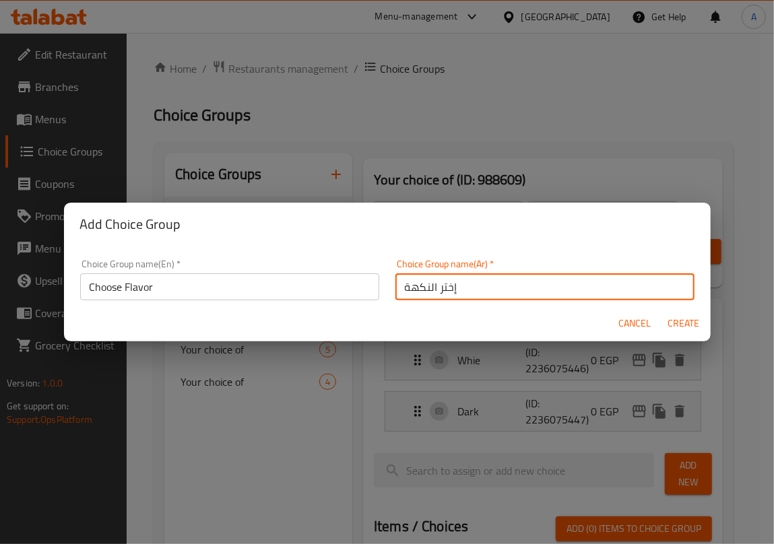
type input "إختر النكهة"
click at [682, 322] on span "Create" at bounding box center [683, 323] width 32 height 17
type input "Choose Flavor"
type input "إختر النكهة"
type input "0"
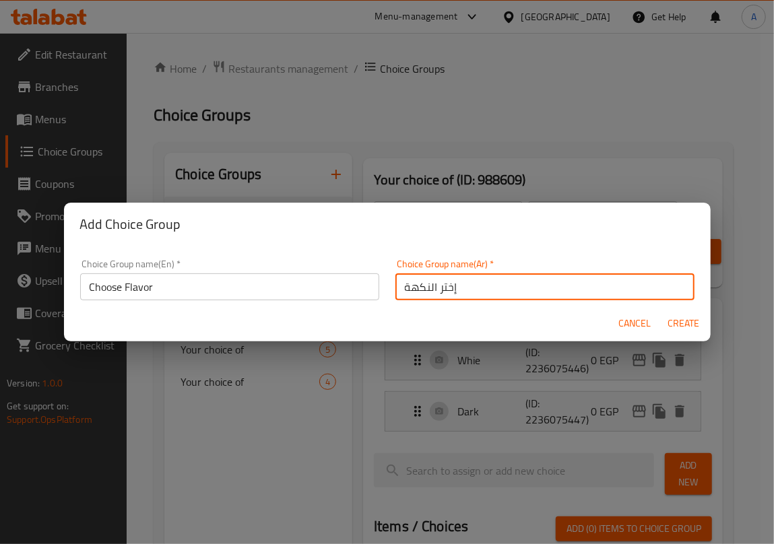
type input "0"
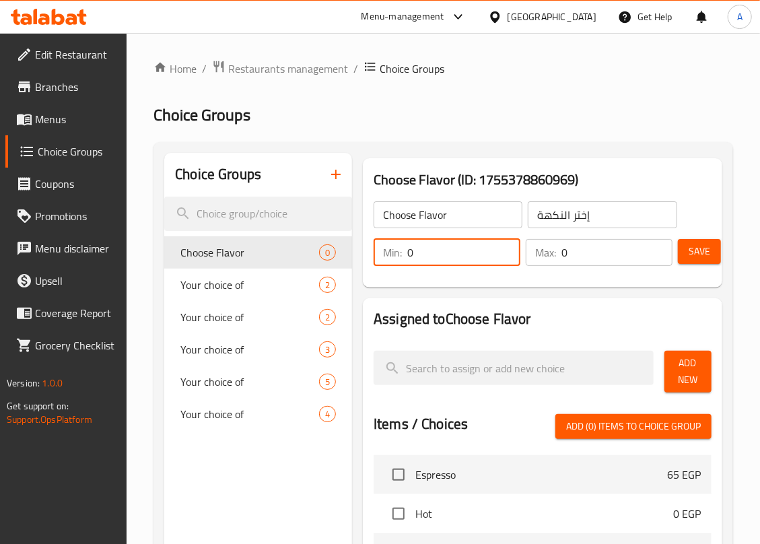
drag, startPoint x: 440, startPoint y: 253, endPoint x: 415, endPoint y: 269, distance: 29.7
click at [373, 267] on div "Min: 0 ​" at bounding box center [447, 252] width 152 height 32
type input "1"
drag, startPoint x: 582, startPoint y: 248, endPoint x: 432, endPoint y: 264, distance: 150.9
click at [439, 264] on div "Min: 1 ​ Max: 0 ​" at bounding box center [523, 253] width 310 height 38
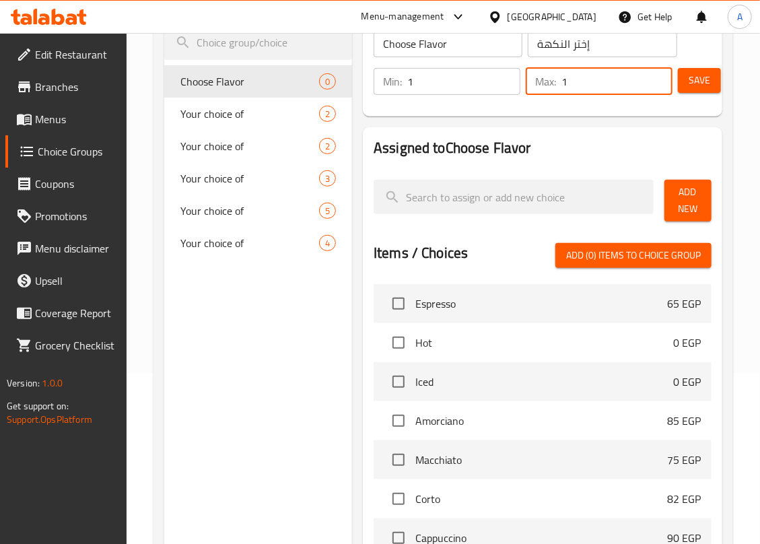
scroll to position [179, 0]
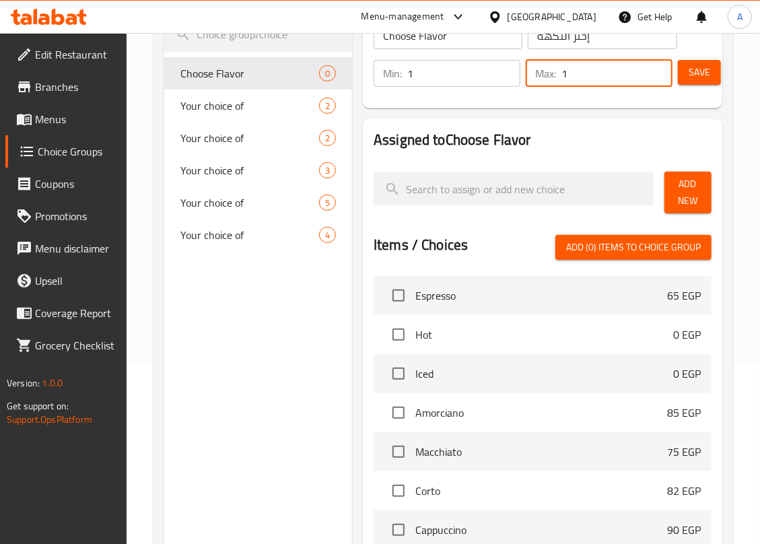
type input "1"
click at [688, 186] on span "Add New" at bounding box center [688, 193] width 26 height 34
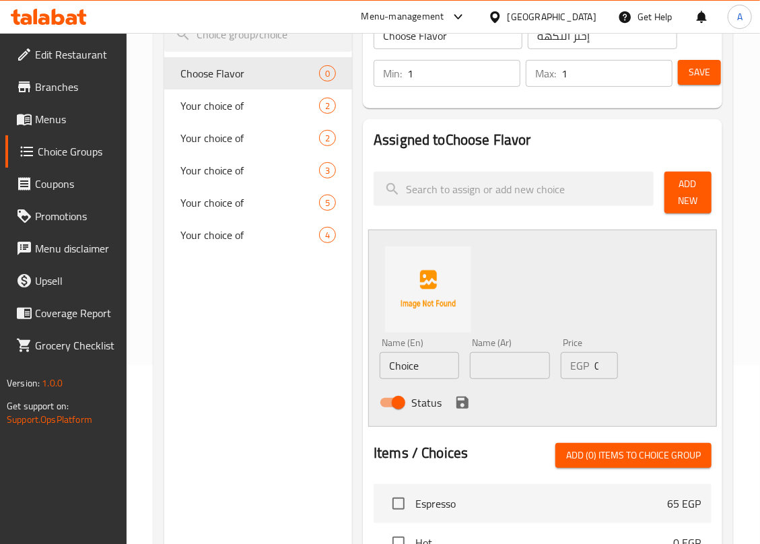
drag, startPoint x: 440, startPoint y: 362, endPoint x: 315, endPoint y: 367, distance: 124.7
click at [315, 367] on div "Choice Groups Choose Flavor 0 Your choice of 2 Your choice of 2 Your choice of …" at bounding box center [446, 445] width 564 height 942
click at [513, 365] on input "text" at bounding box center [509, 365] width 79 height 27
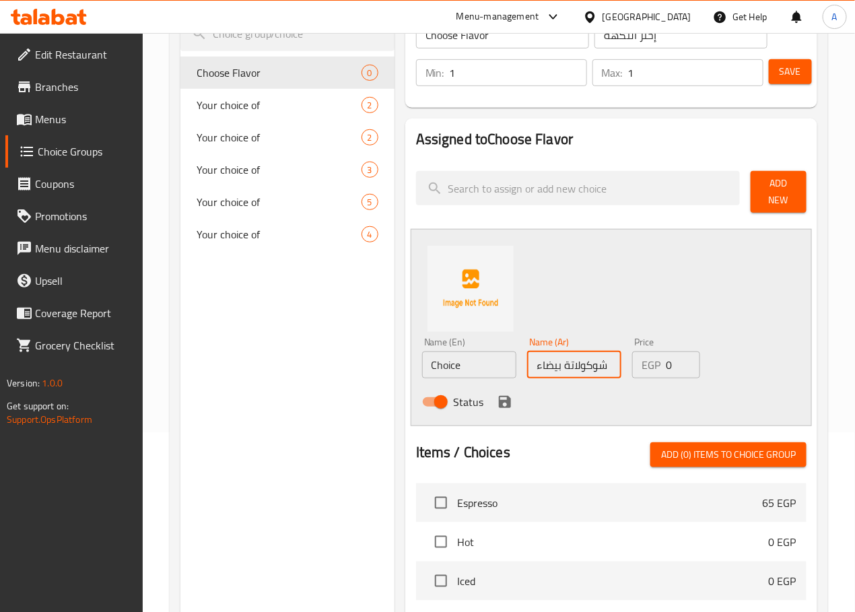
type input "شوكولاتة بيضاء"
drag, startPoint x: 423, startPoint y: 352, endPoint x: 337, endPoint y: 358, distance: 85.7
click at [337, 358] on div "Choice Groups Choose Flavor 0 Your choice of 2 Your choice of 2 Your choice of …" at bounding box center [501, 464] width 642 height 982
type input "[PERSON_NAME]"
click at [497, 397] on icon "save" at bounding box center [505, 402] width 16 height 16
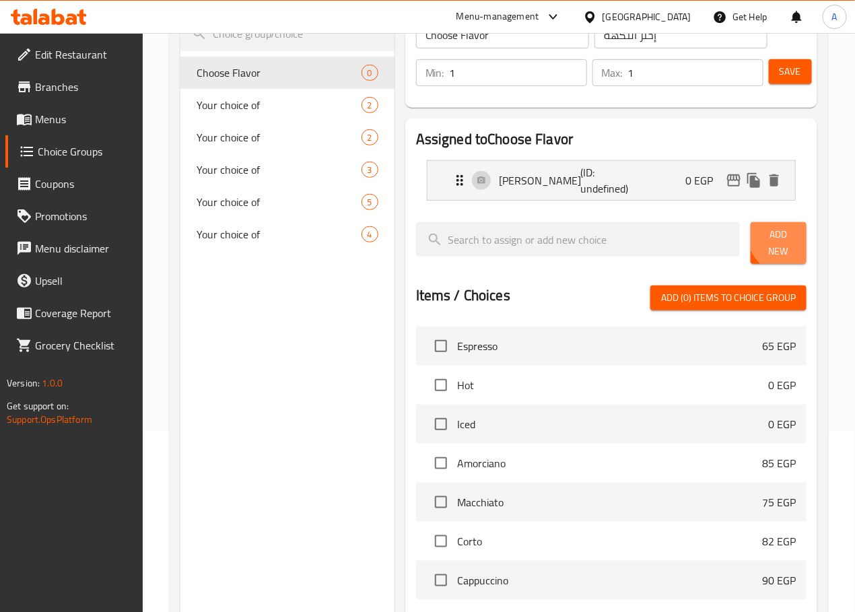
click at [759, 236] on span "Add New" at bounding box center [778, 243] width 34 height 34
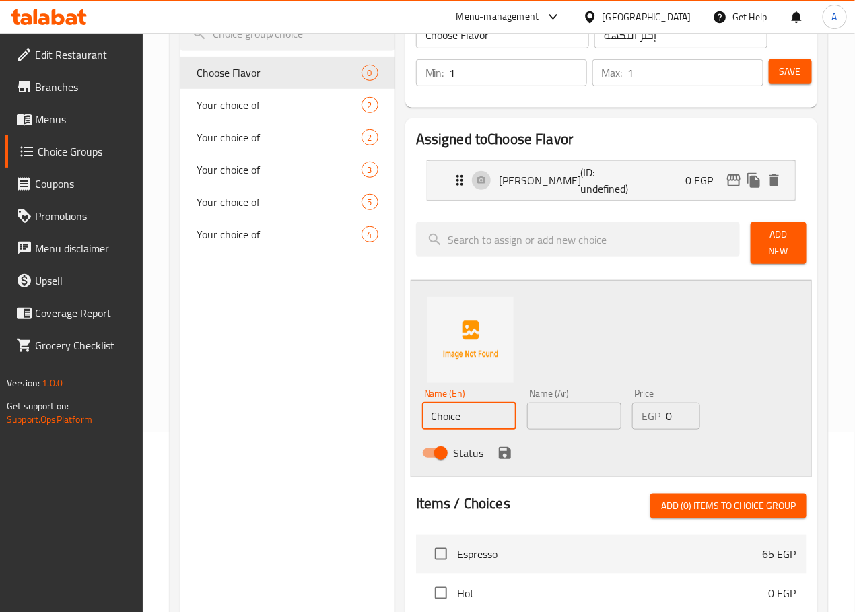
click at [432, 407] on input "Choice" at bounding box center [469, 416] width 94 height 27
click at [433, 407] on input "Choice" at bounding box center [469, 416] width 94 height 27
click at [428, 410] on input "Vanilla Double" at bounding box center [469, 416] width 94 height 27
type input "Vanilla"
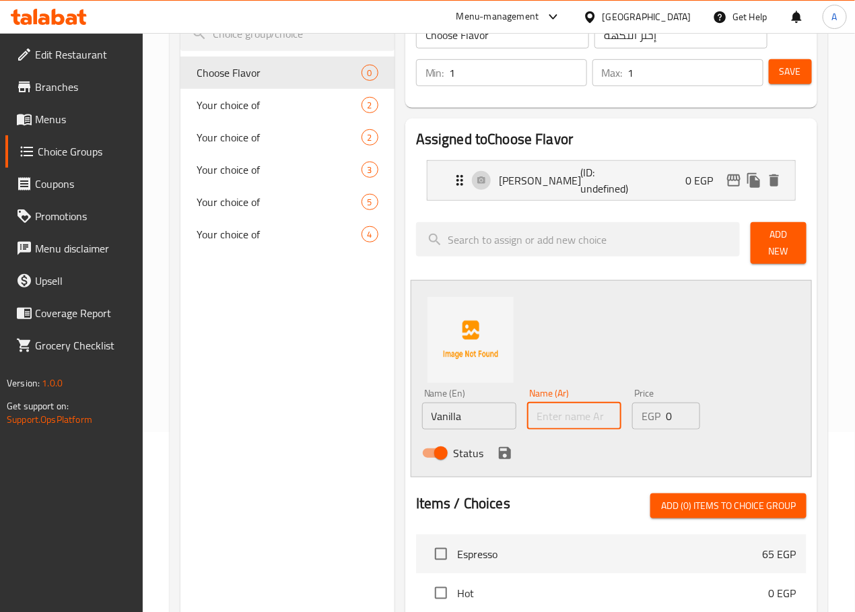
click at [530, 409] on input "text" at bounding box center [574, 416] width 94 height 27
type input "فانيليا"
click at [703, 331] on div "Name (En) Vanilla Name (En) Name (Ar) فانيليا Name (Ar) Price EGP 0 Price Status" at bounding box center [611, 378] width 401 height 197
click at [499, 447] on icon "save" at bounding box center [505, 453] width 12 height 12
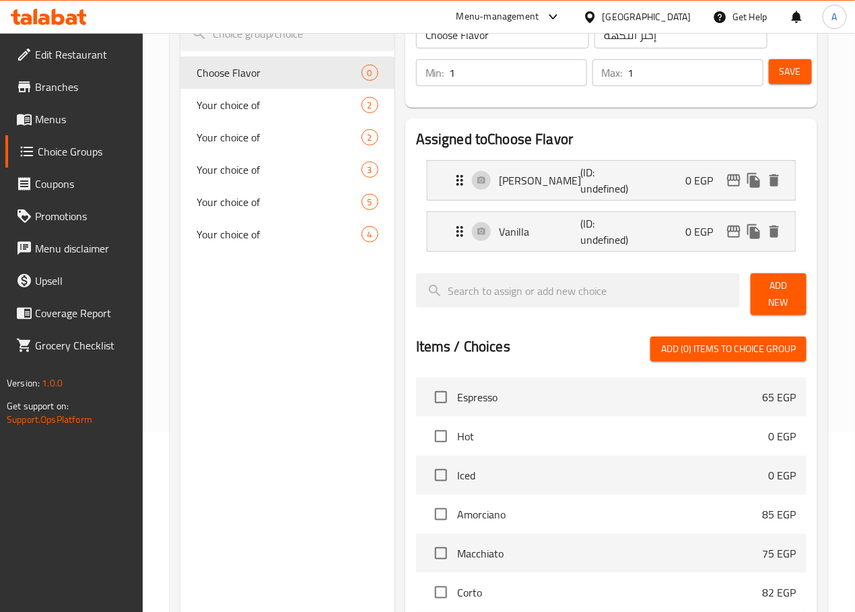
click at [759, 287] on span "Add New" at bounding box center [778, 294] width 34 height 34
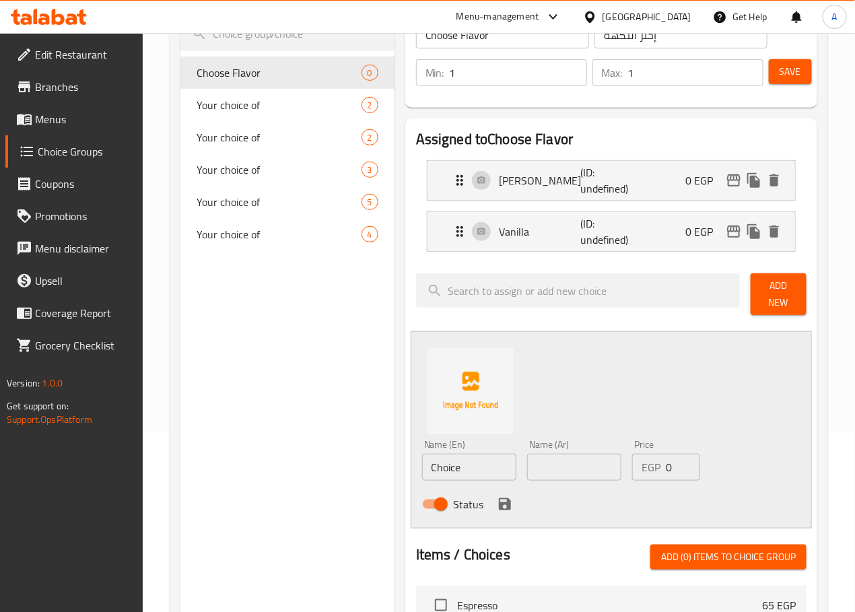
click at [527, 465] on input "text" at bounding box center [574, 467] width 94 height 27
type input "كراميل"
drag, startPoint x: 374, startPoint y: 445, endPoint x: 325, endPoint y: 438, distance: 48.9
click at [325, 438] on div "Choice Groups Choose Flavor 0 Your choice of 2 Your choice of 2 Your choice of …" at bounding box center [501, 515] width 642 height 1085
click at [463, 461] on input "Choice" at bounding box center [469, 467] width 94 height 27
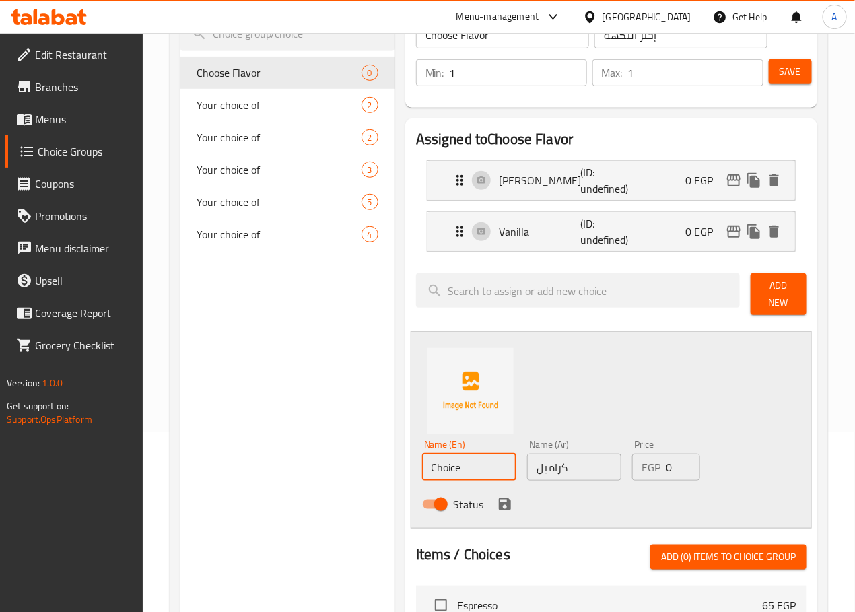
click at [463, 461] on input "Choice" at bounding box center [469, 467] width 94 height 27
type input "Caramel"
click at [497, 496] on icon "save" at bounding box center [505, 504] width 16 height 16
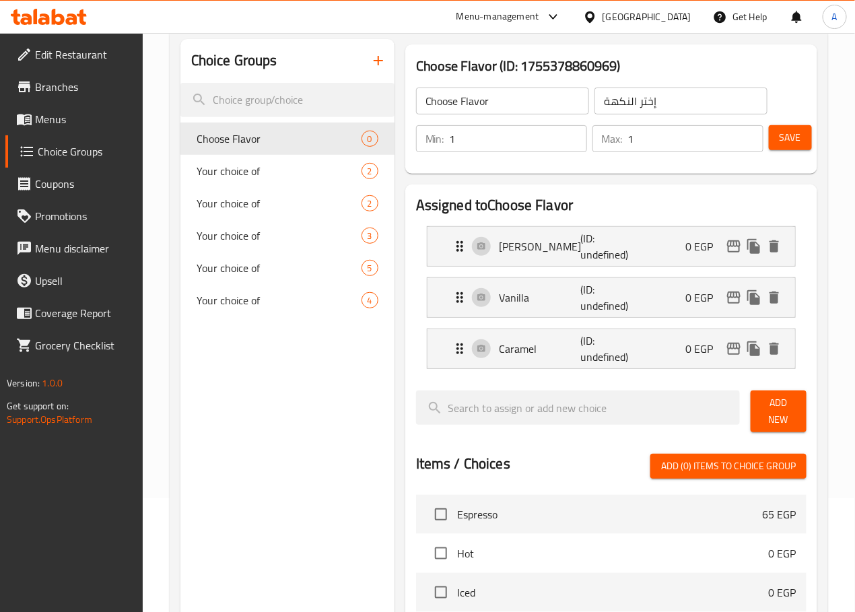
scroll to position [79, 0]
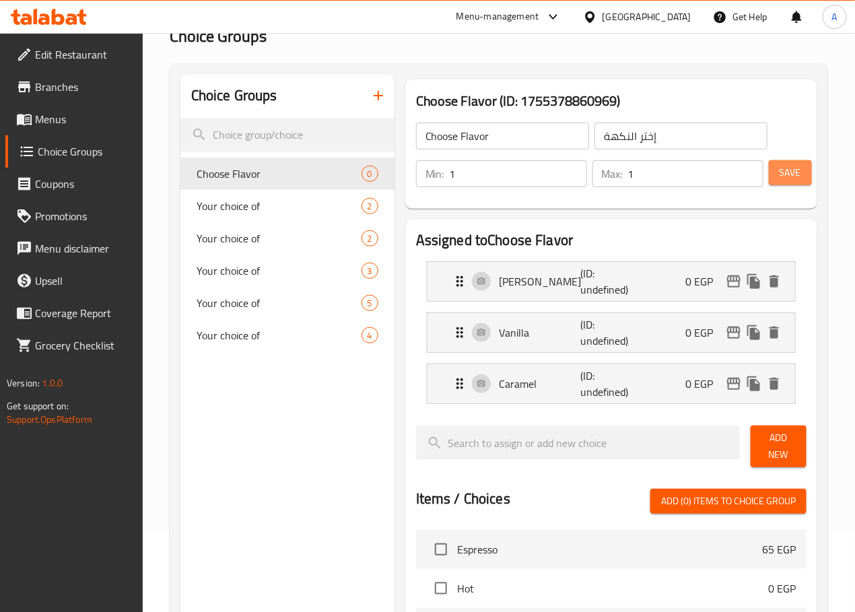
click at [759, 164] on span "Save" at bounding box center [791, 172] width 22 height 17
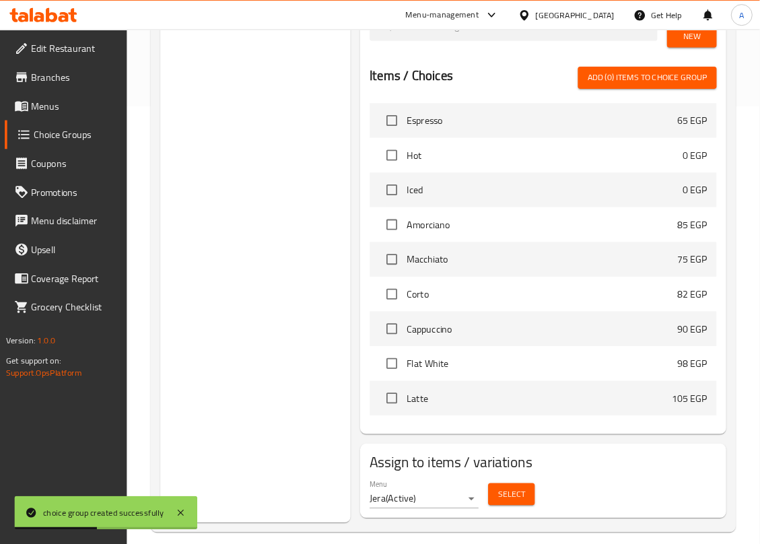
scroll to position [501, 0]
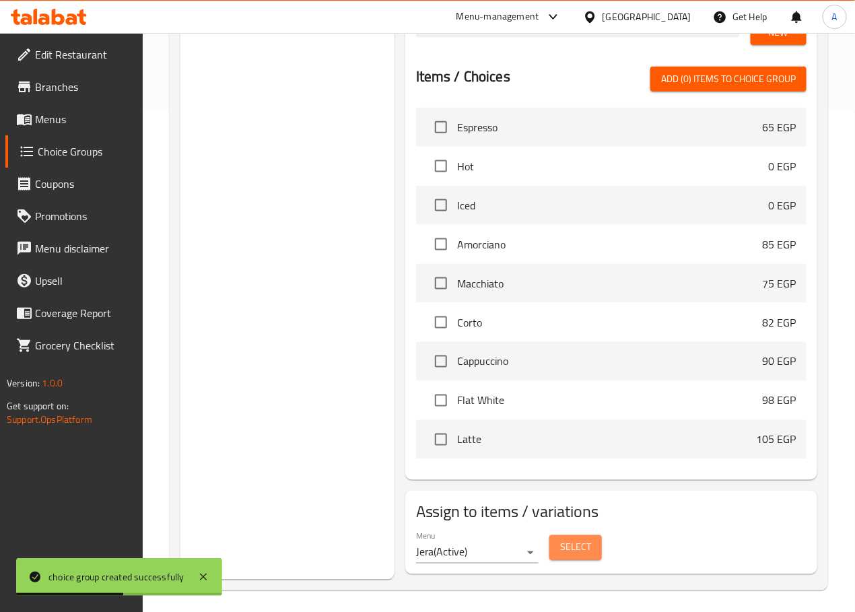
click at [549, 543] on button "Select" at bounding box center [575, 547] width 53 height 25
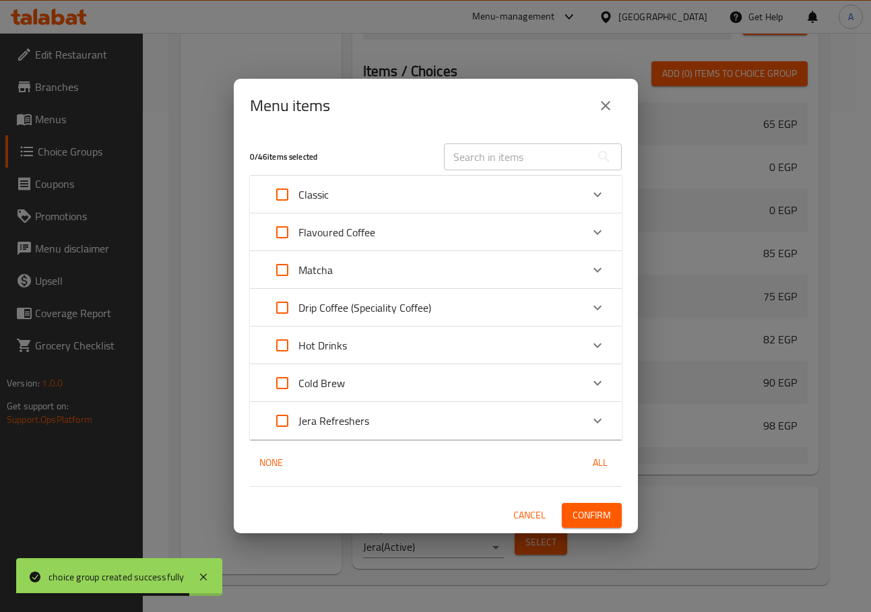
click at [500, 146] on input "text" at bounding box center [517, 156] width 147 height 27
paste input "Shaken Espresso"
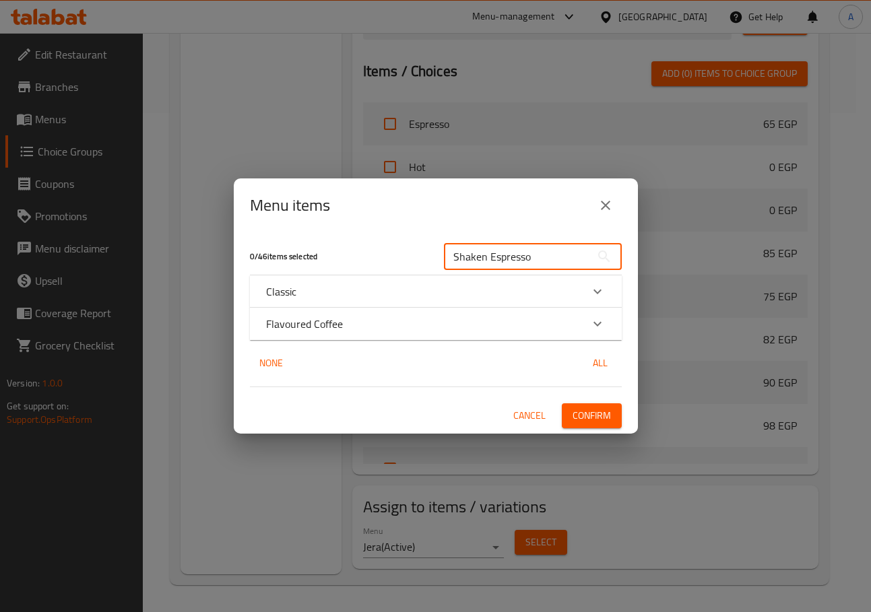
type input "Shaken Espresso"
click at [416, 320] on div "Flavoured Coffee" at bounding box center [423, 324] width 315 height 16
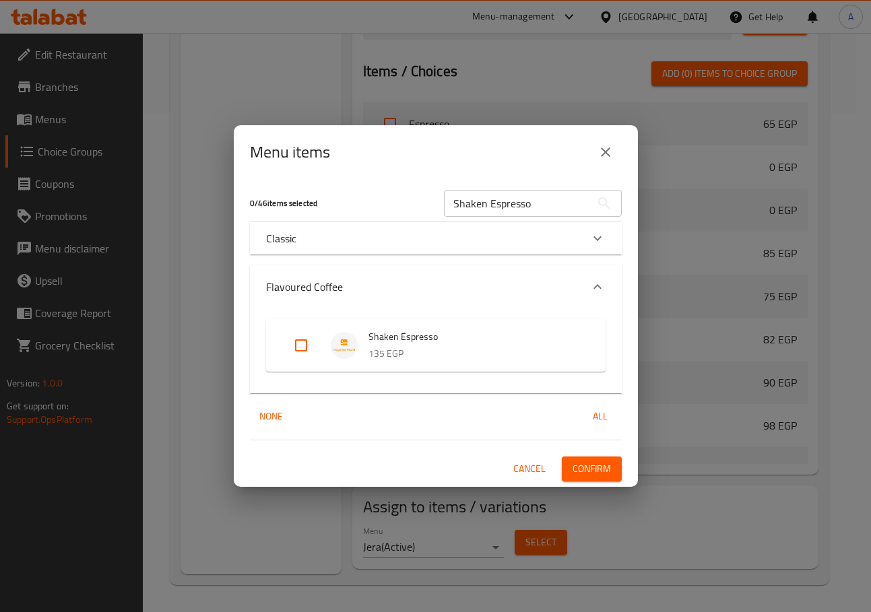
click at [303, 346] on input "Expand" at bounding box center [301, 345] width 32 height 32
checkbox input "true"
click at [584, 469] on span "Confirm" at bounding box center [591, 469] width 38 height 17
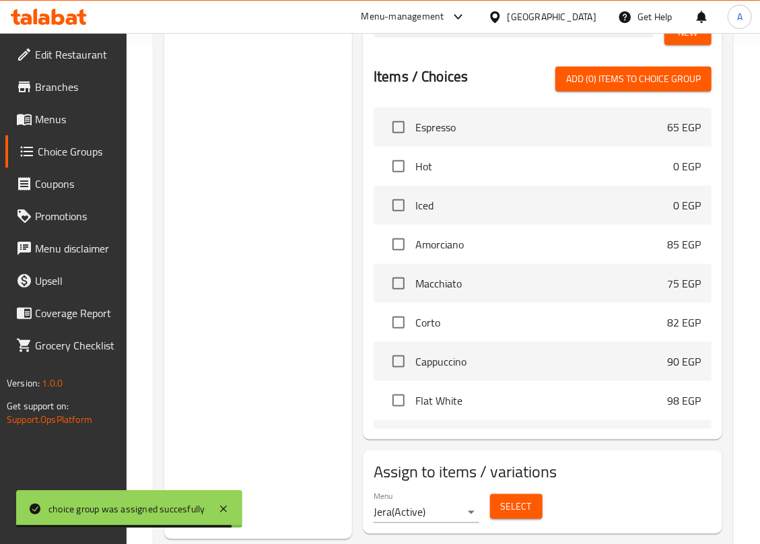
click at [318, 291] on div "Choice Groups Your choice of 2 Your choice of 2 Your choice of 3 Your choice of…" at bounding box center [258, 95] width 188 height 887
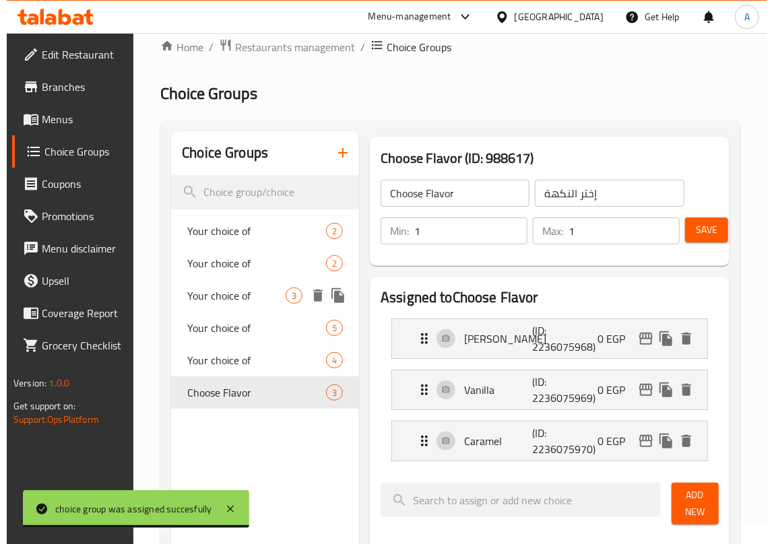
scroll to position [0, 0]
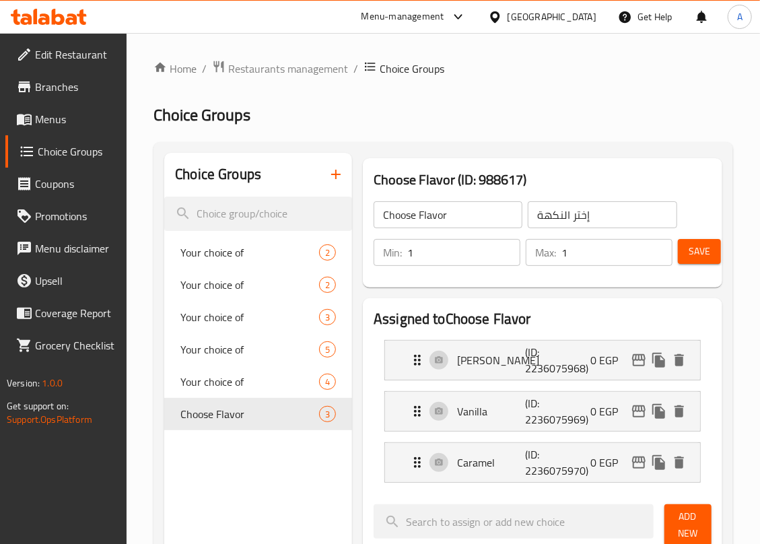
click at [42, 123] on span "Menus" at bounding box center [75, 119] width 81 height 16
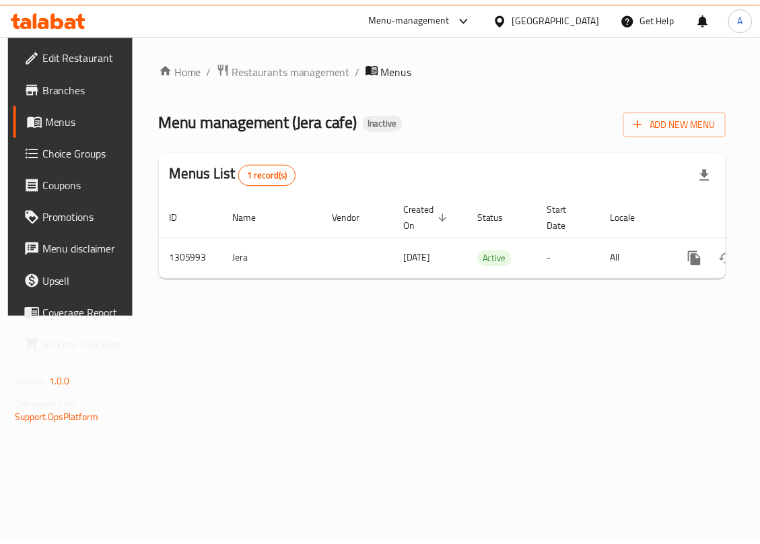
scroll to position [0, 78]
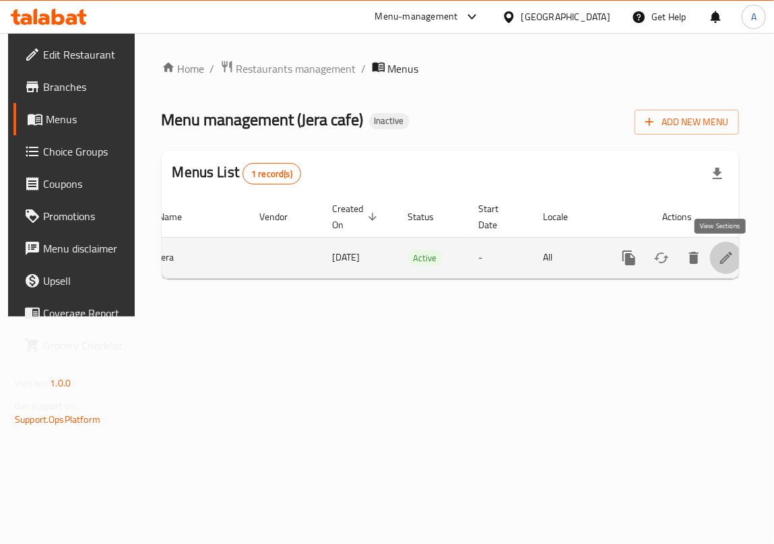
click at [722, 251] on icon "enhanced table" at bounding box center [726, 258] width 16 height 16
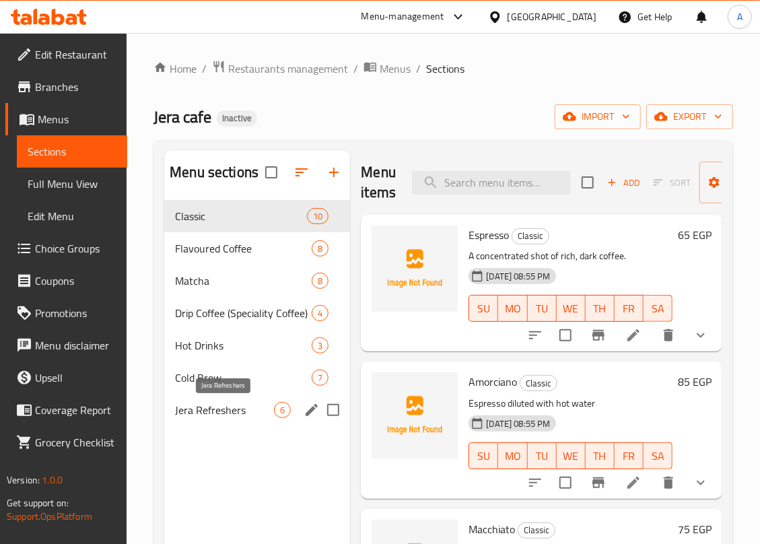
click at [206, 408] on span "Jera Refreshers" at bounding box center [224, 410] width 99 height 16
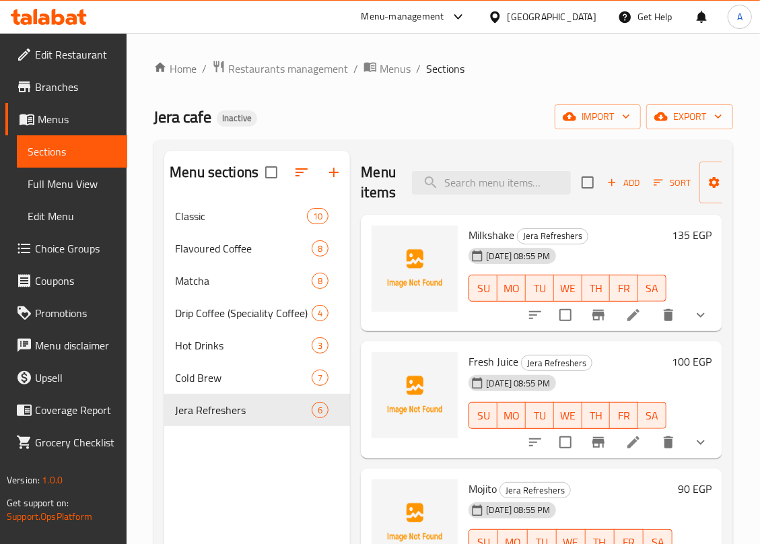
click at [49, 248] on span "Choice Groups" at bounding box center [75, 248] width 81 height 16
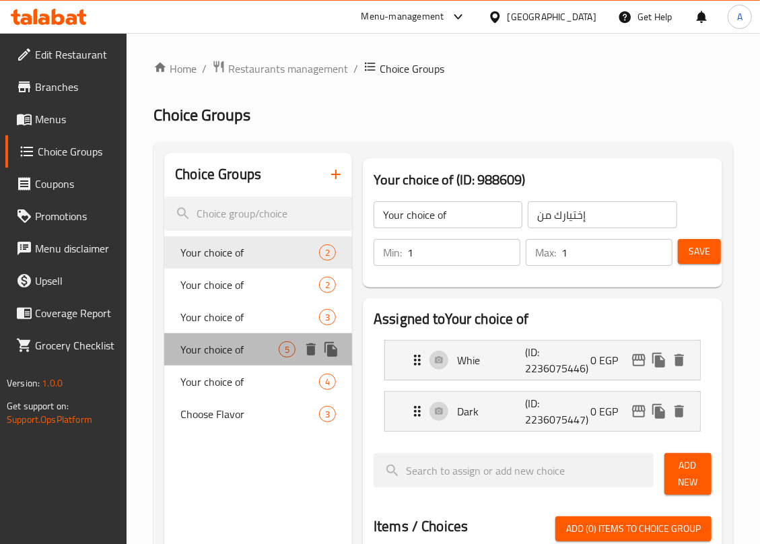
click at [215, 348] on span "Your choice of" at bounding box center [229, 349] width 98 height 16
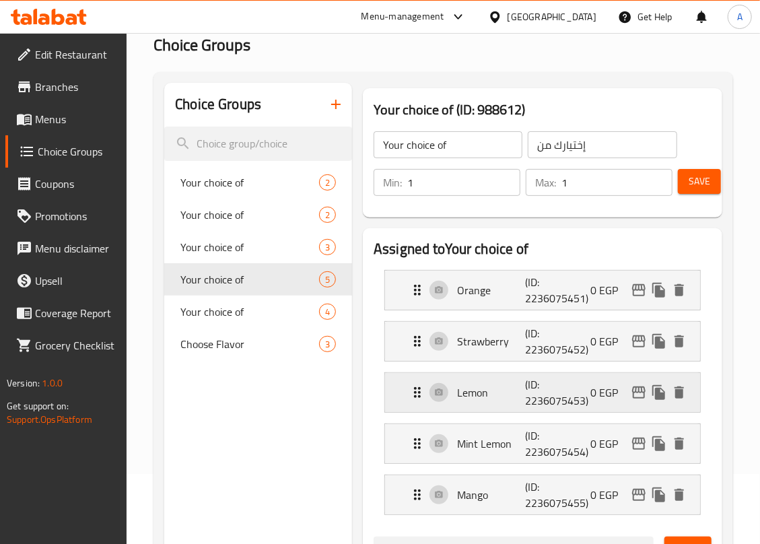
scroll to position [179, 0]
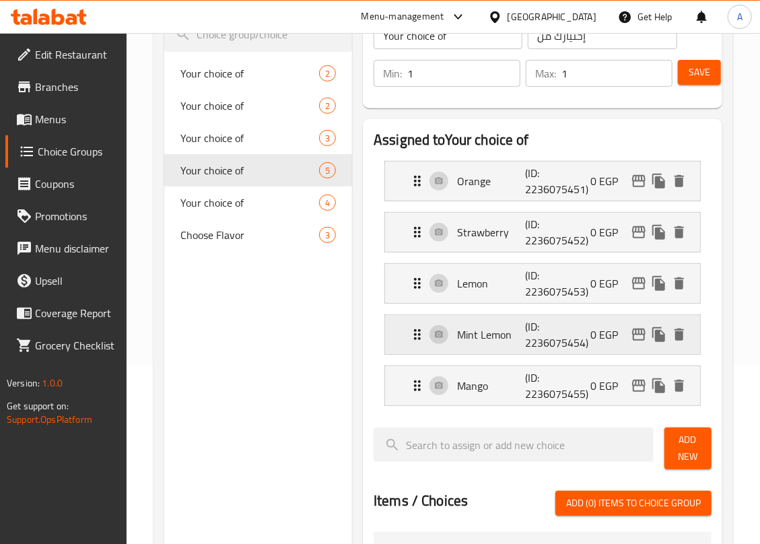
click at [509, 337] on p "Mint Lemon" at bounding box center [491, 335] width 68 height 16
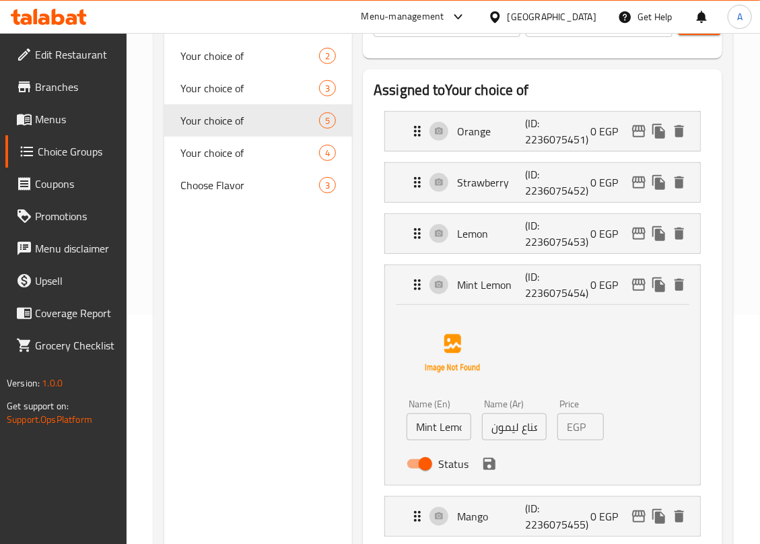
scroll to position [359, 0]
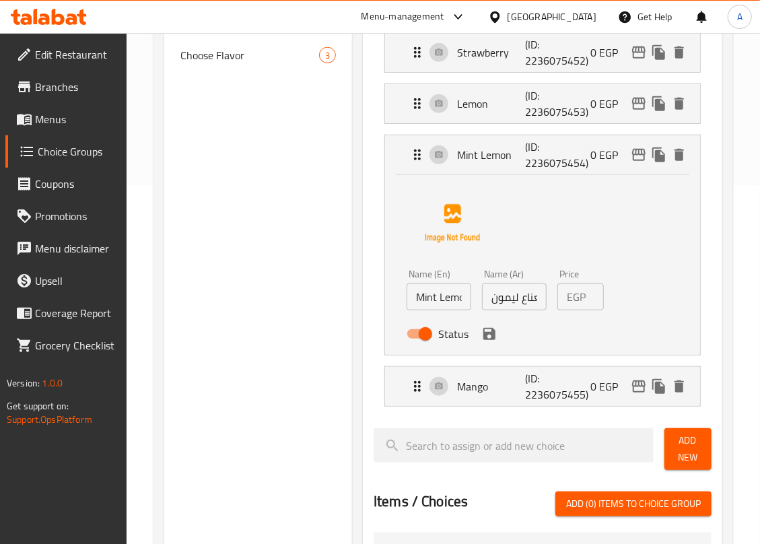
click at [512, 306] on input "نعناع ليمون" at bounding box center [514, 296] width 65 height 27
paste input "ليمون"
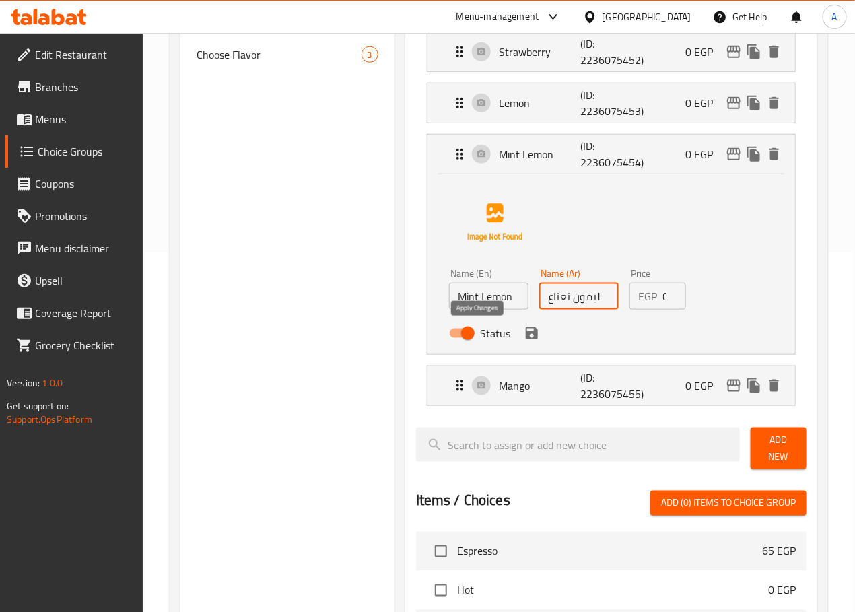
click at [524, 338] on icon "save" at bounding box center [532, 333] width 16 height 16
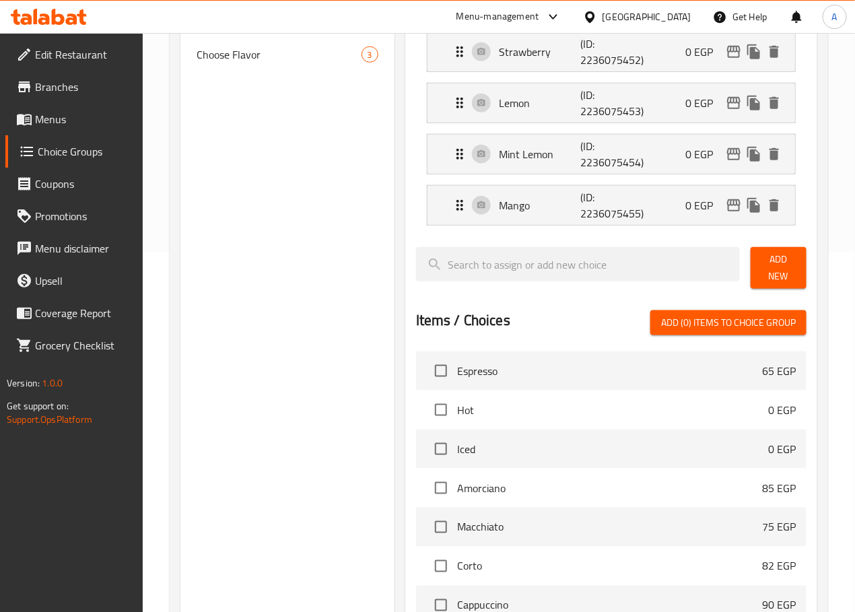
type input "ليمون نعناع"
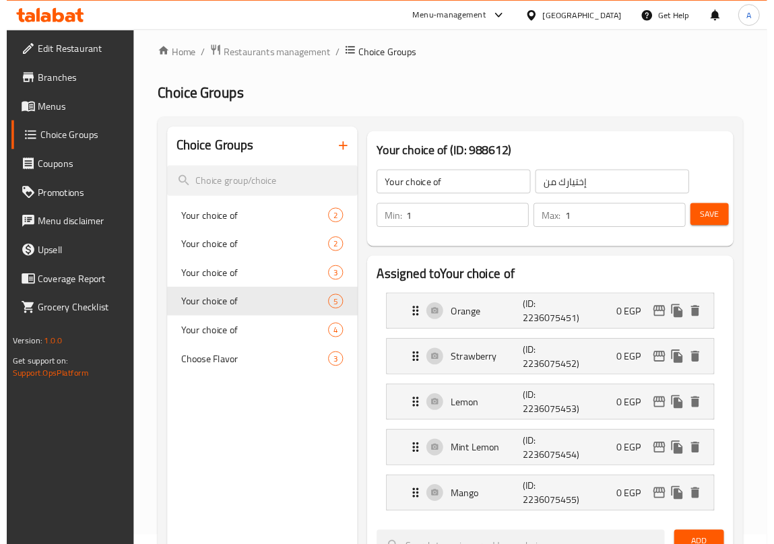
scroll to position [0, 0]
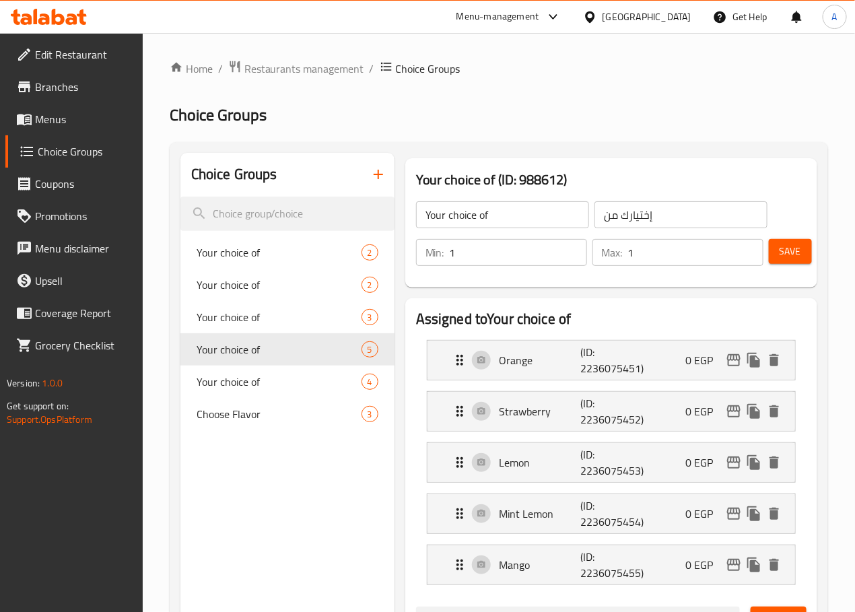
click at [759, 250] on span "Save" at bounding box center [791, 251] width 22 height 17
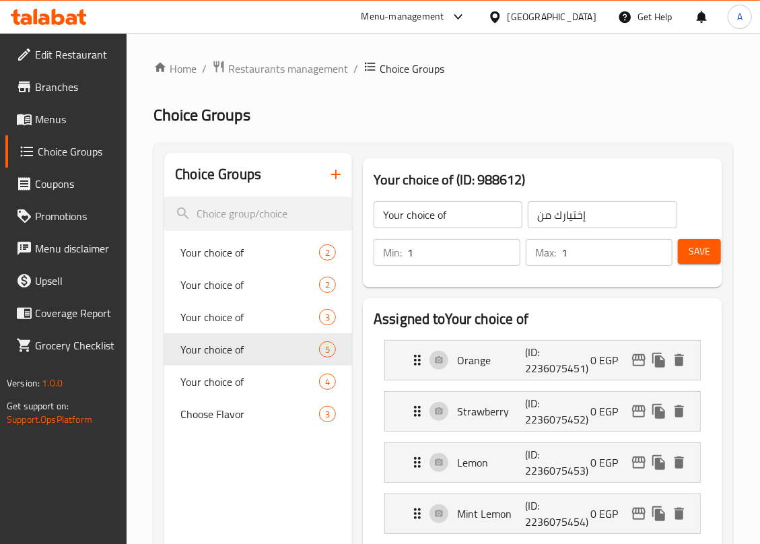
click at [40, 119] on span "Menus" at bounding box center [75, 119] width 81 height 16
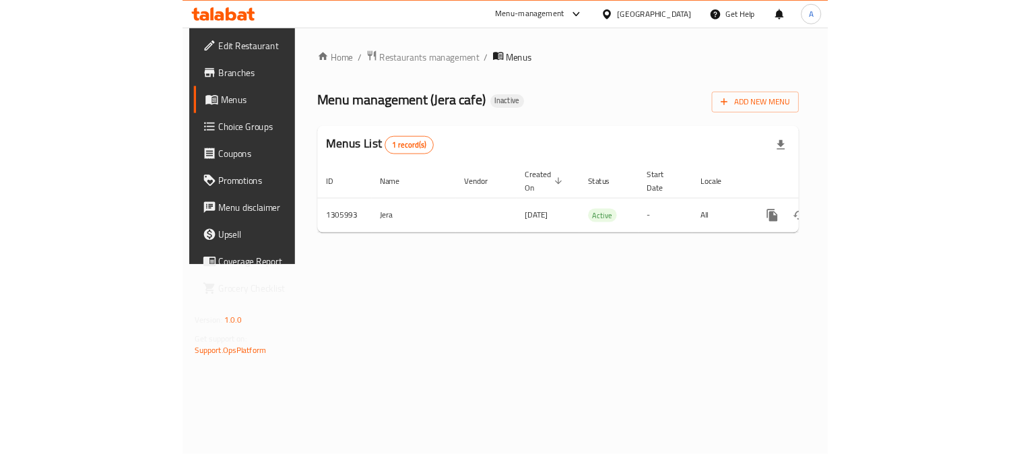
scroll to position [0, 78]
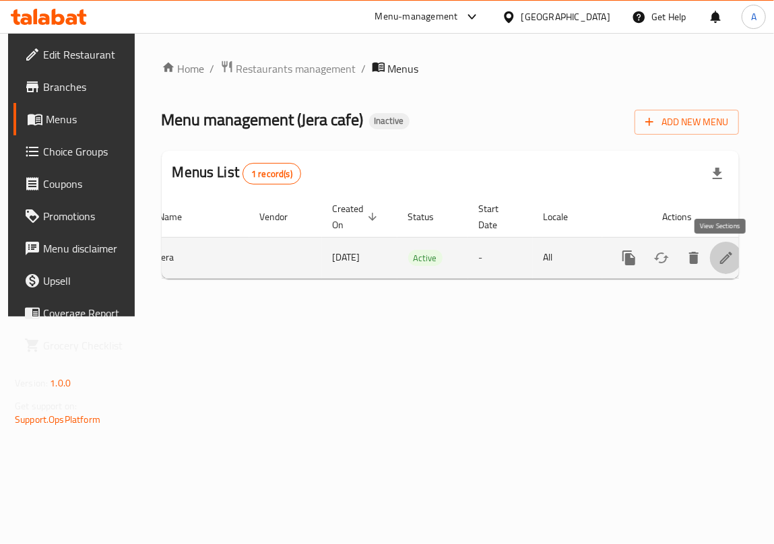
click at [723, 262] on icon "enhanced table" at bounding box center [726, 258] width 16 height 16
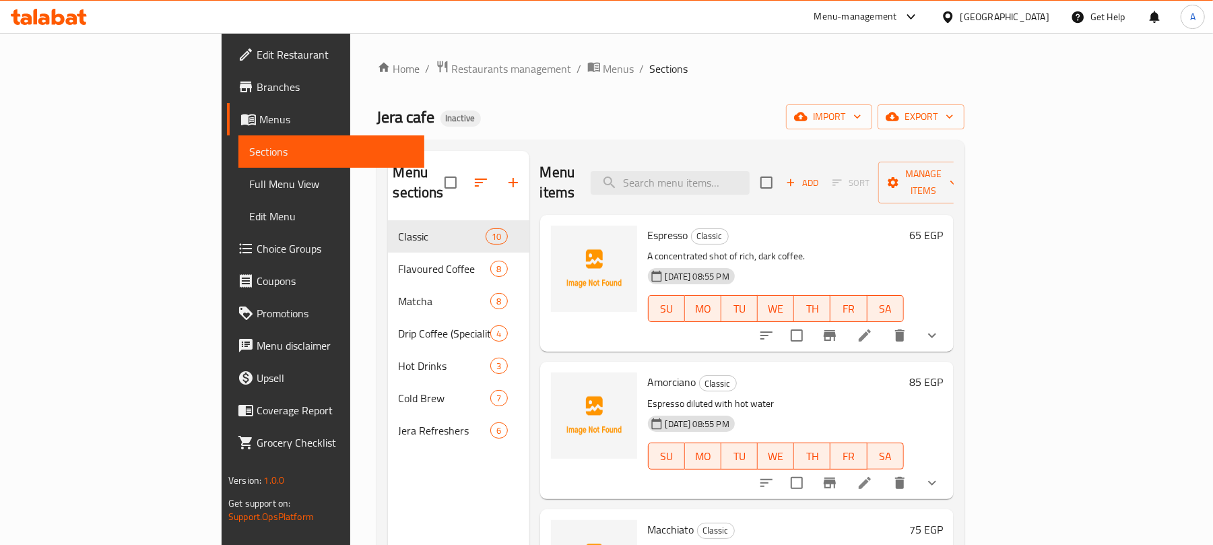
click at [634, 122] on div "Jera cafe Inactive import export" at bounding box center [670, 116] width 587 height 25
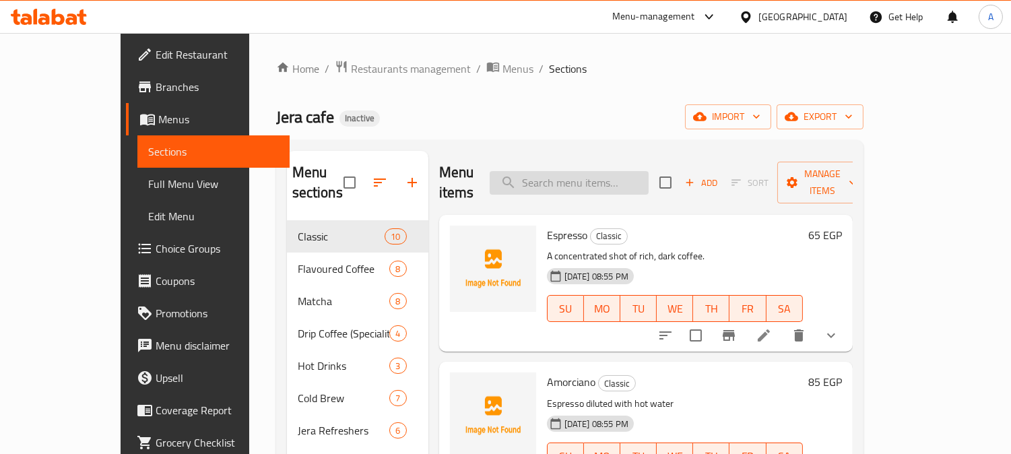
click at [583, 171] on input "search" at bounding box center [568, 183] width 159 height 24
paste input "Macchiato"
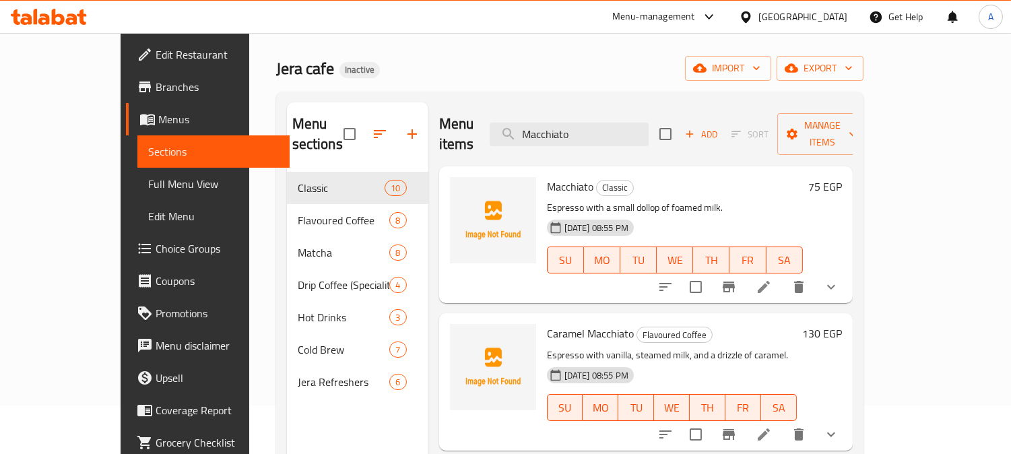
scroll to position [75, 0]
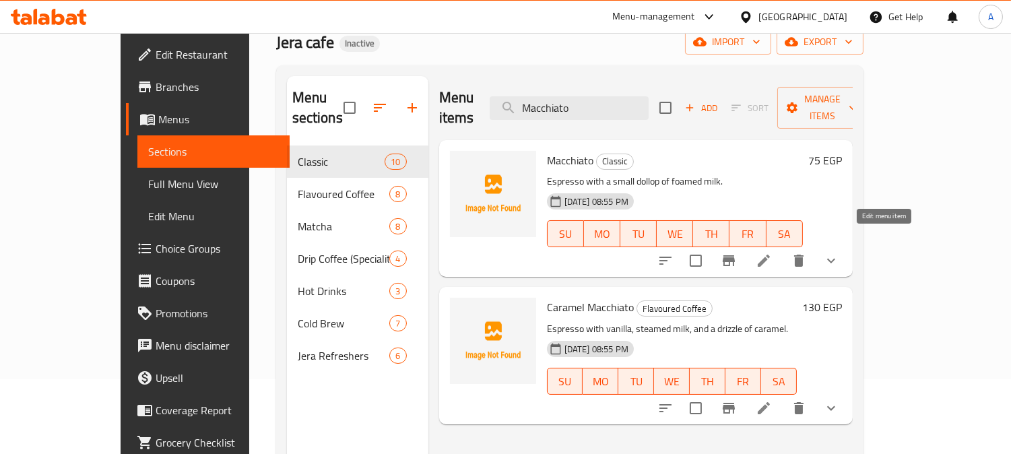
type input "Macchiato"
click at [759, 252] on icon at bounding box center [763, 260] width 16 height 16
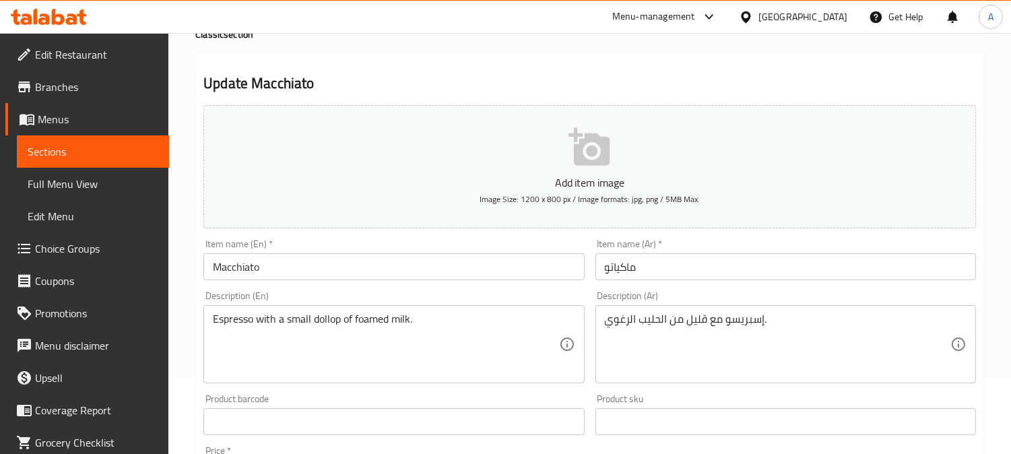
scroll to position [149, 0]
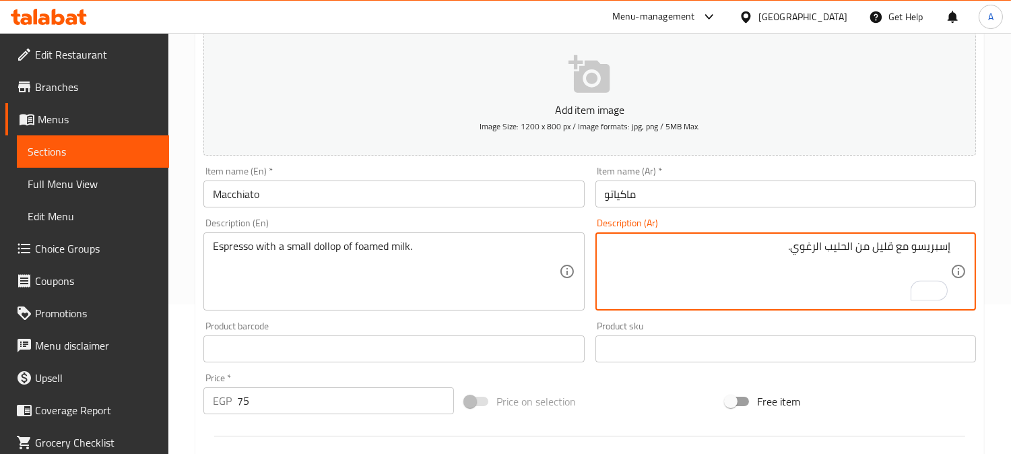
click at [759, 249] on textarea "إسبريسو مع قليل من الحليب الرغوي." at bounding box center [777, 272] width 345 height 64
type textarea "إسبريسو مع كمية قليلة من الحليب الرغوي."
click at [493, 187] on input "Macchiato" at bounding box center [393, 193] width 380 height 27
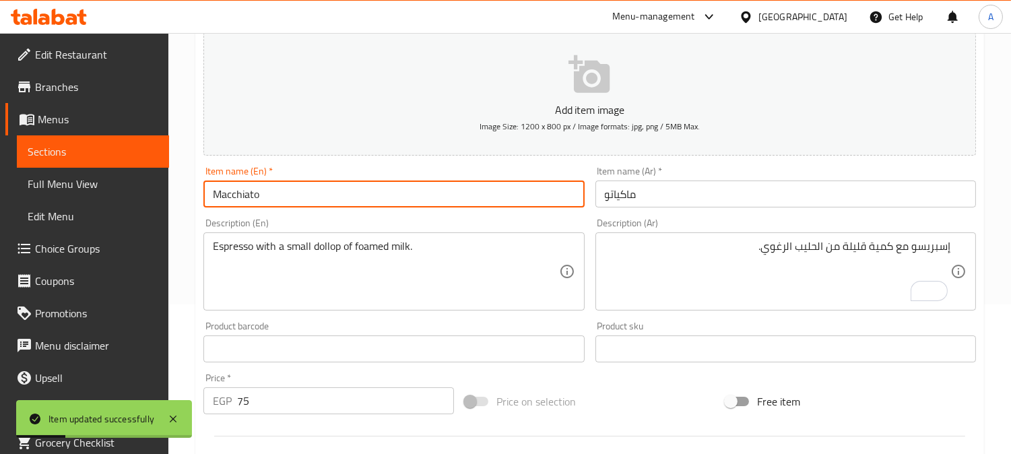
scroll to position [0, 0]
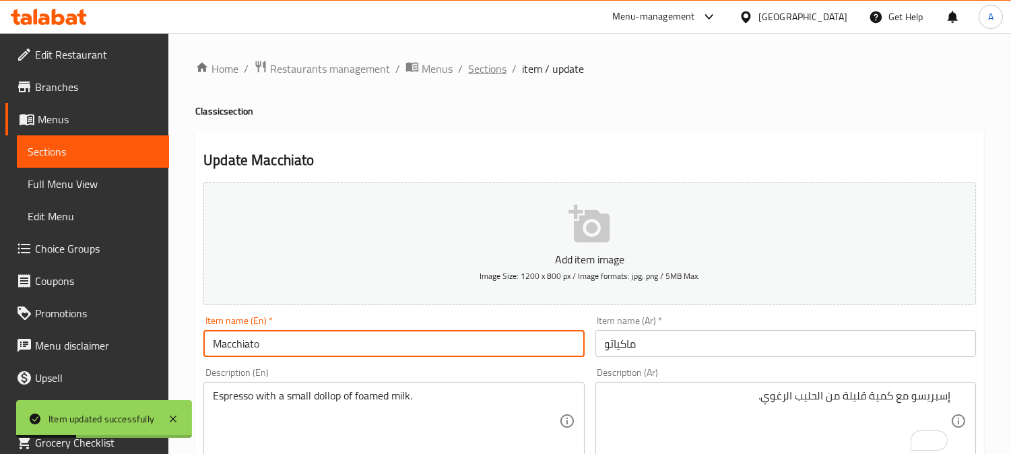
click at [489, 73] on span "Sections" at bounding box center [487, 69] width 38 height 16
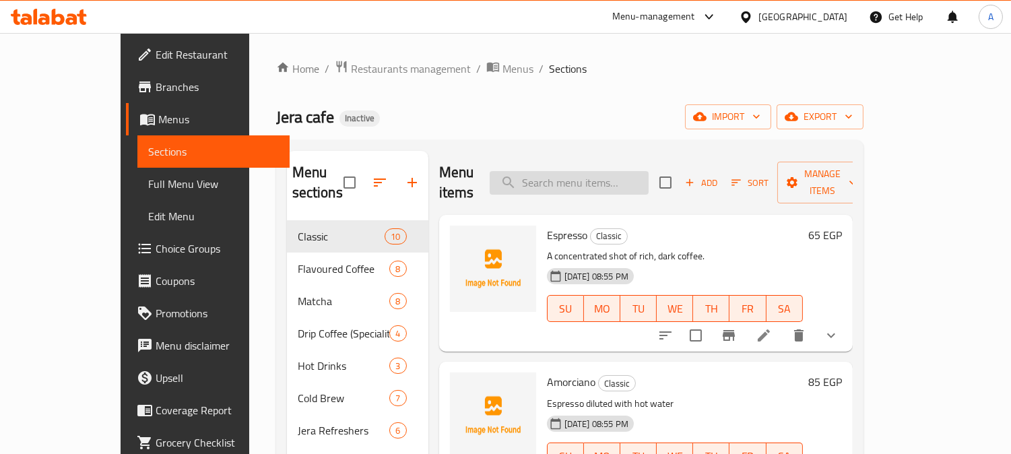
click at [617, 171] on input "search" at bounding box center [568, 183] width 159 height 24
paste input "Flat White"
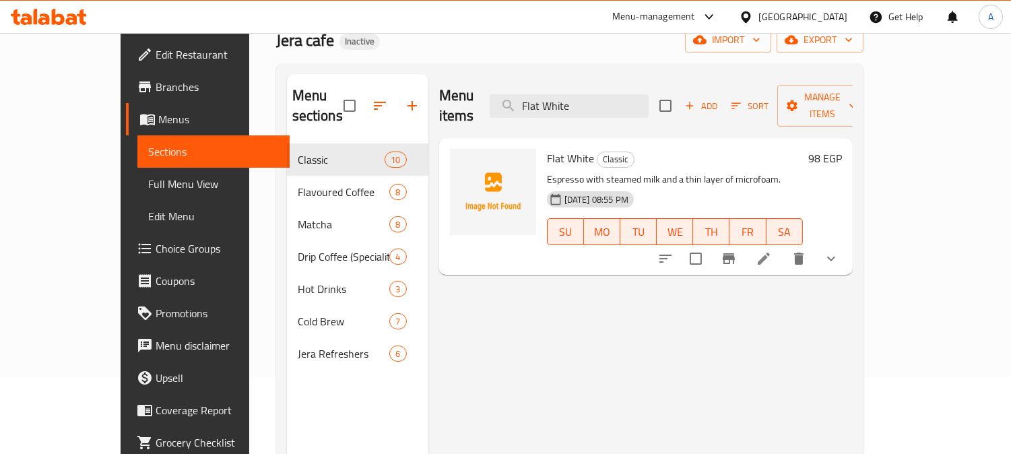
scroll to position [149, 0]
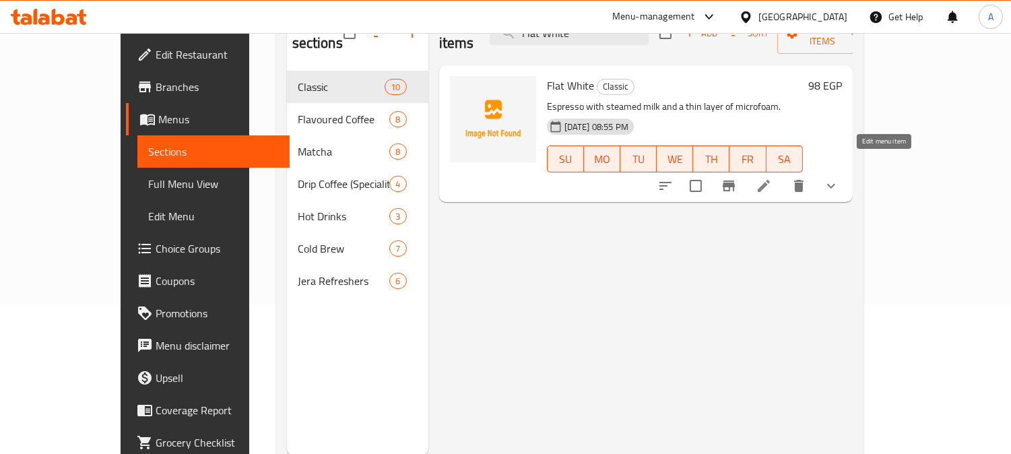
type input "Flat White"
click at [759, 178] on icon at bounding box center [763, 186] width 16 height 16
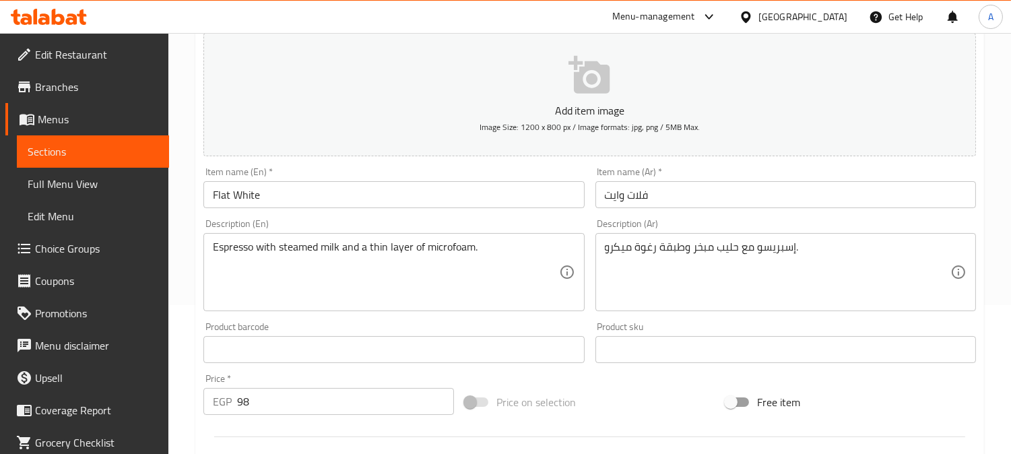
scroll to position [149, 0]
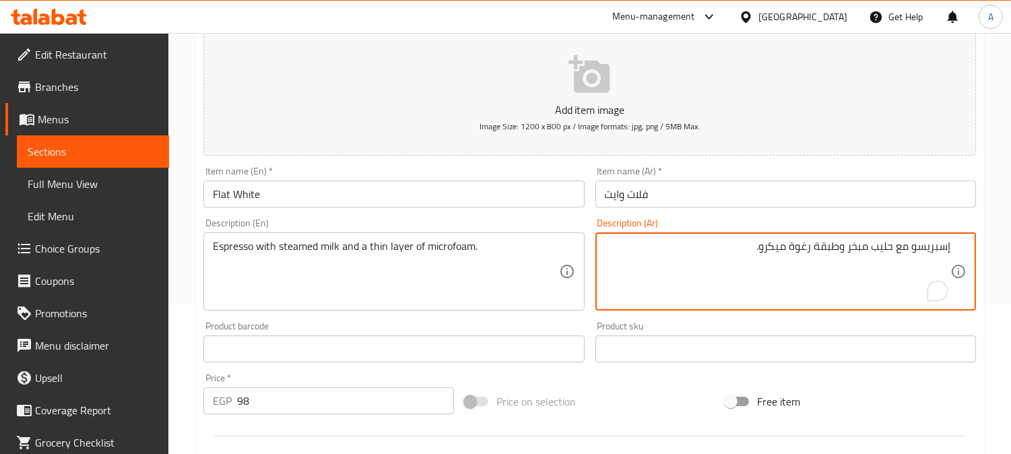
click at [734, 247] on textarea "إسبريسو مع حليب مبخر وطبقة رغوة ميكرو." at bounding box center [777, 272] width 345 height 64
type textarea "إسبريسو مع حليب مبخر وطبقة رغوة ميكرو رفيعة."
click at [544, 193] on input "Flat White" at bounding box center [393, 193] width 380 height 27
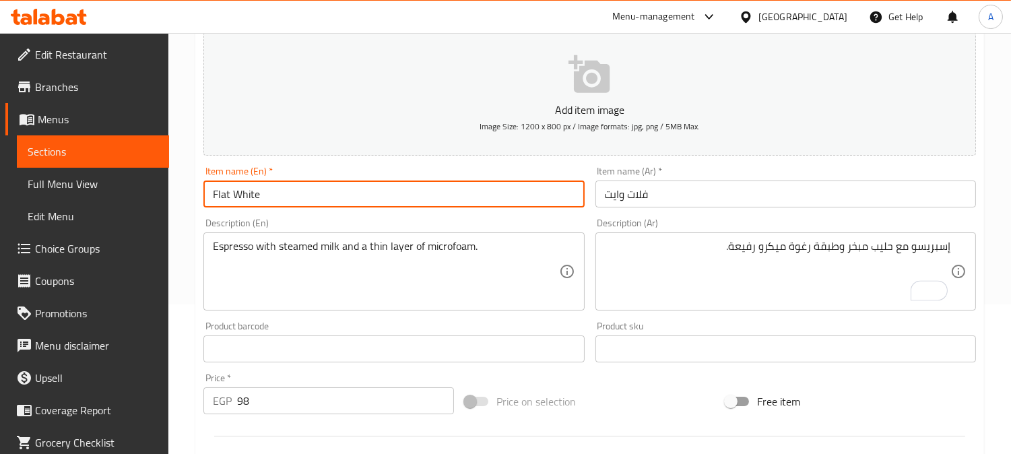
click at [493, 189] on input "Flat White" at bounding box center [393, 193] width 380 height 27
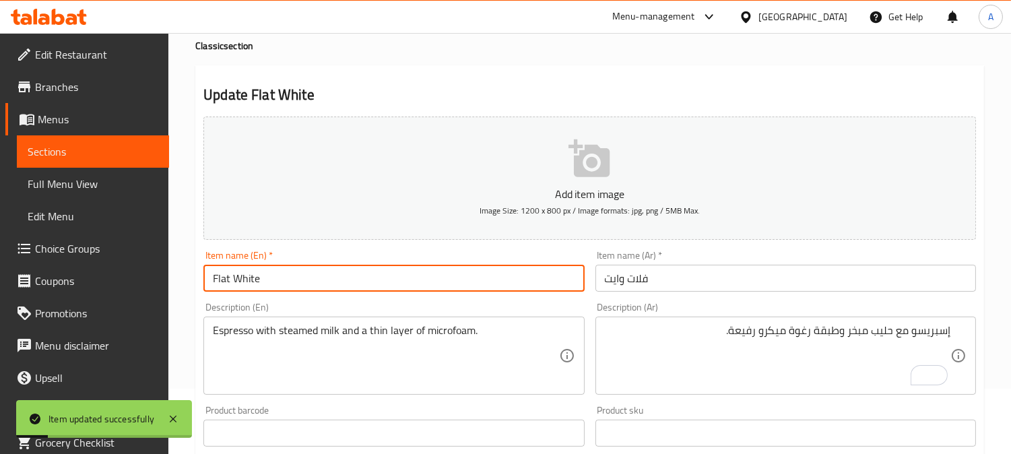
scroll to position [0, 0]
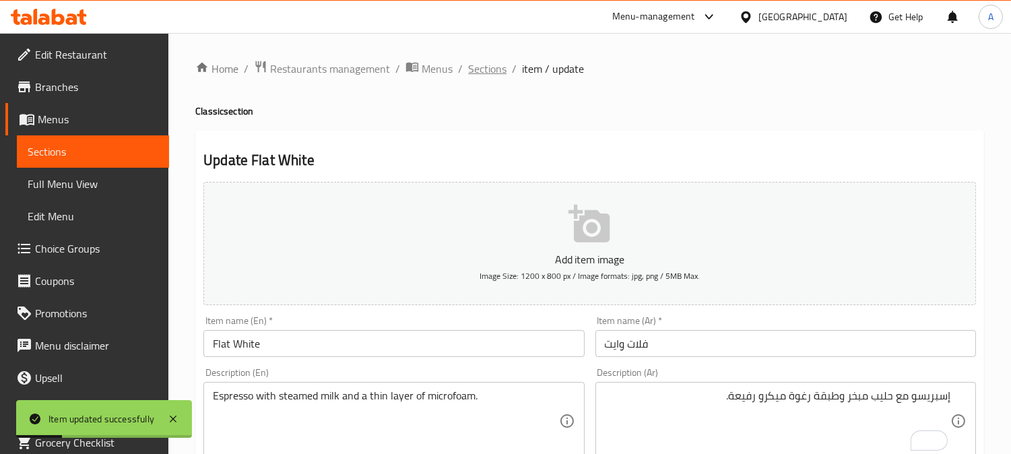
click at [482, 70] on span "Sections" at bounding box center [487, 69] width 38 height 16
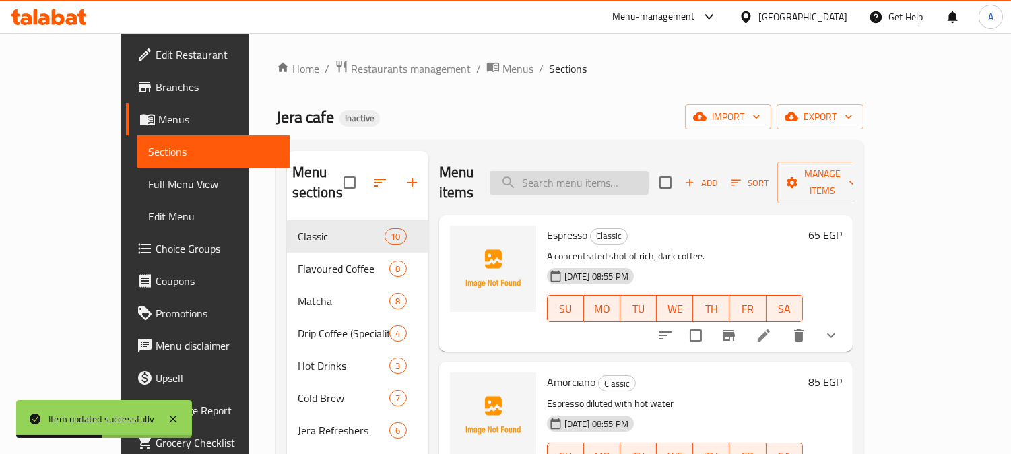
click at [580, 171] on input "search" at bounding box center [568, 183] width 159 height 24
paste input "Latte"
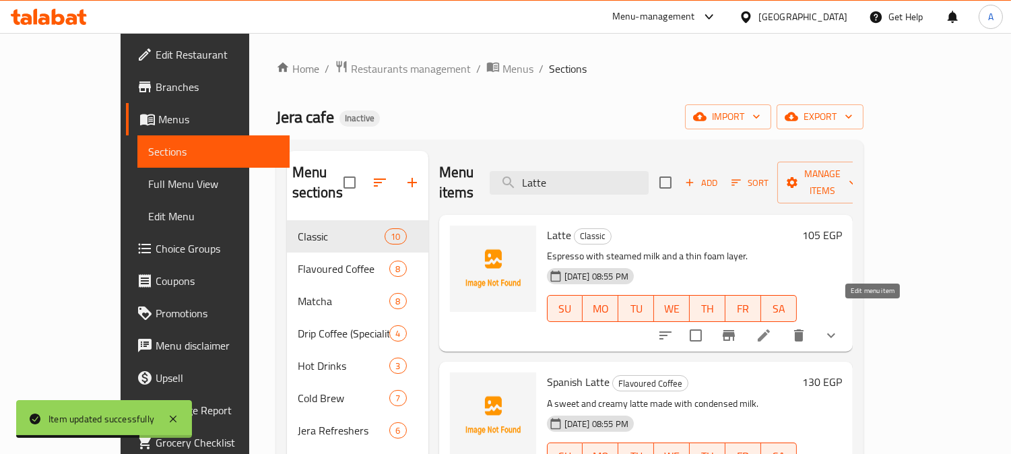
type input "Latte"
click at [759, 327] on icon at bounding box center [763, 335] width 16 height 16
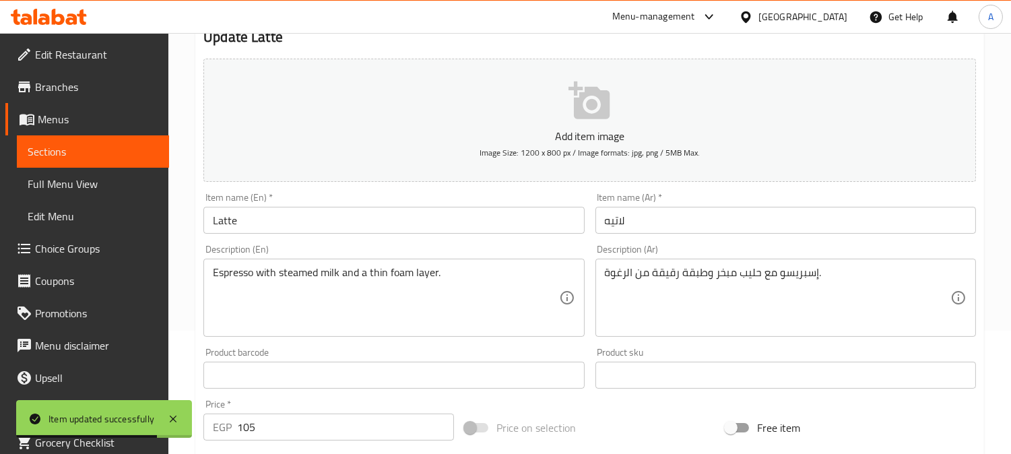
scroll to position [149, 0]
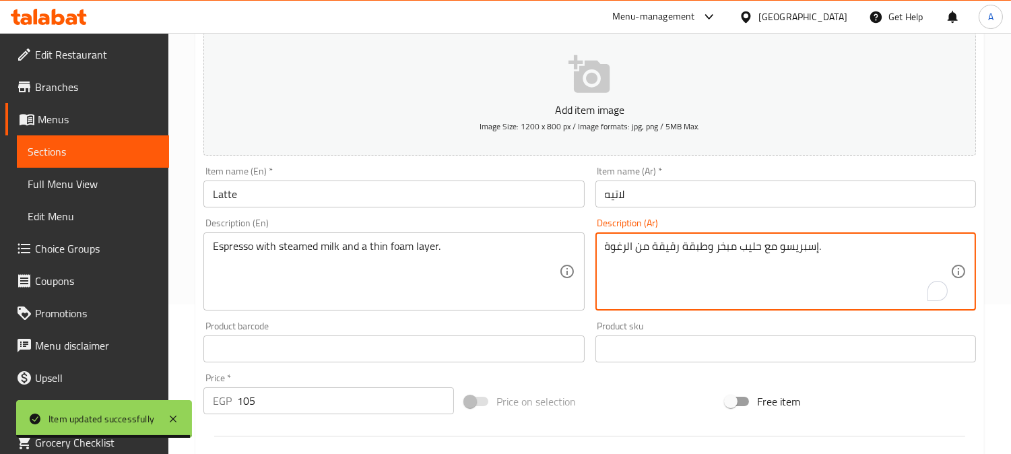
drag, startPoint x: 654, startPoint y: 247, endPoint x: 660, endPoint y: 246, distance: 6.8
click at [662, 264] on textarea "إسبريسو مع حليب مبخر وطبقة رقيقة من الرغوة." at bounding box center [777, 272] width 345 height 64
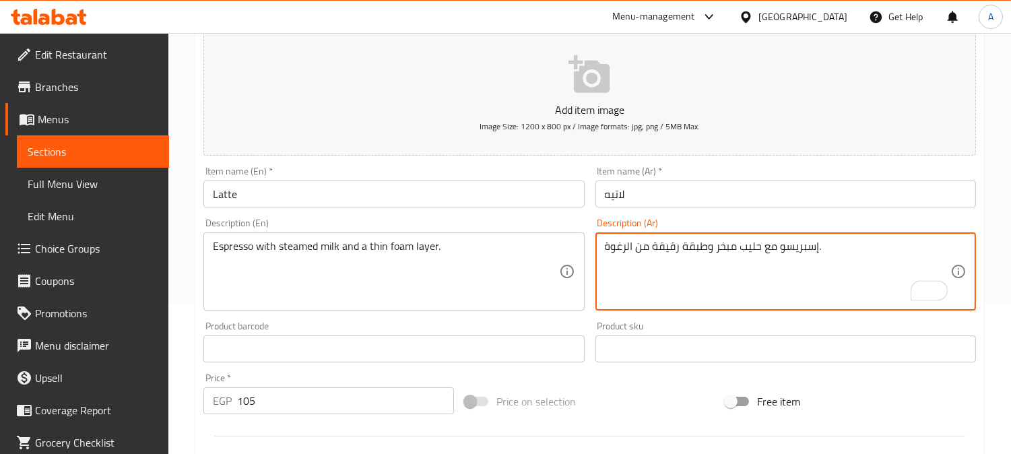
drag, startPoint x: 658, startPoint y: 249, endPoint x: 672, endPoint y: 245, distance: 14.7
click at [672, 245] on textarea "إسبريسو مع حليب مبخر وطبقة رقيقة من الرغوة." at bounding box center [777, 272] width 345 height 64
type textarea "إسبريسو مع حليب مبخر وطبقة رفيعة من الرغوة."
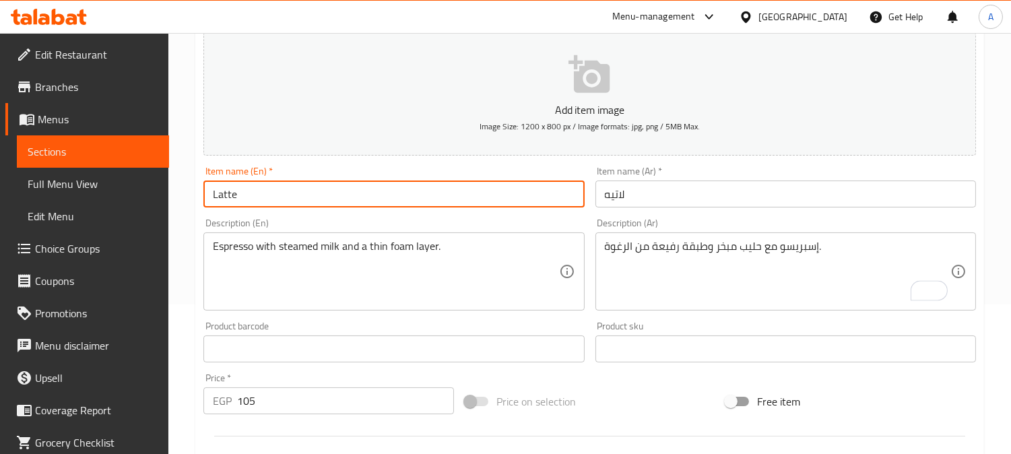
click at [500, 190] on input "Latte" at bounding box center [393, 193] width 380 height 27
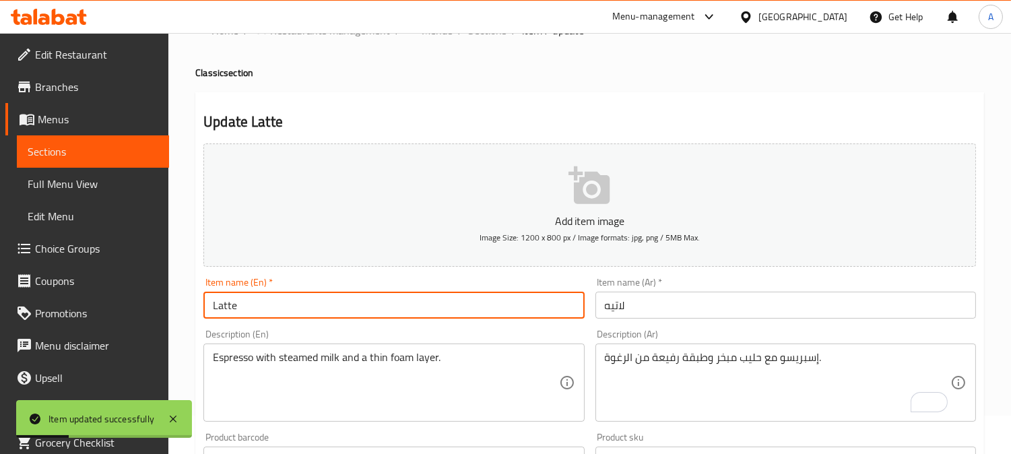
scroll to position [0, 0]
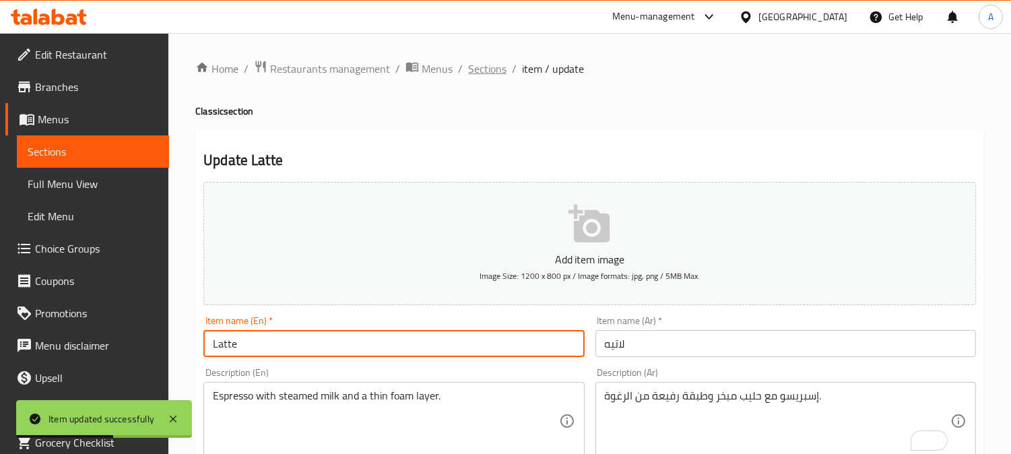
click at [489, 69] on span "Sections" at bounding box center [487, 69] width 38 height 16
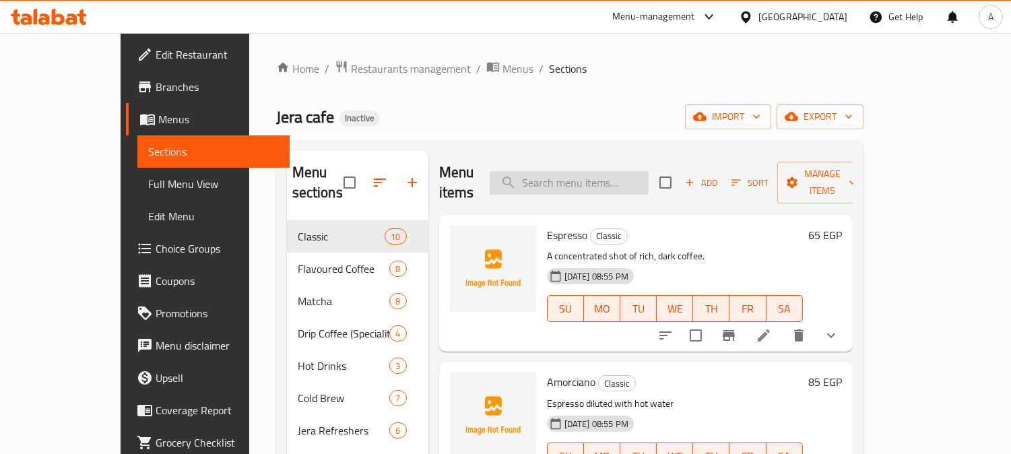
click at [595, 171] on input "search" at bounding box center [568, 183] width 159 height 24
paste input "Turkish Coffee"
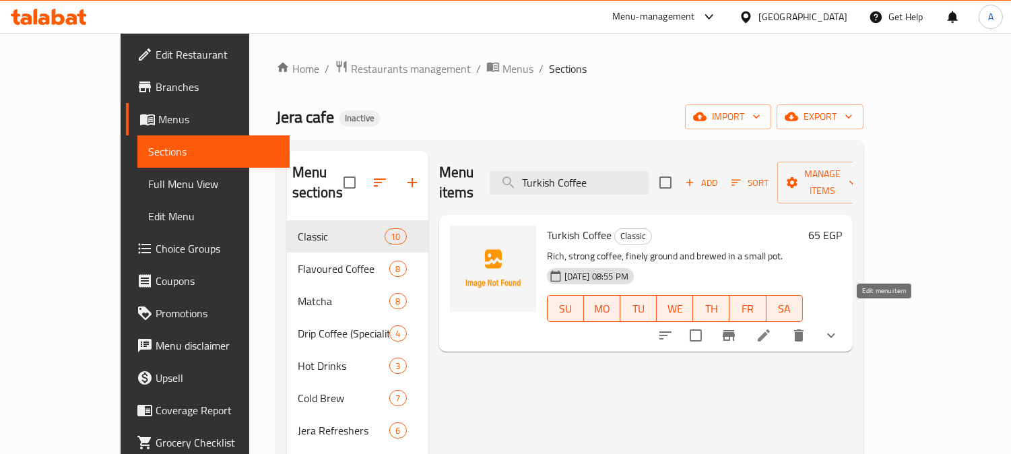
type input "Turkish Coffee"
click at [759, 327] on icon at bounding box center [763, 335] width 16 height 16
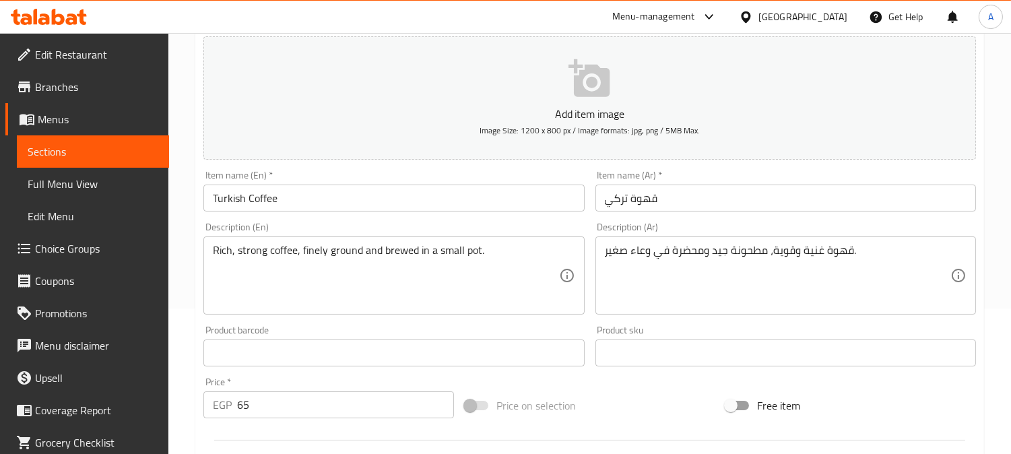
scroll to position [149, 0]
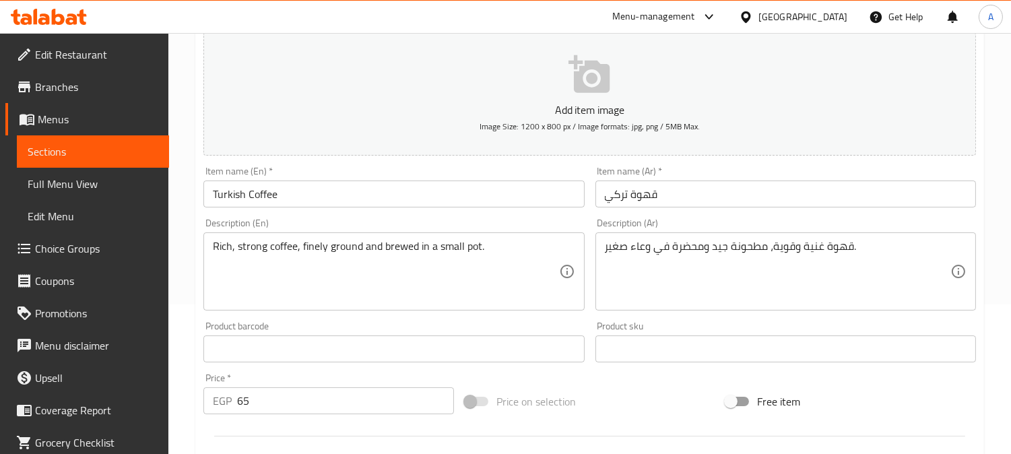
drag, startPoint x: 711, startPoint y: 248, endPoint x: 715, endPoint y: 256, distance: 9.0
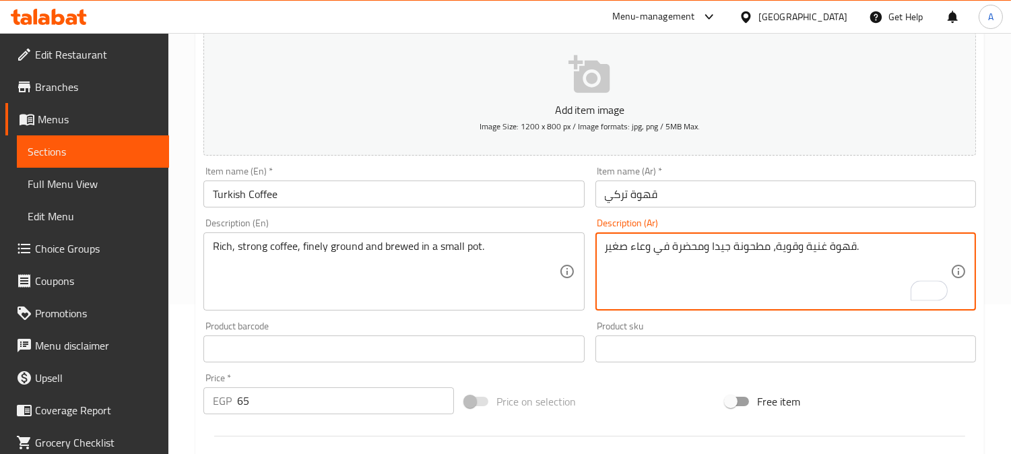
type textarea "قهوة غنية وقوية، مطحونة جيدا ومحضرة في وعاء صغير."
click at [509, 186] on input "Turkish Coffee" at bounding box center [393, 193] width 380 height 27
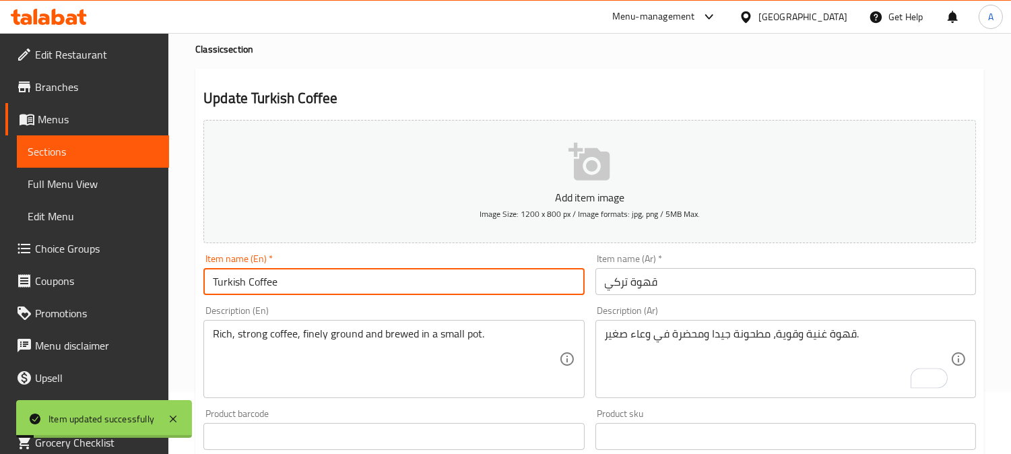
scroll to position [0, 0]
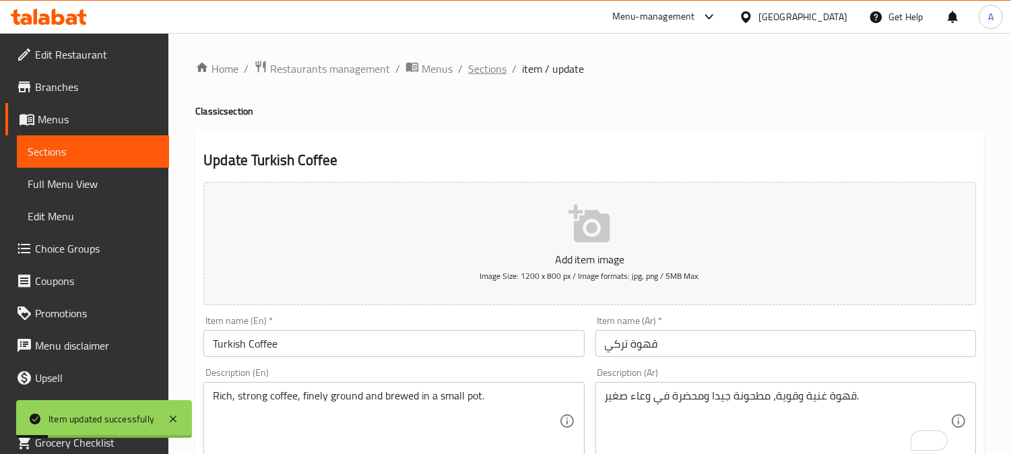
click at [495, 72] on span "Sections" at bounding box center [487, 69] width 38 height 16
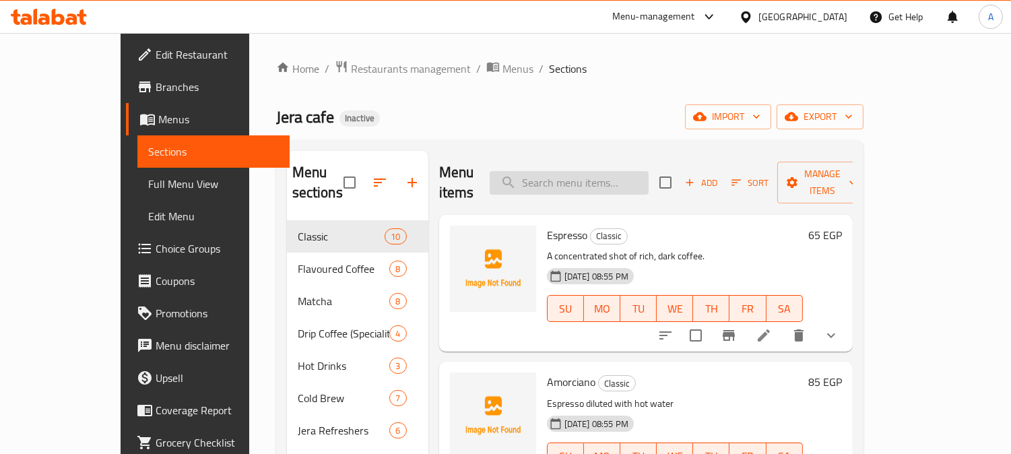
click at [582, 177] on input "search" at bounding box center [568, 183] width 159 height 24
paste input "Mocha"
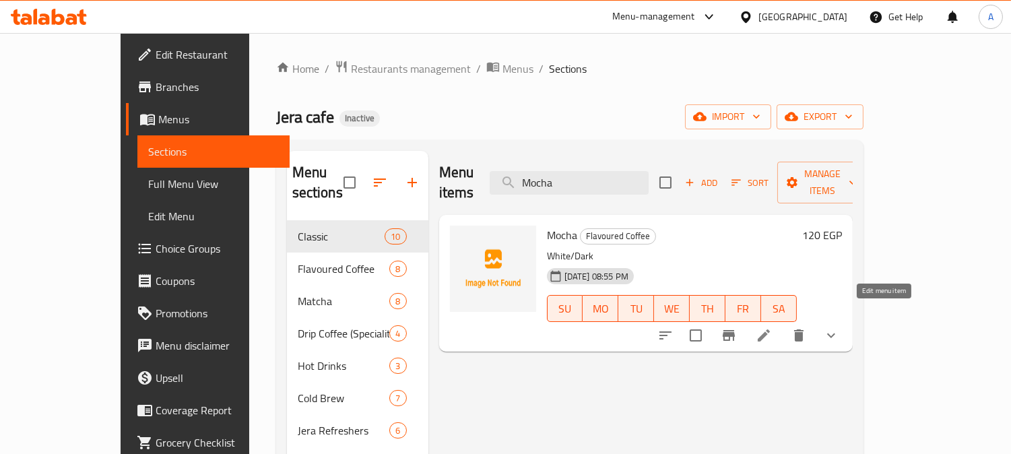
type input "Mocha"
click at [759, 329] on icon at bounding box center [763, 335] width 12 height 12
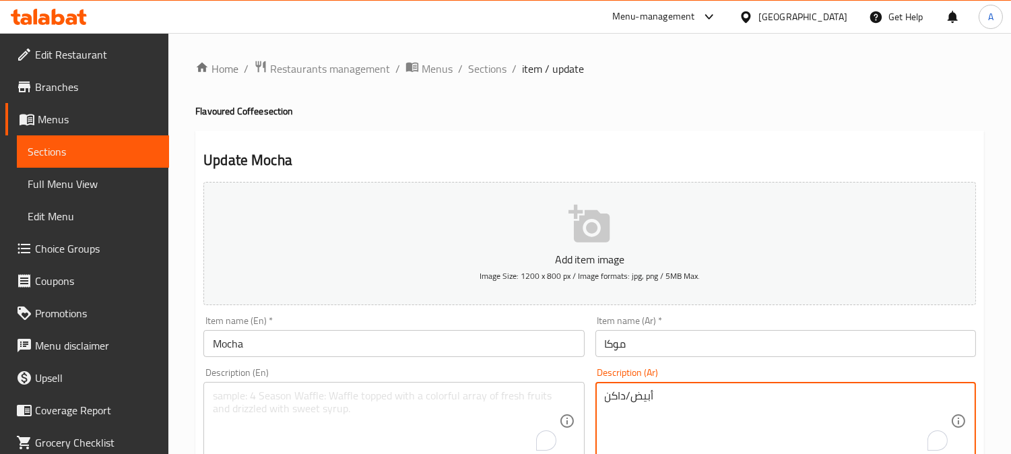
drag, startPoint x: 506, startPoint y: 376, endPoint x: 459, endPoint y: 368, distance: 47.8
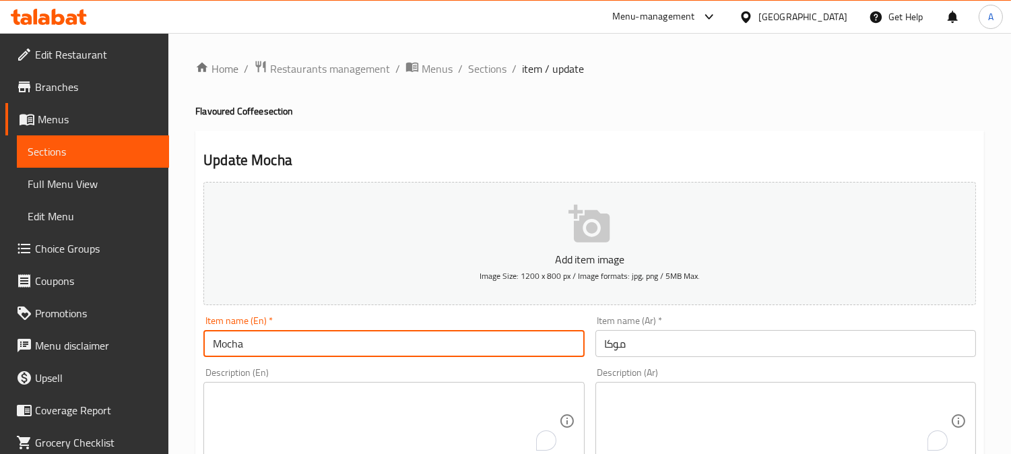
click at [442, 339] on input "Mocha" at bounding box center [393, 343] width 380 height 27
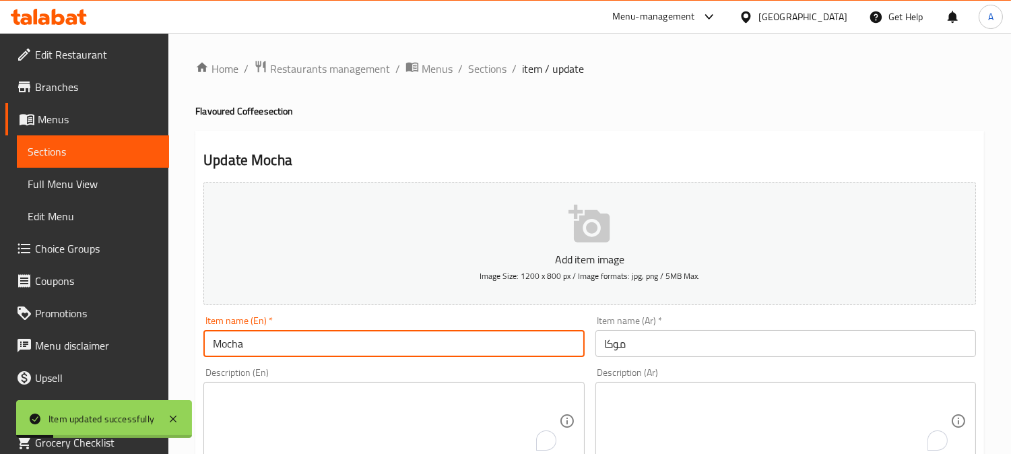
drag, startPoint x: 486, startPoint y: 65, endPoint x: 620, endPoint y: 97, distance: 137.7
click at [486, 65] on span "Sections" at bounding box center [487, 69] width 38 height 16
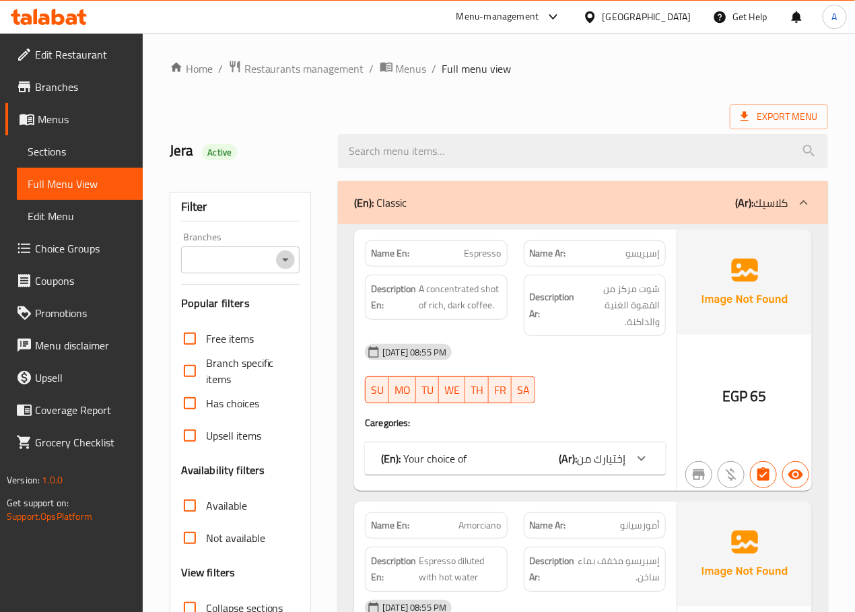
click at [285, 261] on icon "Open" at bounding box center [285, 260] width 7 height 3
click at [265, 317] on span "Jera cafe, Kafr Abdo" at bounding box center [237, 318] width 90 height 16
type input "Jera cafe, Kafr Abdo"
click at [287, 156] on h2 "Jera Active" at bounding box center [246, 151] width 153 height 20
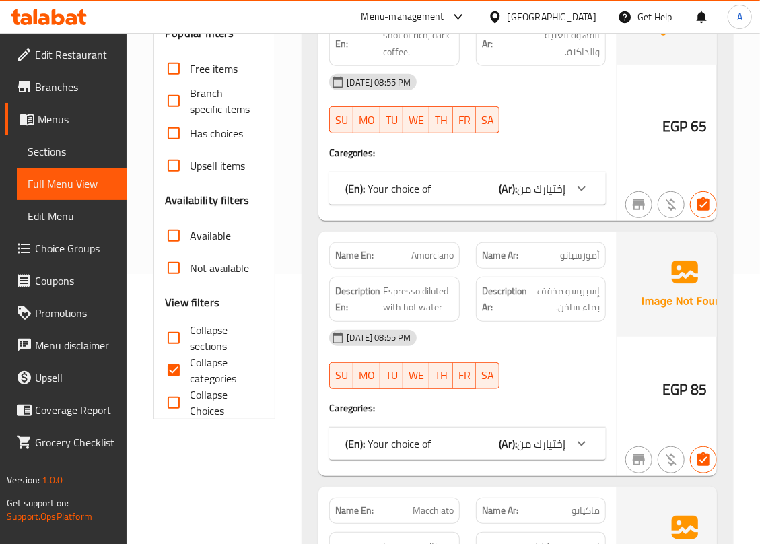
scroll to position [448, 0]
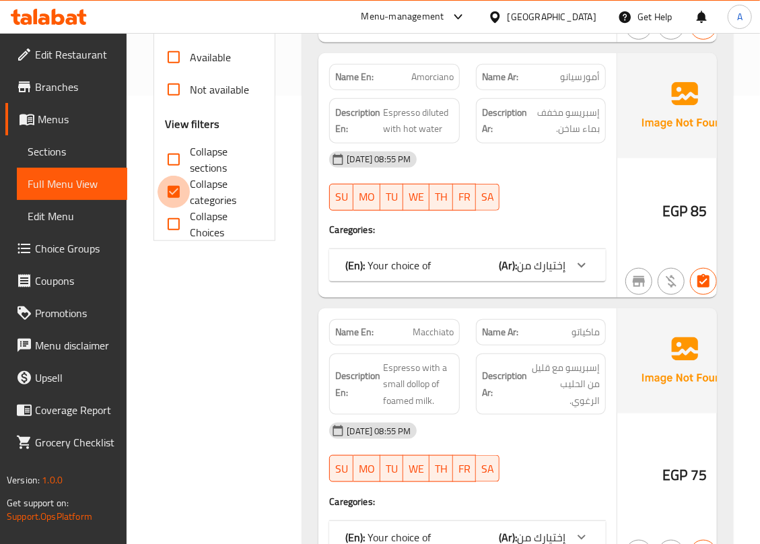
click at [176, 197] on input "Collapse categories" at bounding box center [174, 192] width 32 height 32
checkbox input "false"
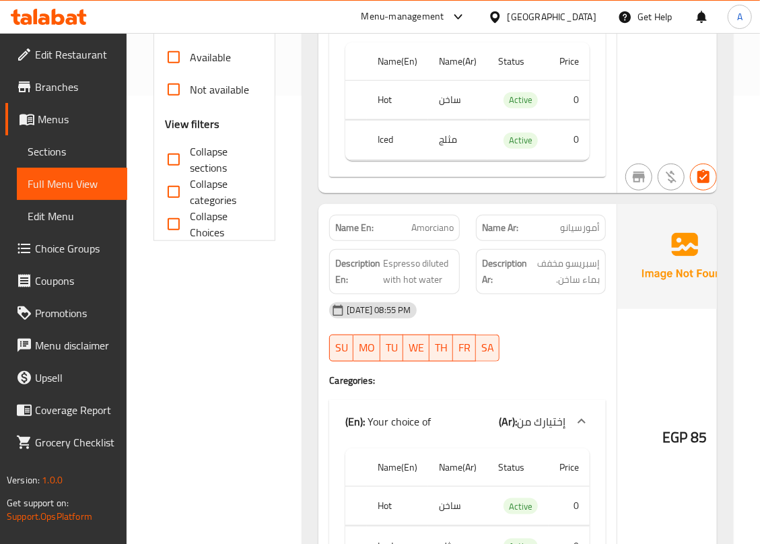
click at [428, 235] on span "Amorciano" at bounding box center [432, 228] width 42 height 14
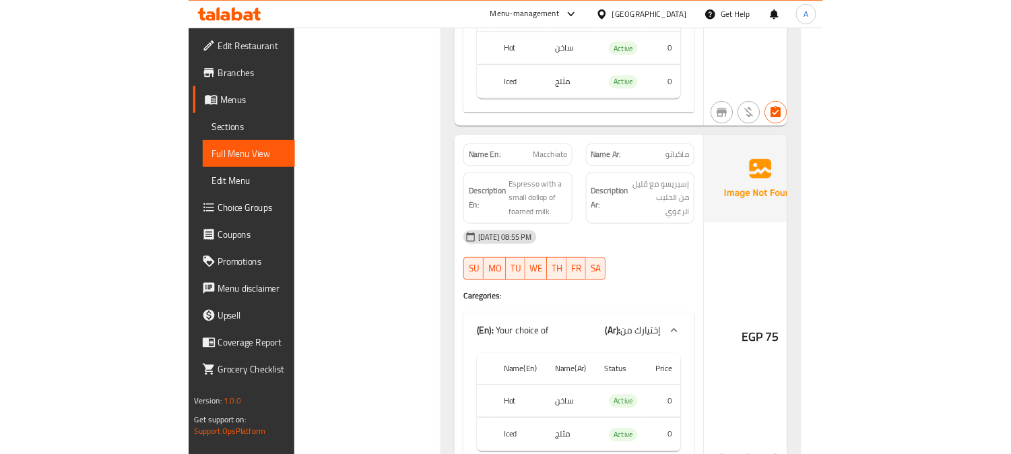
scroll to position [897, 0]
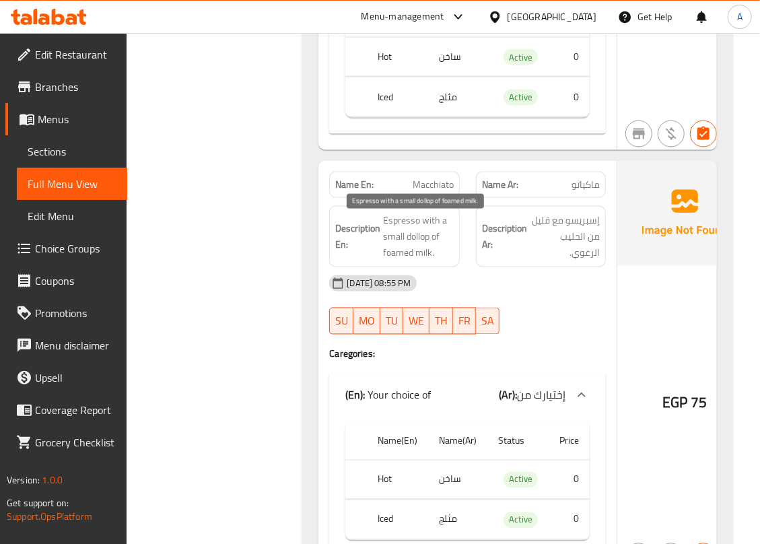
click at [418, 240] on span "Espresso with a small dollop of foamed milk." at bounding box center [418, 237] width 71 height 50
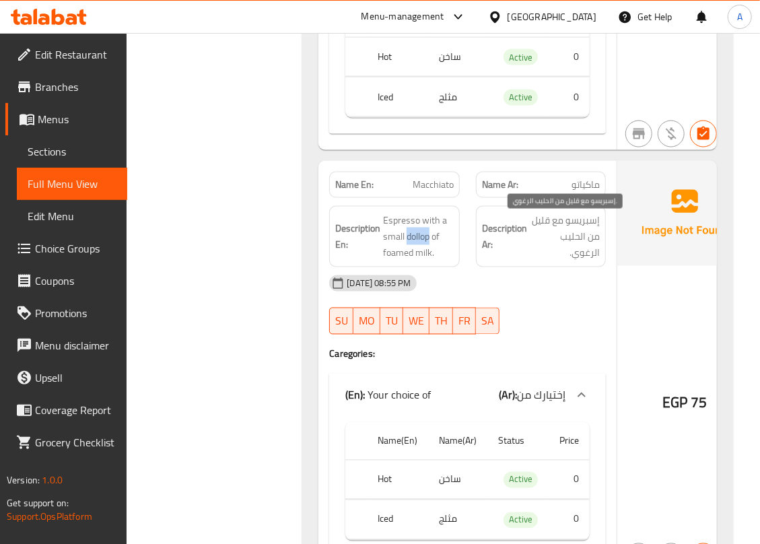
copy span "dollop"
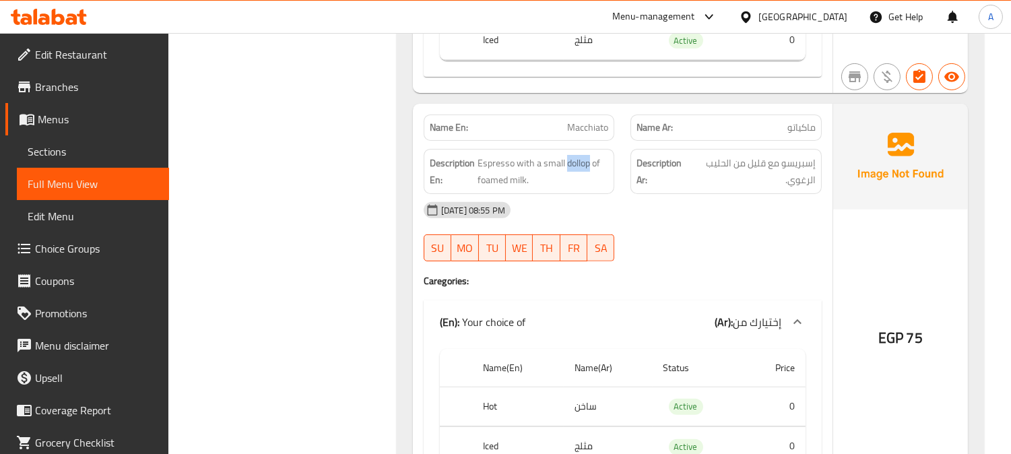
scroll to position [972, 0]
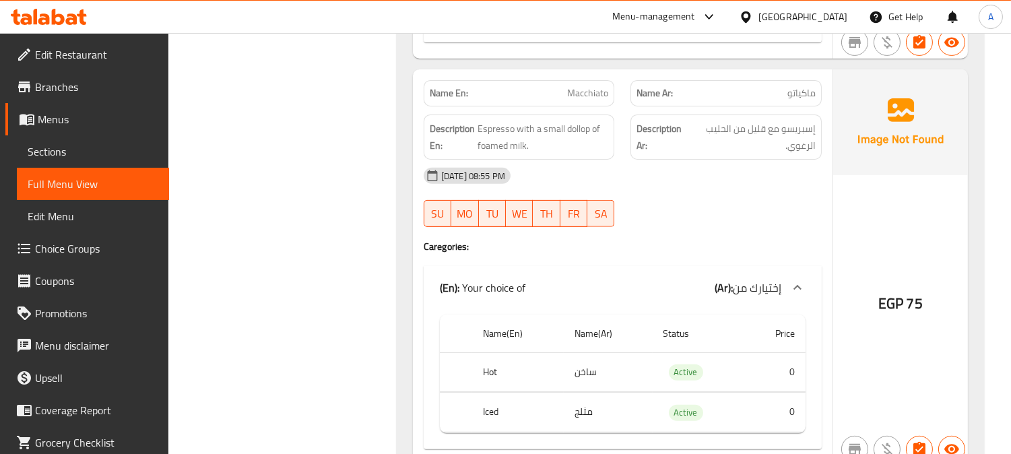
click at [589, 93] on span "Macchiato" at bounding box center [587, 93] width 41 height 14
copy span "Macchiato"
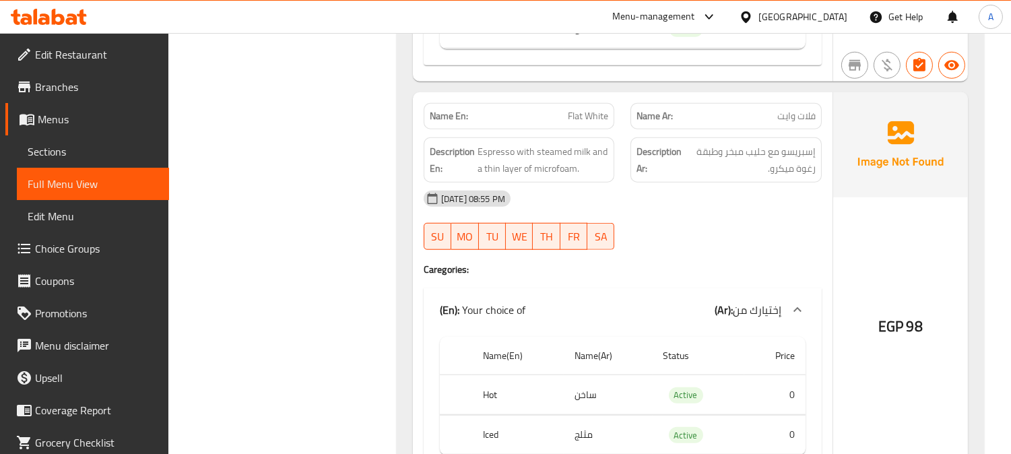
scroll to position [2169, 0]
click at [591, 110] on span "Flat White" at bounding box center [588, 115] width 40 height 14
copy span "Flat White"
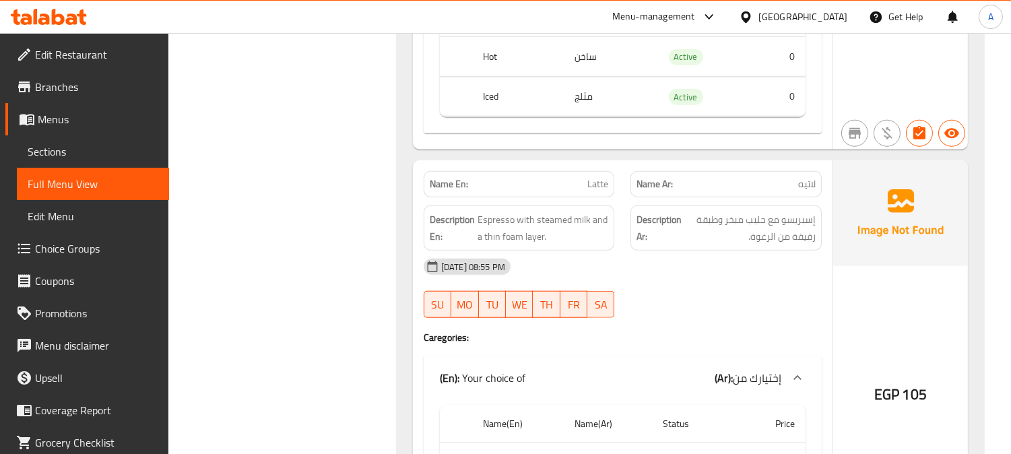
scroll to position [2543, 0]
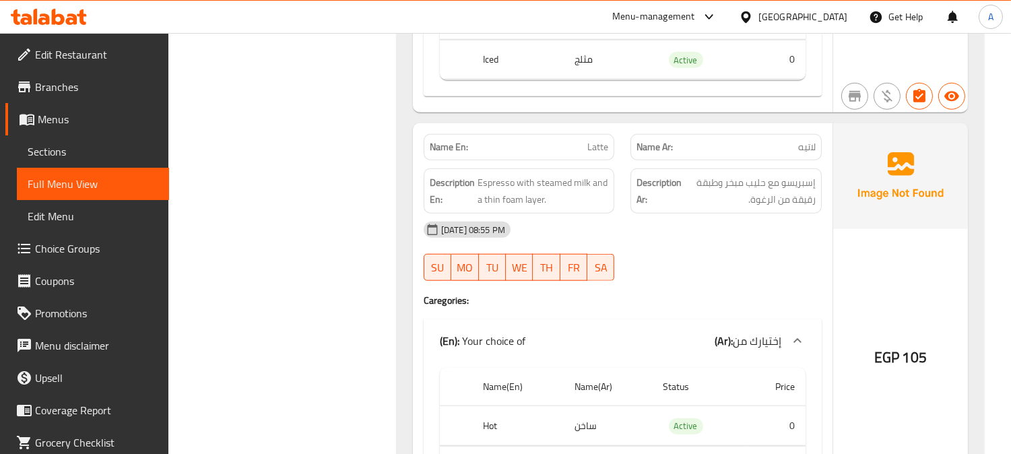
click at [596, 145] on span "Latte" at bounding box center [597, 147] width 21 height 14
copy span "Latte"
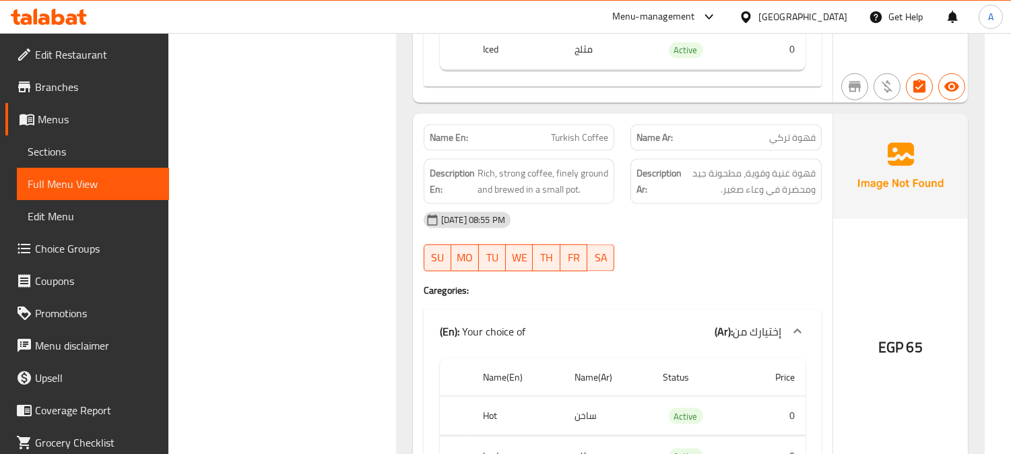
scroll to position [3366, 0]
click at [584, 131] on span "Turkish Coffee" at bounding box center [579, 136] width 57 height 14
copy span "Turkish Coffee"
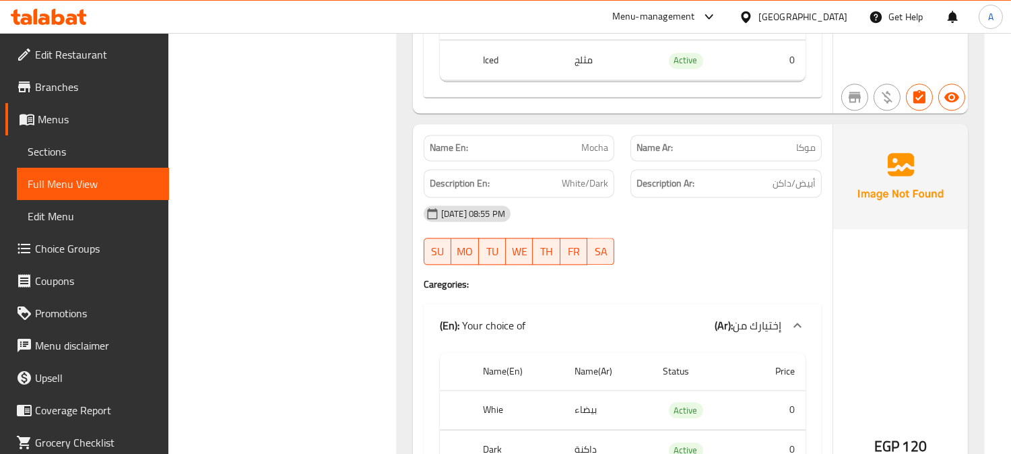
scroll to position [5535, 0]
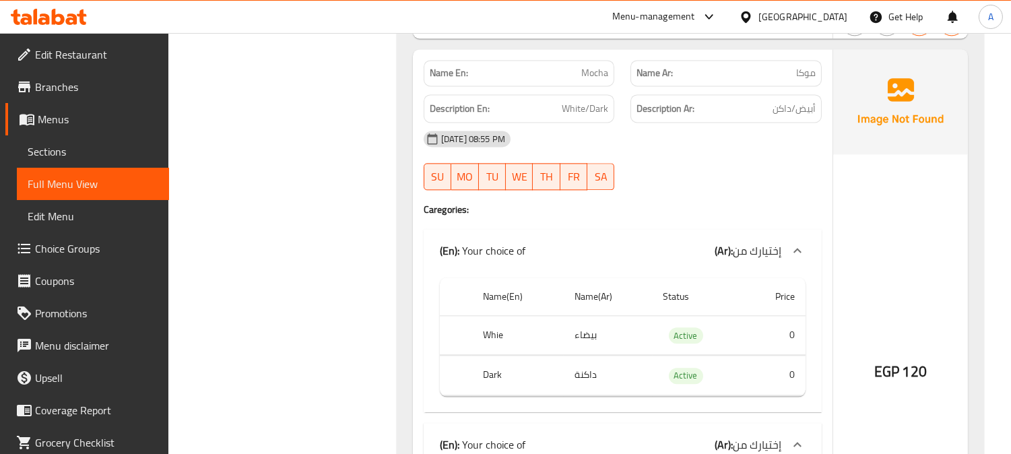
copy span "Mocha"
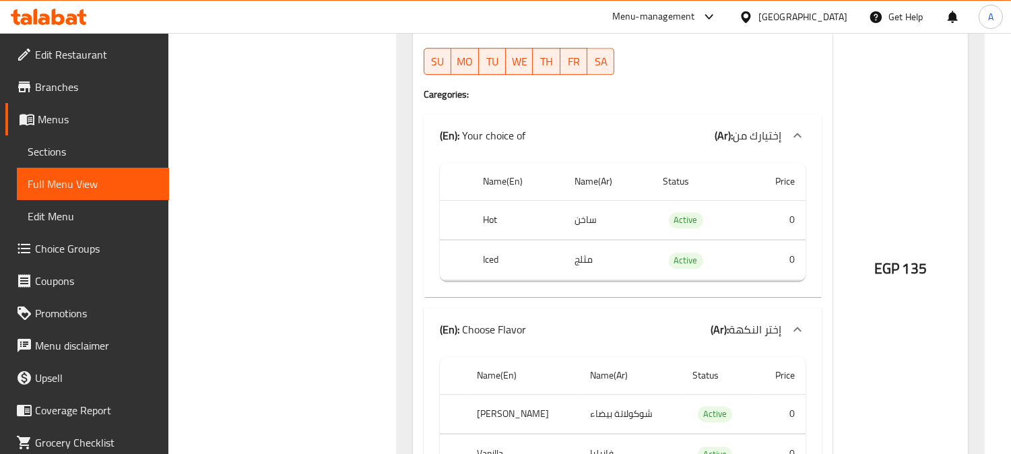
scroll to position [7330, 0]
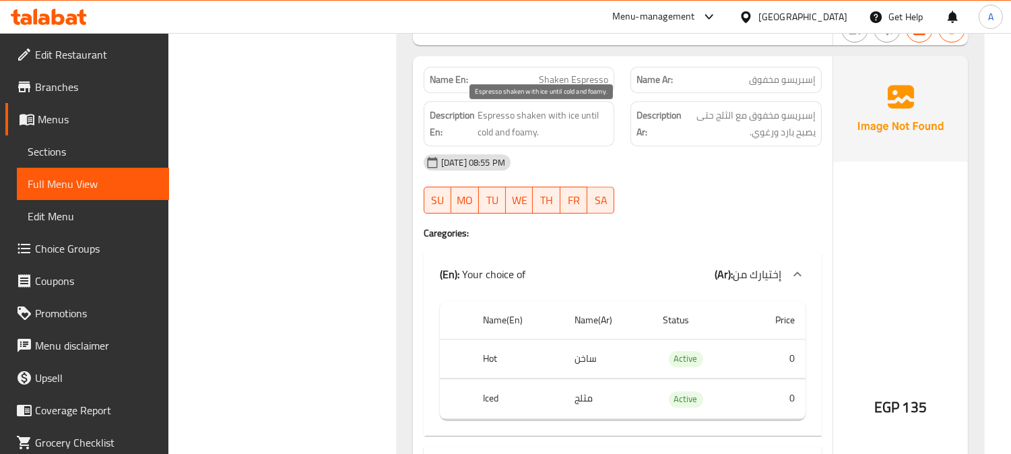
click at [568, 115] on span "Espresso shaken with ice until cold and foamy." at bounding box center [542, 123] width 131 height 33
drag, startPoint x: 568, startPoint y: 115, endPoint x: 583, endPoint y: 128, distance: 20.1
click at [568, 116] on span "Espresso shaken with ice until cold and foamy." at bounding box center [542, 123] width 131 height 33
click at [581, 129] on span "Espresso shaken with ice until cold and foamy." at bounding box center [542, 123] width 131 height 33
drag, startPoint x: 547, startPoint y: 113, endPoint x: 575, endPoint y: 115, distance: 28.3
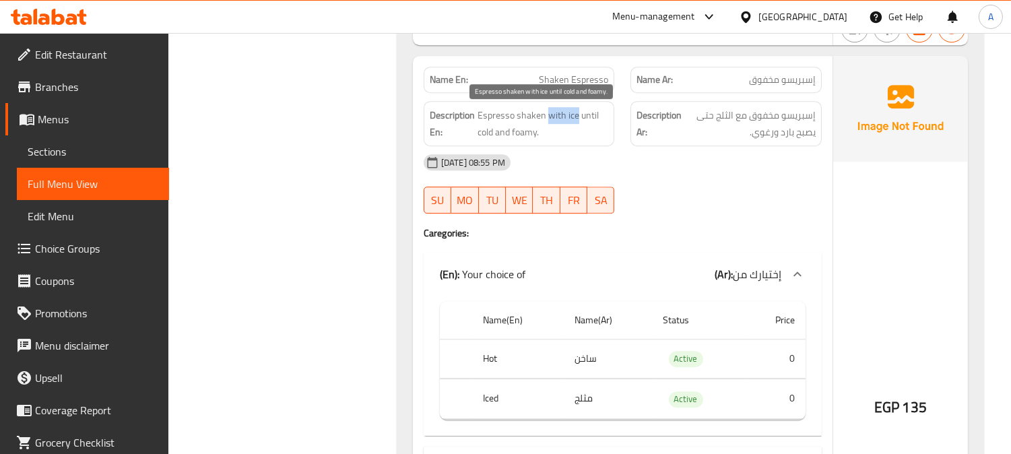
click at [575, 115] on span "Espresso shaken with ice until cold and foamy." at bounding box center [542, 123] width 131 height 33
copy span "with ice"
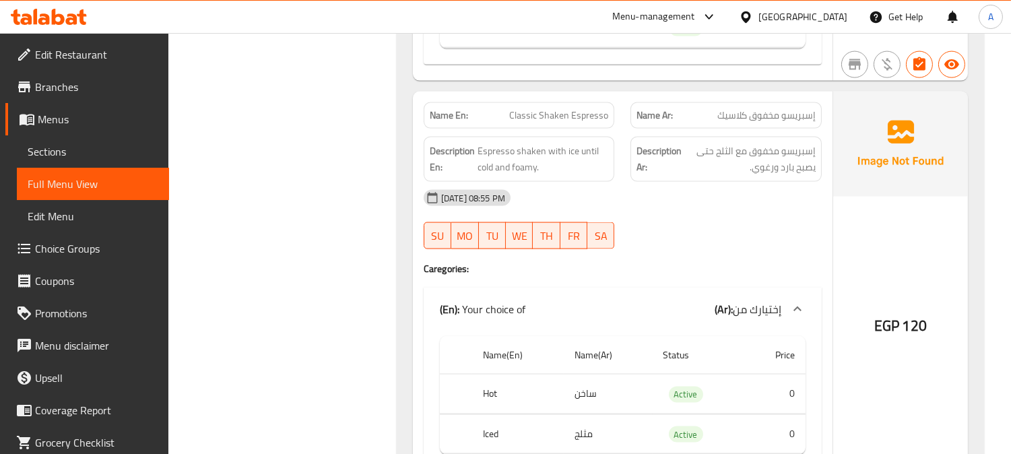
scroll to position [3792, 0]
drag, startPoint x: 510, startPoint y: 114, endPoint x: 606, endPoint y: 116, distance: 95.6
click at [606, 116] on p "Name En: Classic Shaken Espresso" at bounding box center [519, 116] width 179 height 14
click at [550, 110] on span "Classic Shaken Espresso" at bounding box center [558, 116] width 99 height 14
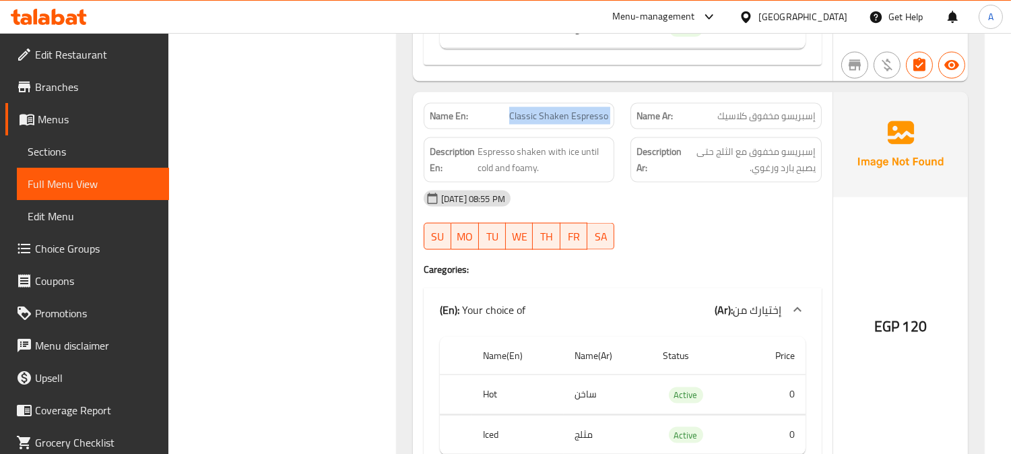
click at [550, 113] on span "Classic Shaken Espresso" at bounding box center [558, 116] width 99 height 14
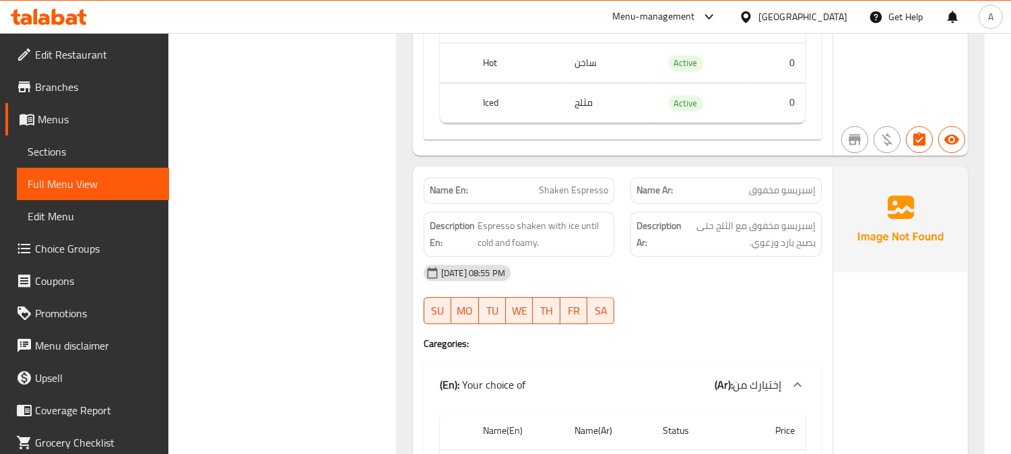
copy span "Shaken Espresso"
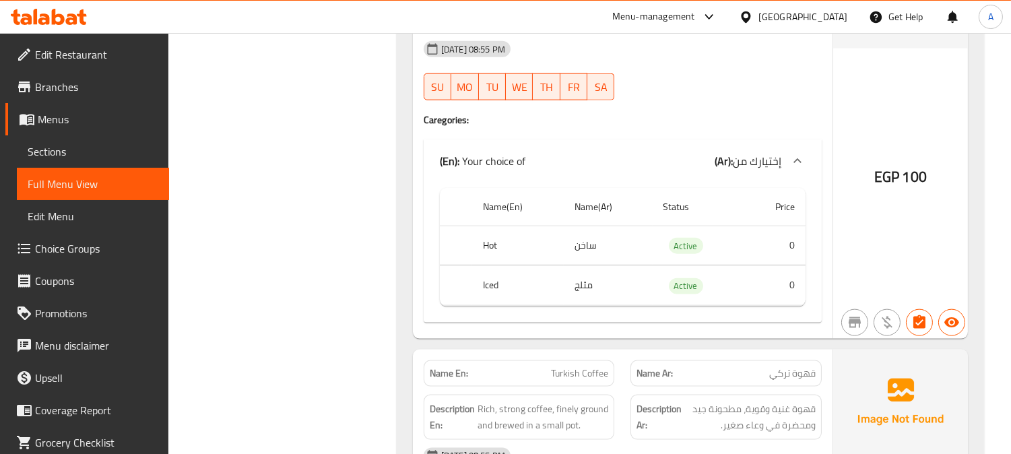
scroll to position [2980, 0]
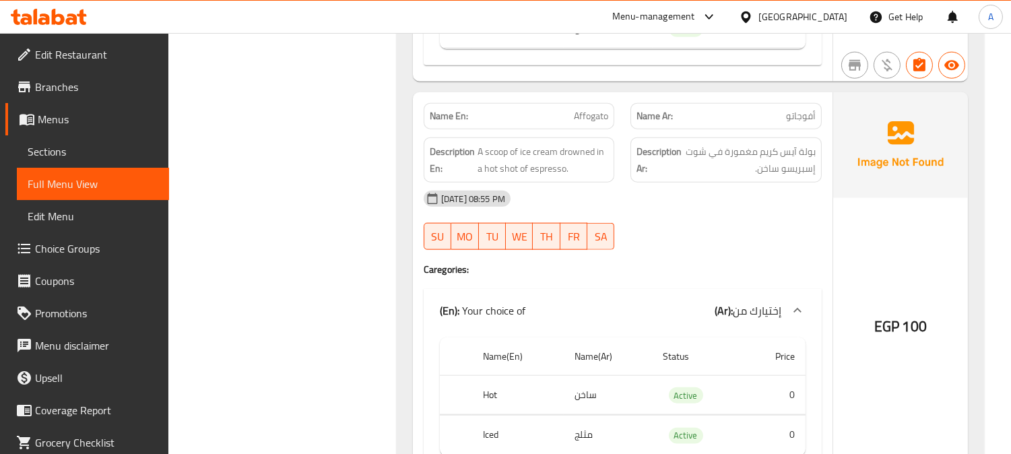
click at [589, 116] on span "Affogato" at bounding box center [591, 116] width 34 height 14
copy span "Affogato"
click at [588, 113] on span "Affogato" at bounding box center [591, 116] width 34 height 14
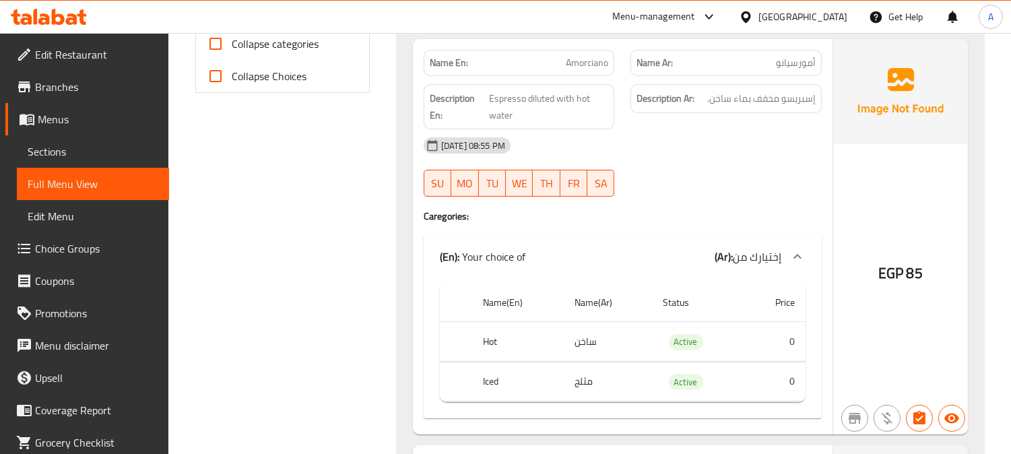
scroll to position [598, 0]
click at [584, 59] on span "Amorciano" at bounding box center [587, 62] width 42 height 14
copy span "Amorciano"
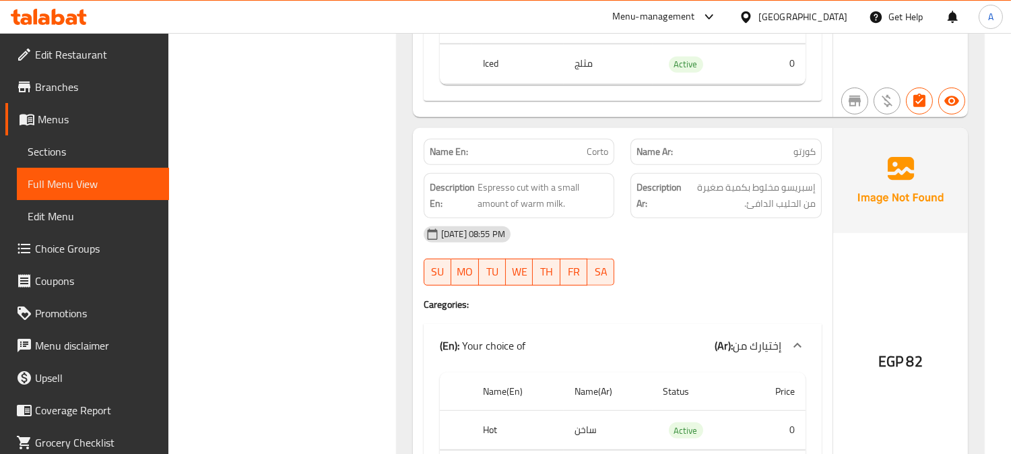
scroll to position [1346, 0]
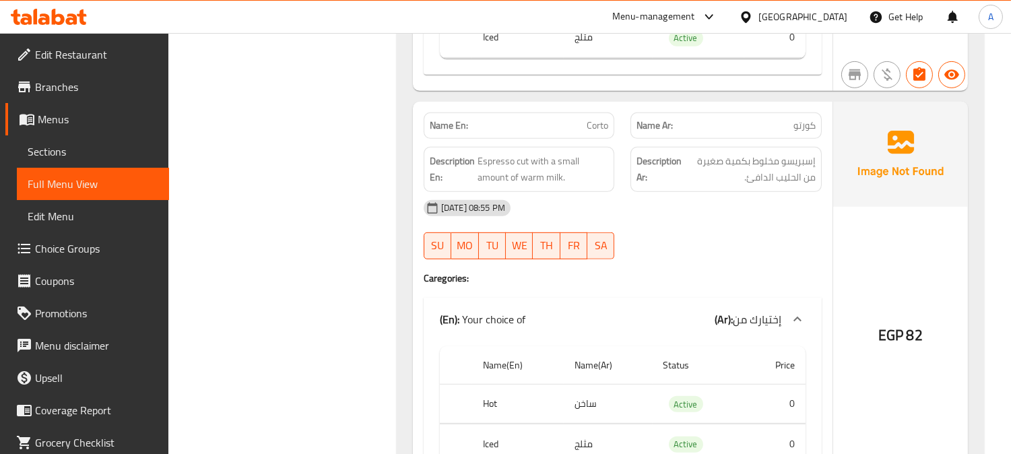
click at [590, 125] on span "Corto" at bounding box center [597, 125] width 22 height 14
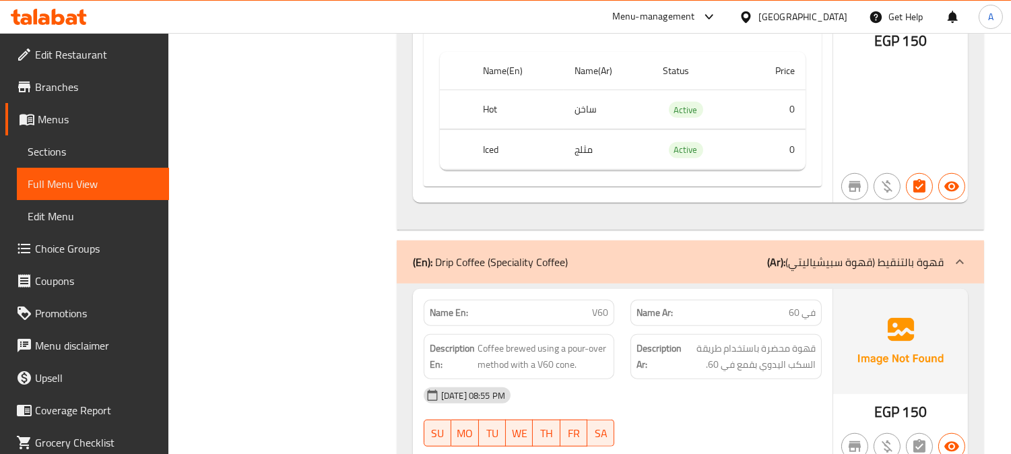
scroll to position [11220, 0]
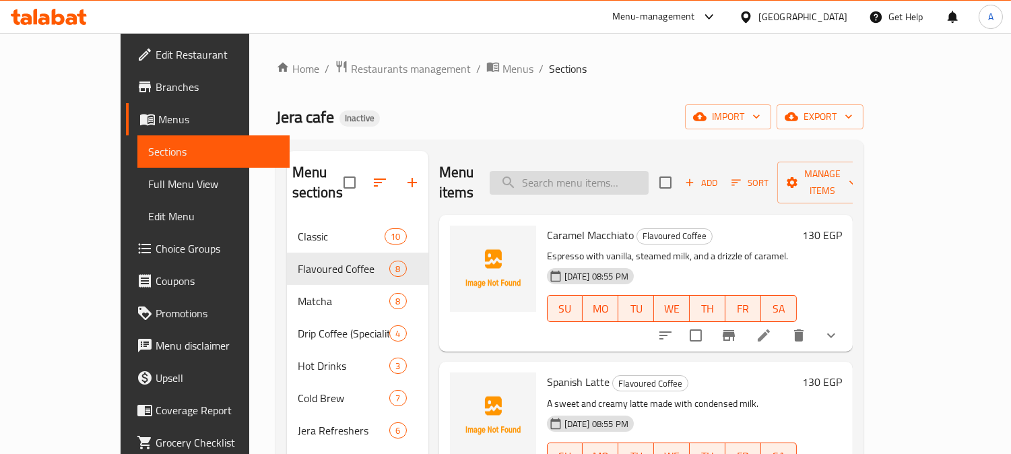
click at [576, 171] on input "search" at bounding box center [568, 183] width 159 height 24
paste input "Classic Shaken Espresso"
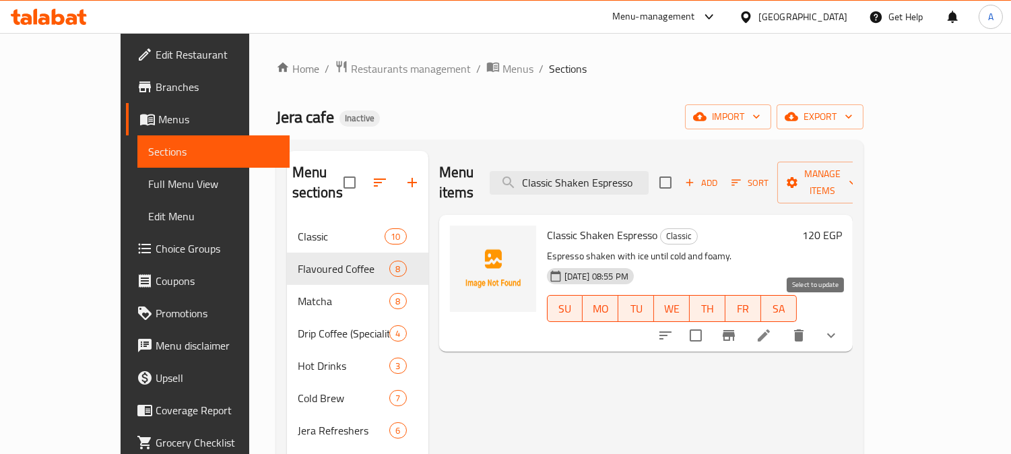
type input "Classic Shaken Espresso"
click at [710, 321] on input "checkbox" at bounding box center [695, 335] width 28 height 28
checkbox input "true"
click at [586, 172] on input "Classic Shaken Espresso" at bounding box center [568, 183] width 159 height 24
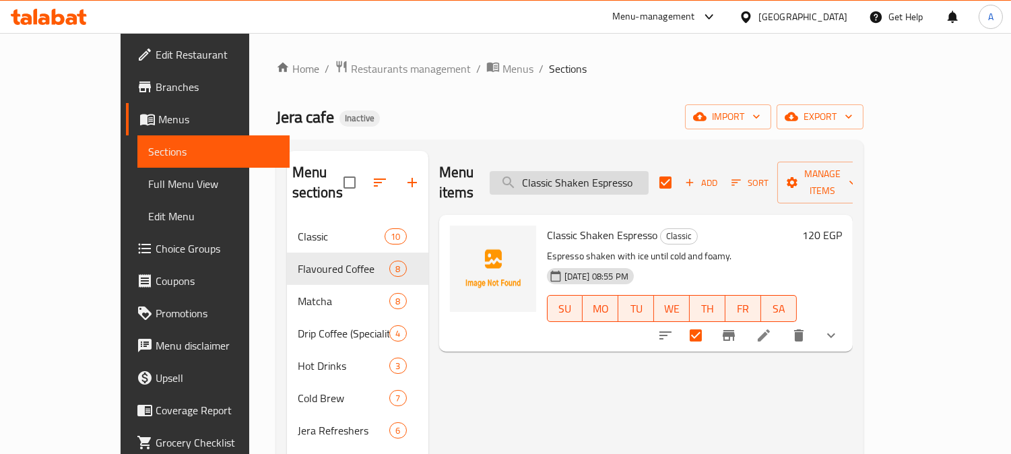
click at [586, 172] on input "Classic Shaken Espresso" at bounding box center [568, 183] width 159 height 24
paste input "search"
type input "Shaken Espresso"
checkbox input "false"
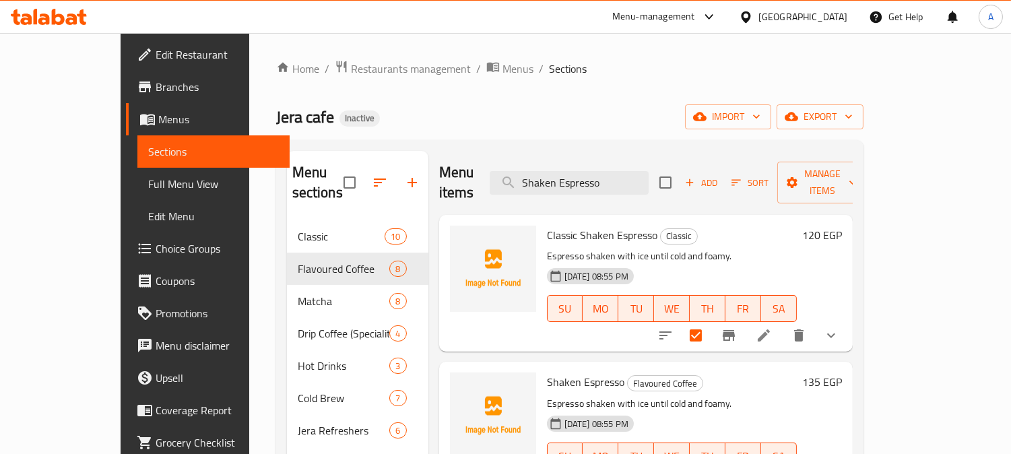
scroll to position [189, 0]
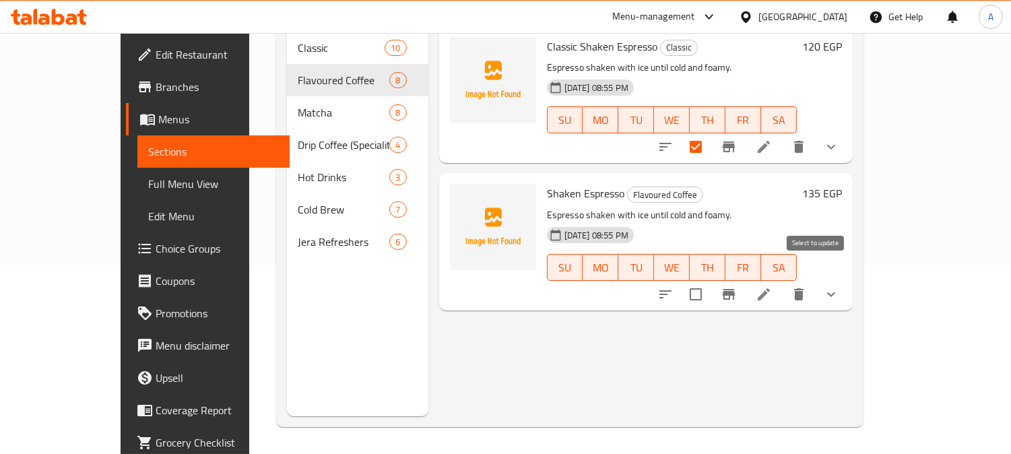
type input "Shaken Espresso"
click at [710, 280] on input "checkbox" at bounding box center [695, 294] width 28 height 28
checkbox input "true"
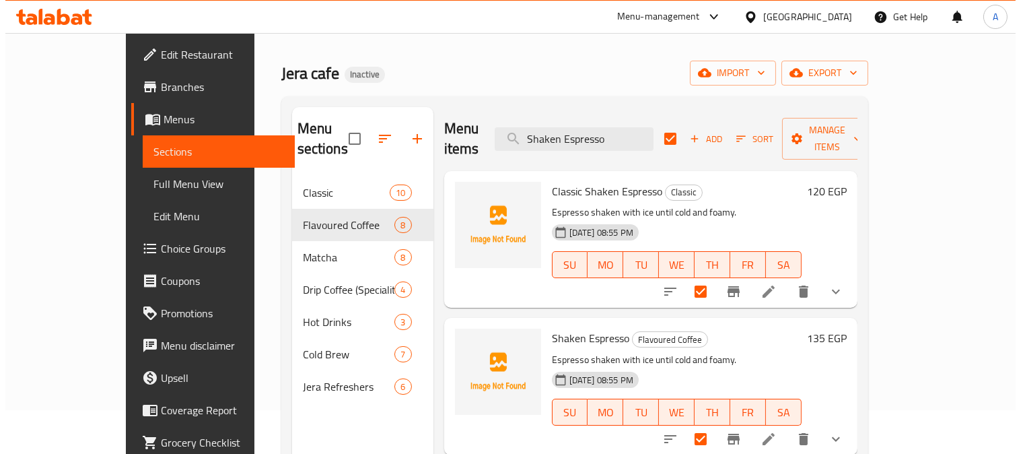
scroll to position [38, 0]
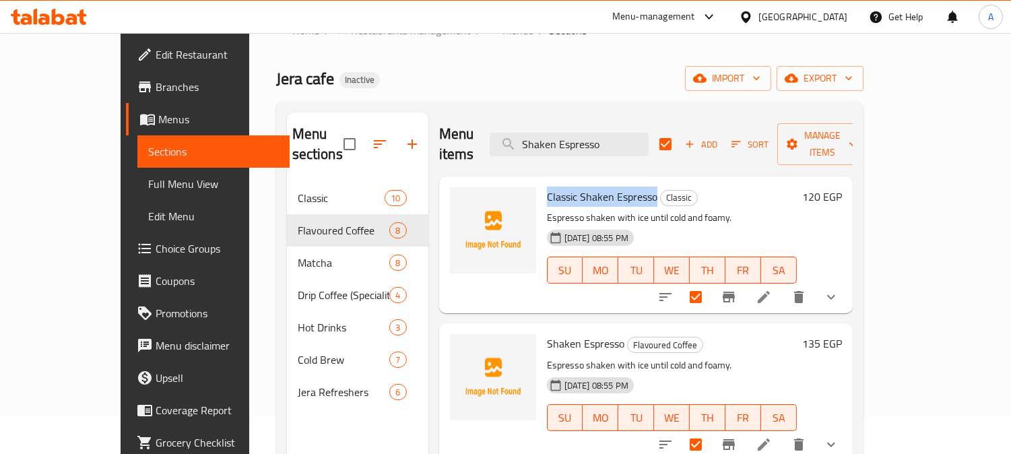
drag, startPoint x: 517, startPoint y: 175, endPoint x: 625, endPoint y: 173, distance: 107.7
click at [625, 186] on span "Classic Shaken Espresso" at bounding box center [602, 196] width 110 height 20
copy span "Classic Shaken Espresso"
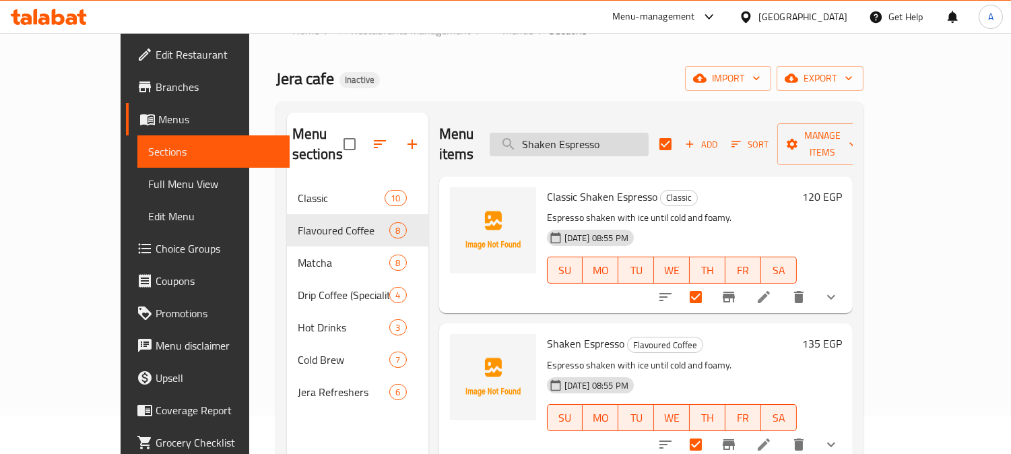
click at [578, 135] on input "Shaken Espresso" at bounding box center [568, 145] width 159 height 24
paste input "Affogat"
type input "Affogato"
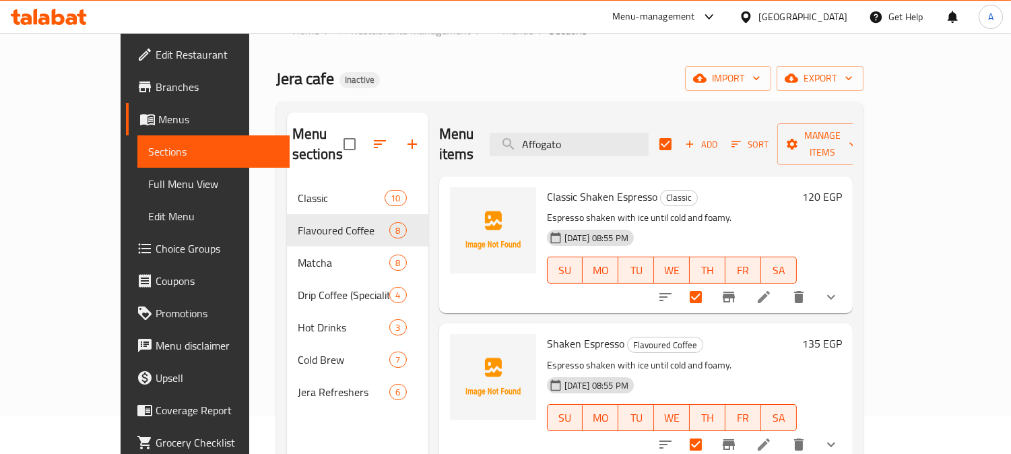
checkbox input "false"
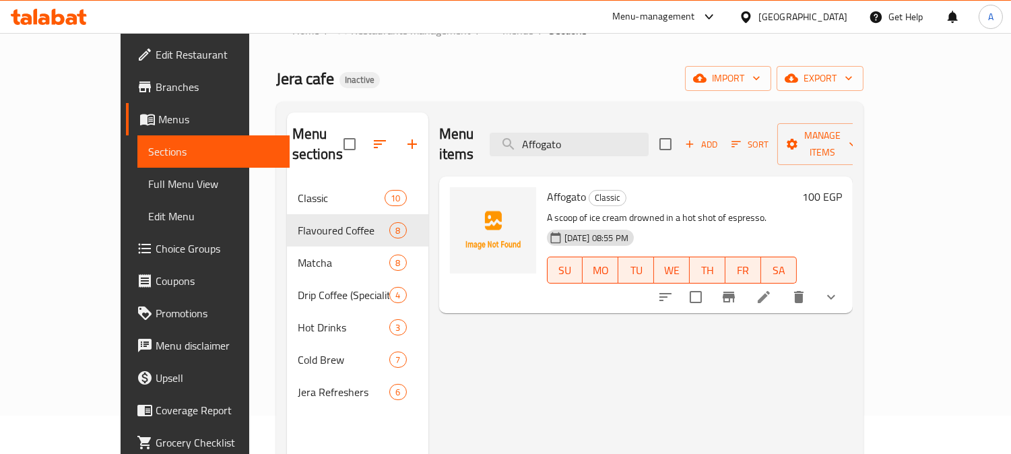
type input "Affogato"
click at [710, 283] on input "checkbox" at bounding box center [695, 297] width 28 height 28
checkbox input "true"
click at [856, 143] on icon "button" at bounding box center [852, 145] width 7 height 4
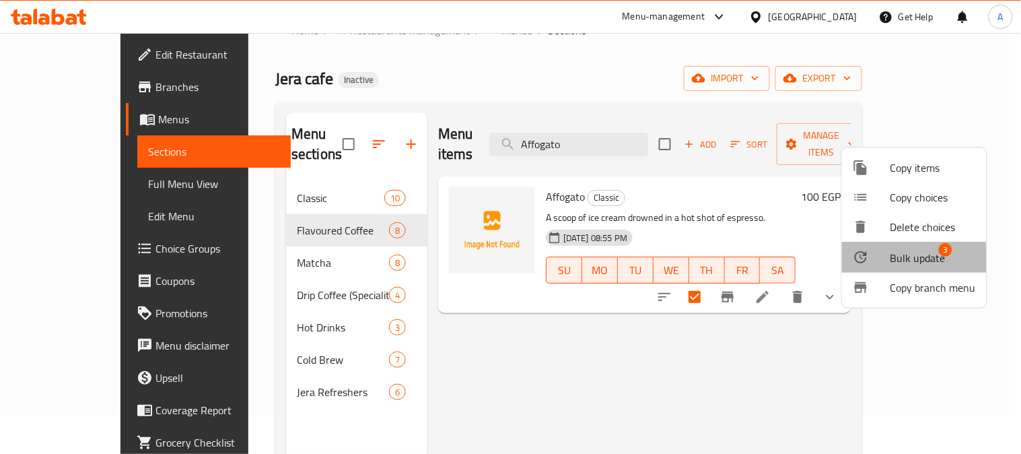
click at [905, 263] on span "Bulk update" at bounding box center [918, 258] width 55 height 16
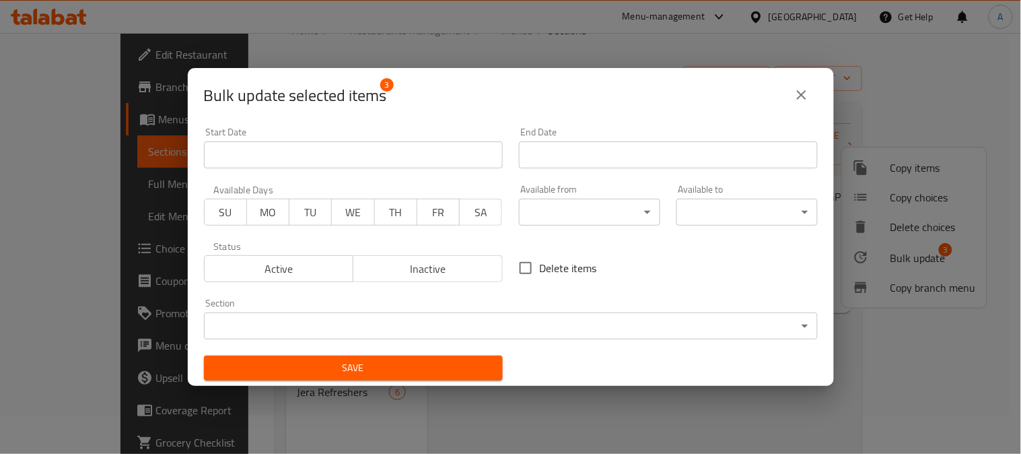
click at [803, 90] on icon "close" at bounding box center [802, 95] width 16 height 16
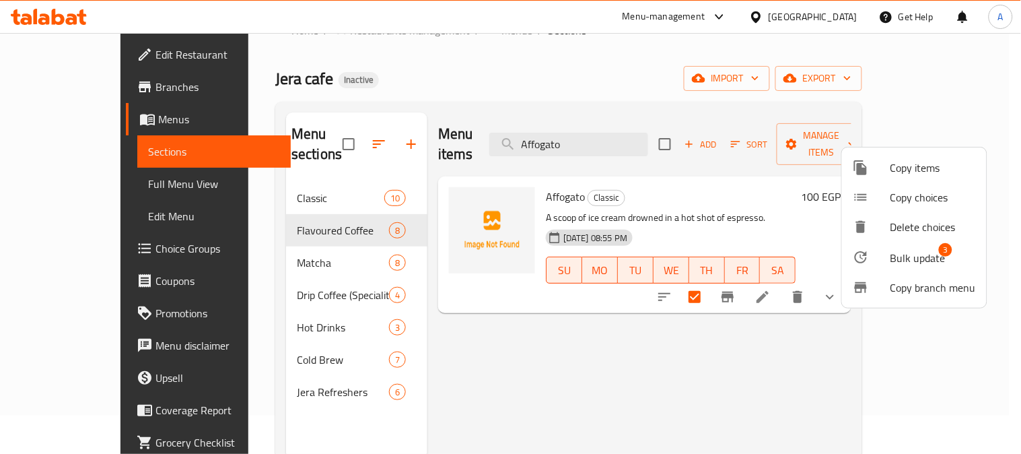
click at [904, 230] on span "Delete choices" at bounding box center [934, 227] width 86 height 16
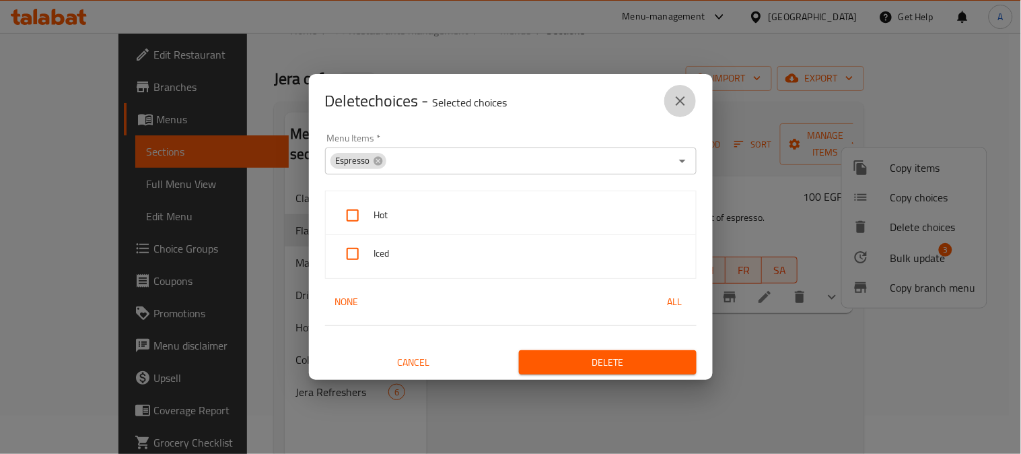
click at [677, 95] on icon "close" at bounding box center [681, 101] width 16 height 16
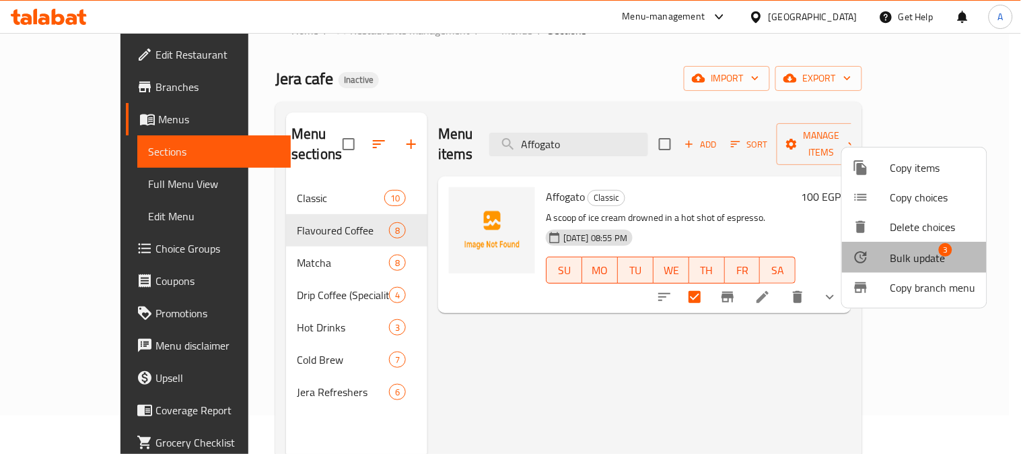
click at [925, 259] on span "Bulk update" at bounding box center [918, 258] width 55 height 16
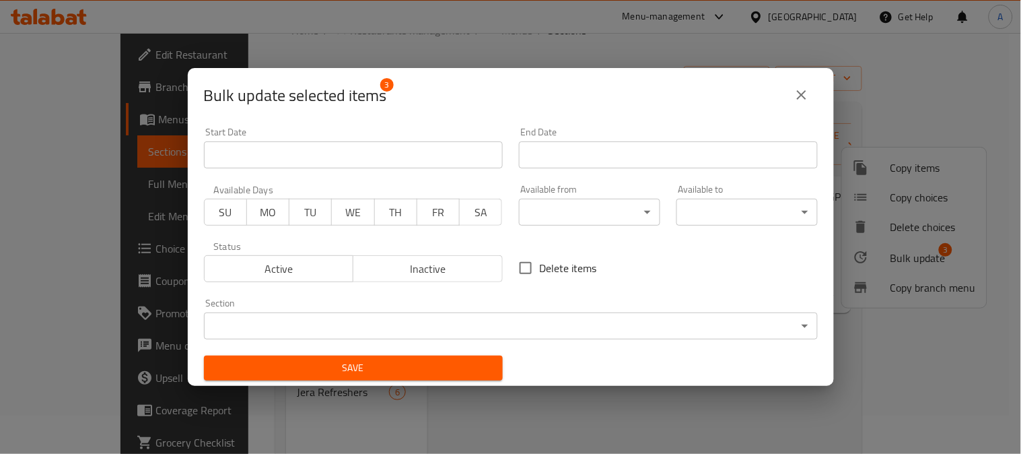
click at [569, 274] on span "Delete items" at bounding box center [568, 268] width 57 height 16
click at [540, 274] on input "Delete items" at bounding box center [526, 268] width 28 height 28
checkbox input "true"
click at [465, 368] on span "Save" at bounding box center [353, 368] width 277 height 17
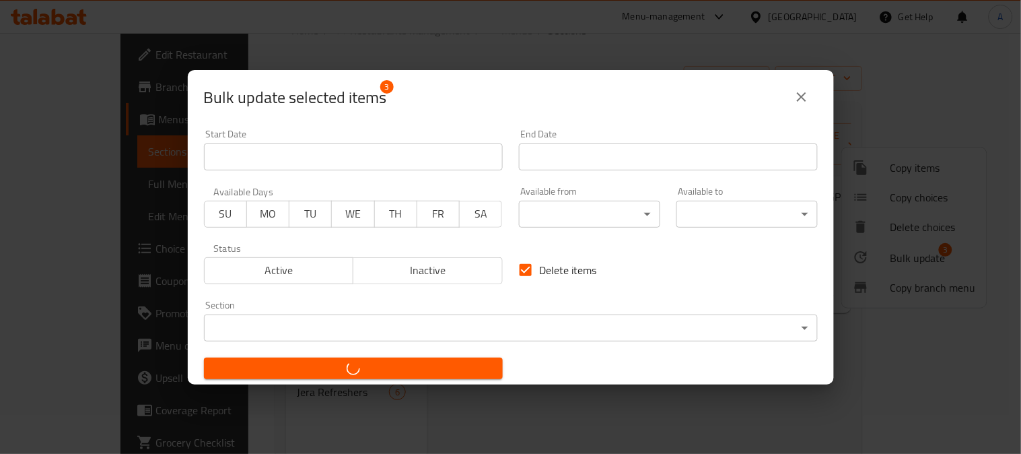
checkbox input "false"
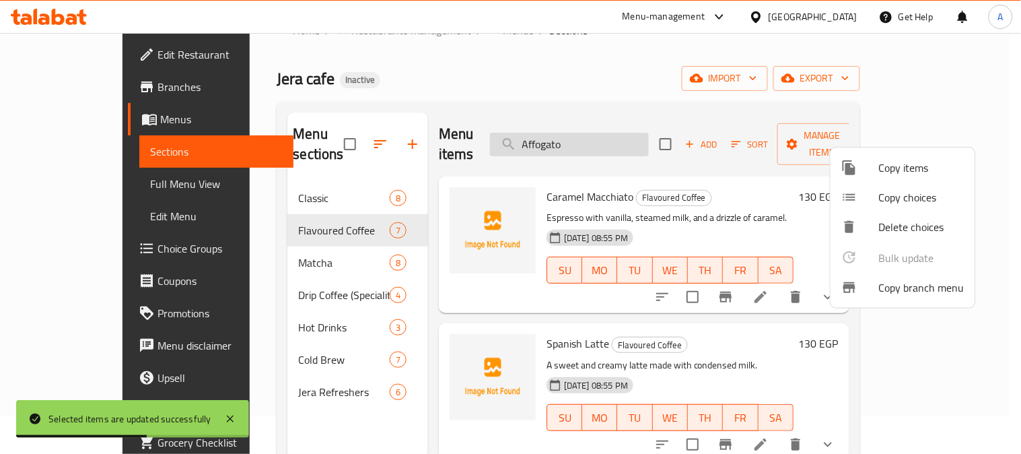
click at [601, 135] on div at bounding box center [510, 227] width 1021 height 454
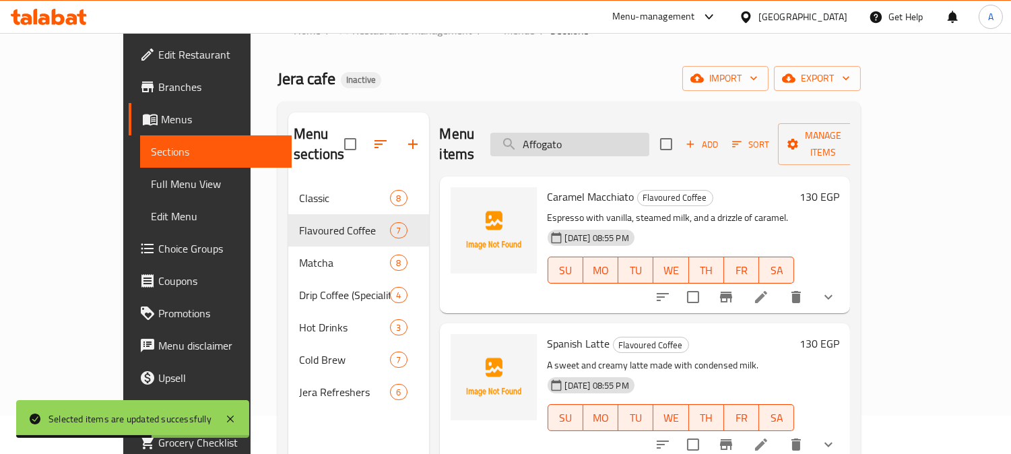
click at [603, 135] on input "Affogato" at bounding box center [569, 145] width 159 height 24
paste input "morcian"
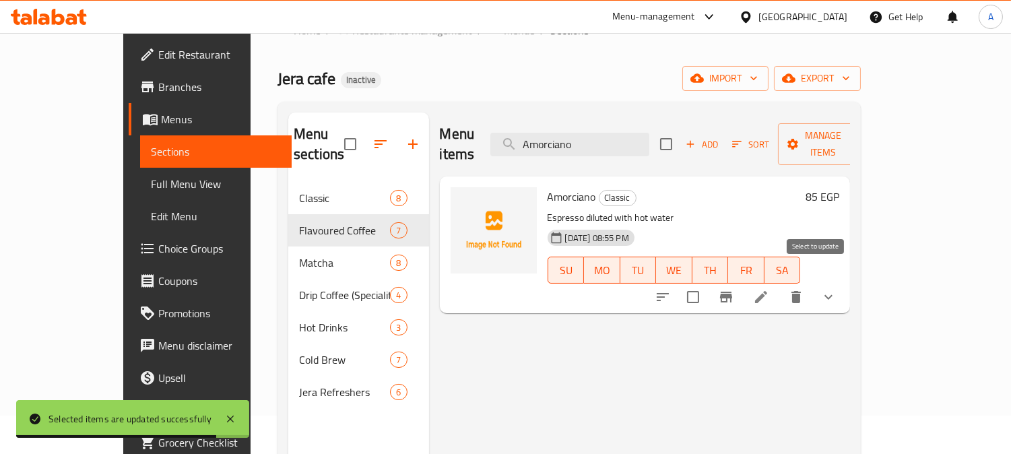
type input "Amorciano"
click at [707, 283] on input "checkbox" at bounding box center [693, 297] width 28 height 28
checkbox input "true"
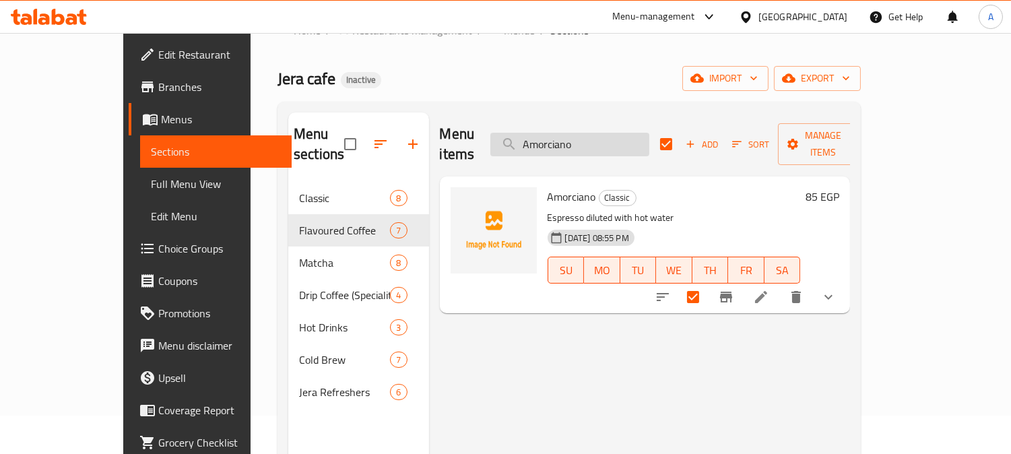
click at [628, 133] on input "Amorciano" at bounding box center [569, 145] width 159 height 24
paste input "Cort"
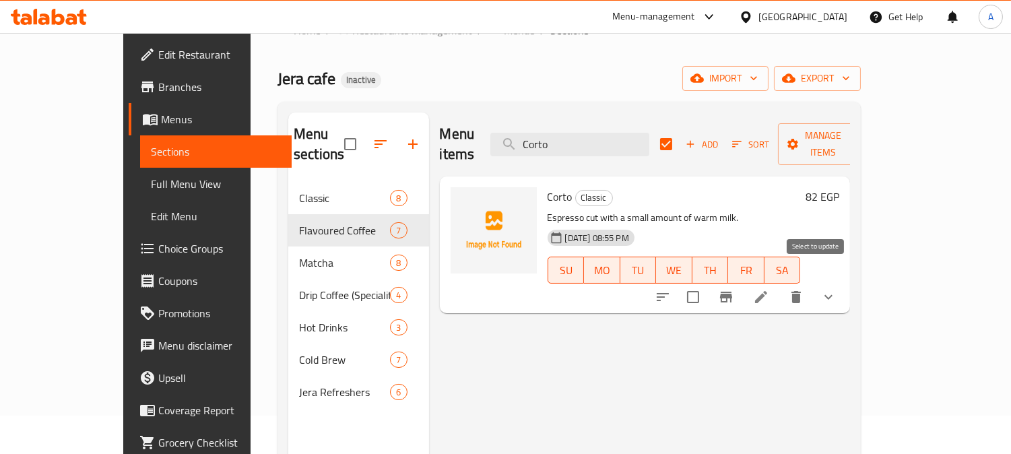
type input "Corto"
click at [707, 283] on input "checkbox" at bounding box center [693, 297] width 28 height 28
checkbox input "true"
checkbox input "false"
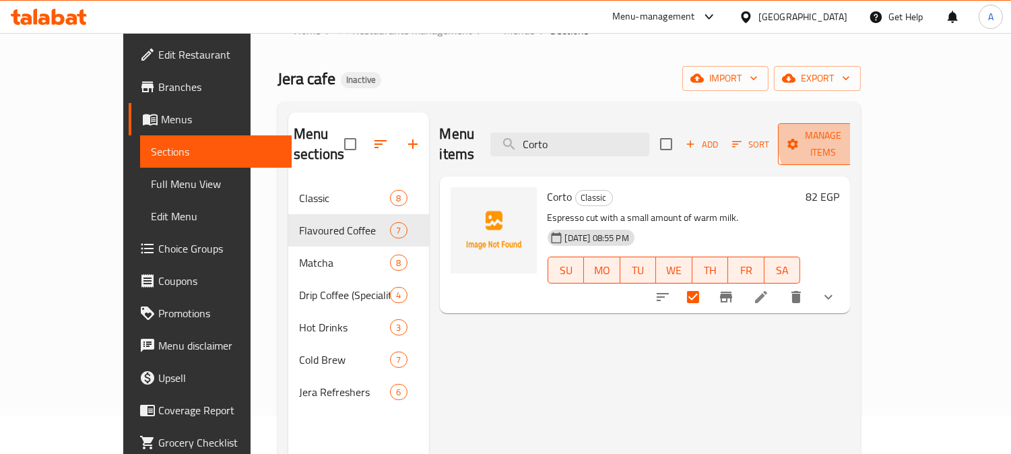
click at [868, 129] on button "Manage items" at bounding box center [823, 144] width 90 height 42
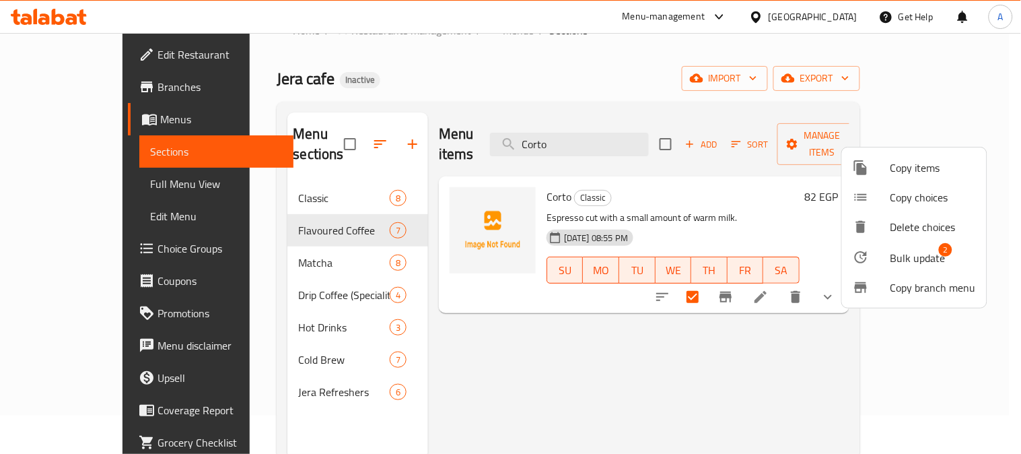
click at [933, 252] on span "Bulk update" at bounding box center [918, 258] width 55 height 16
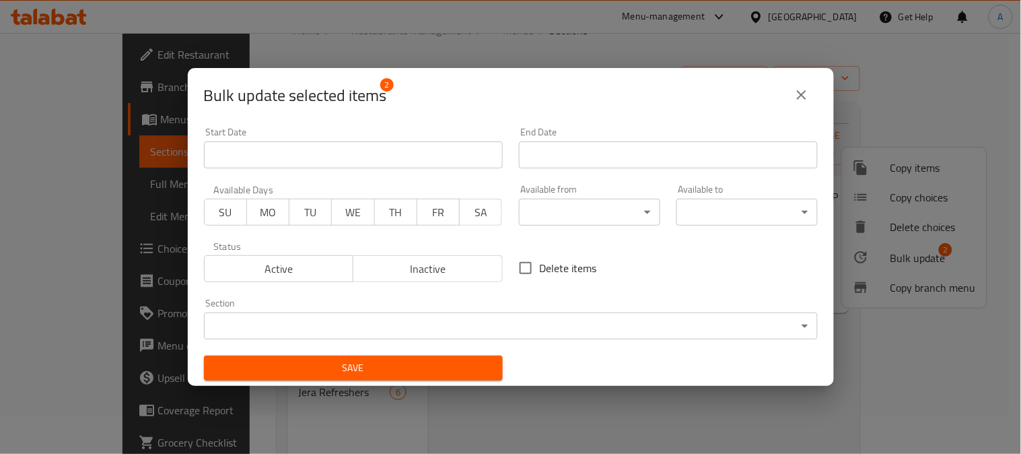
click at [573, 270] on span "Delete items" at bounding box center [568, 268] width 57 height 16
click at [540, 270] on input "Delete items" at bounding box center [526, 268] width 28 height 28
checkbox input "true"
drag, startPoint x: 467, startPoint y: 369, endPoint x: 502, endPoint y: 378, distance: 36.1
click at [467, 371] on span "Save" at bounding box center [353, 368] width 277 height 17
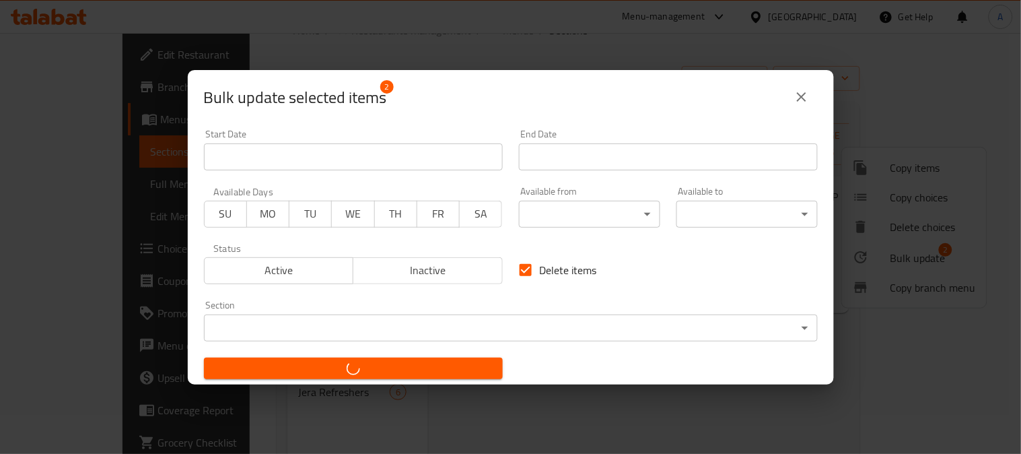
checkbox input "false"
